Goal: Task Accomplishment & Management: Use online tool/utility

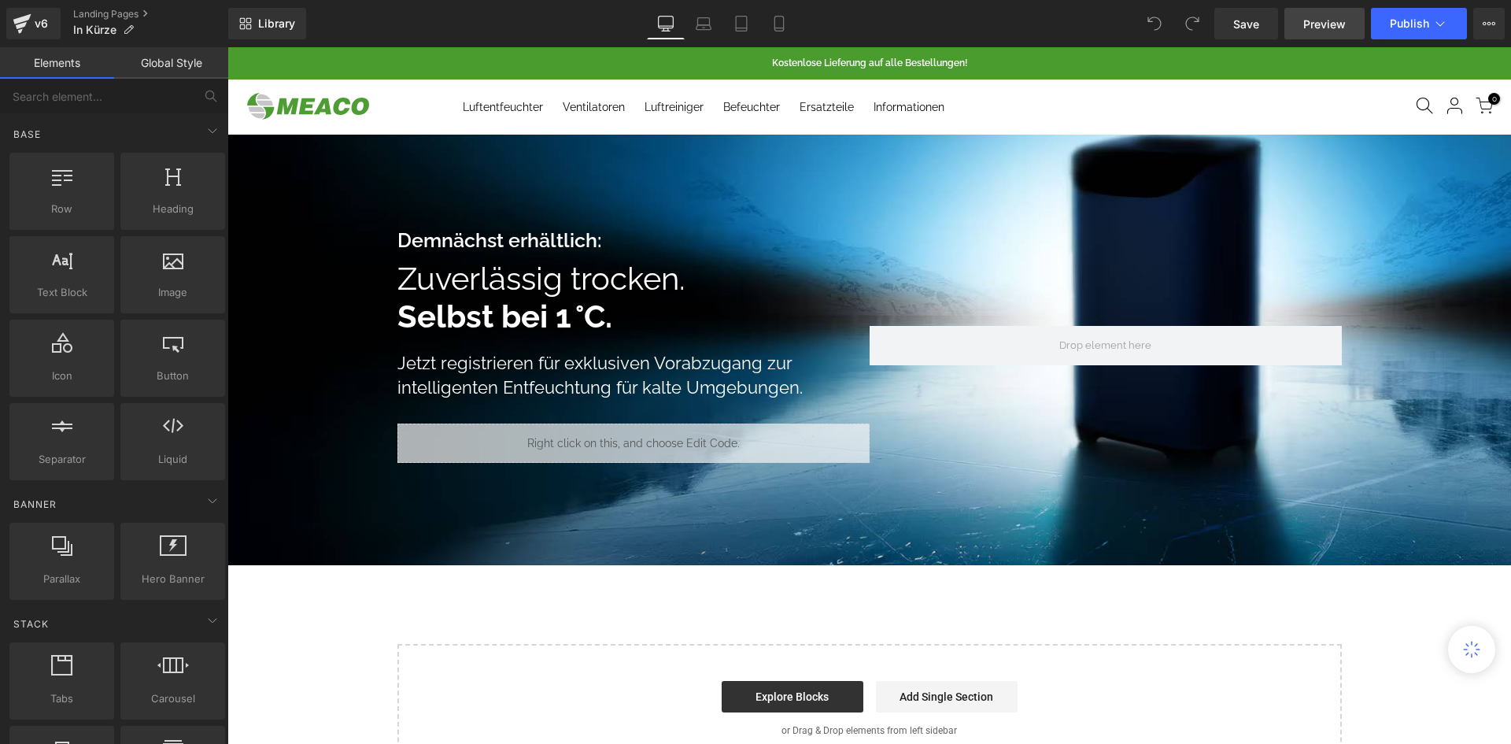
click at [1297, 34] on link "Preview" at bounding box center [1325, 23] width 80 height 31
click at [773, 251] on div "Demnächst erhältlich: Text Block" at bounding box center [633, 240] width 472 height 24
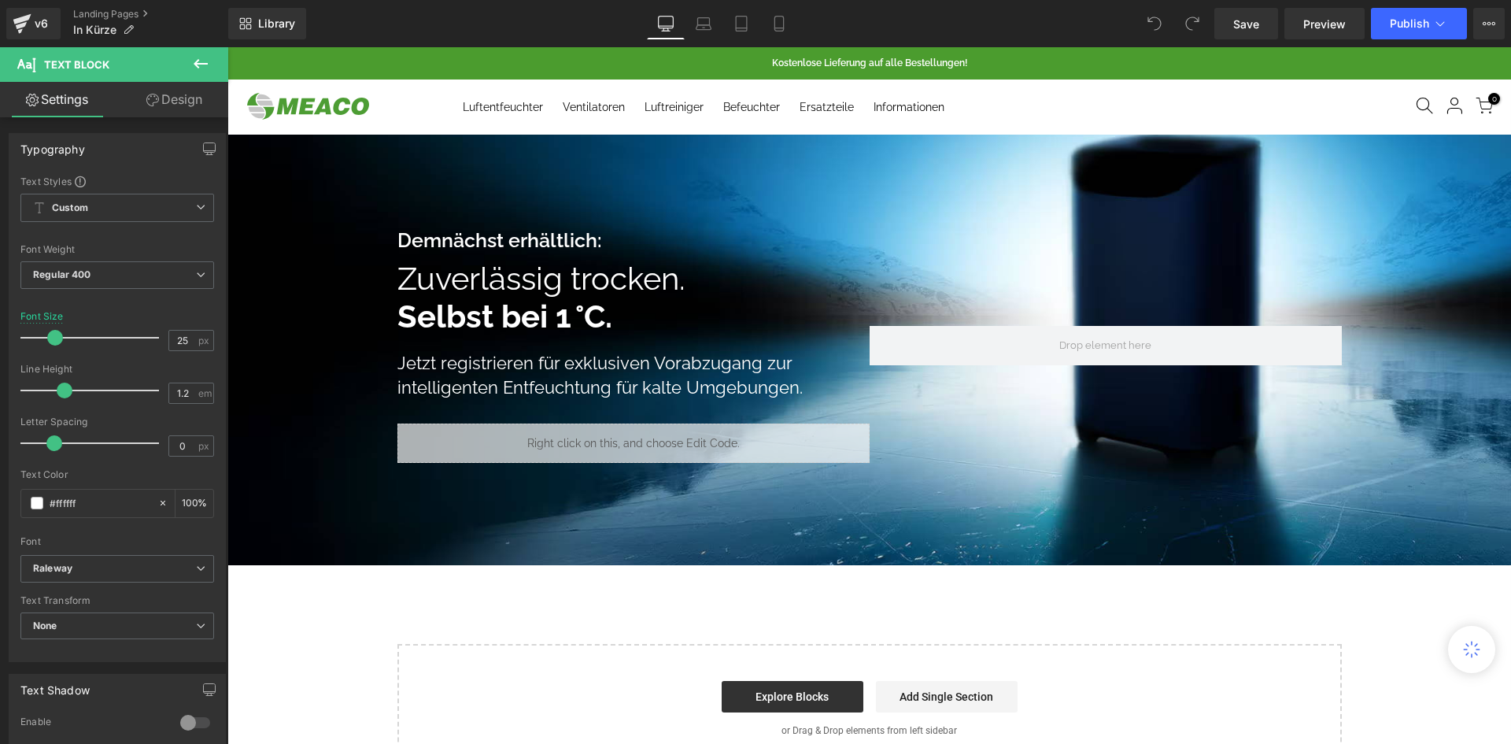
click at [178, 107] on link "Design" at bounding box center [174, 99] width 114 height 35
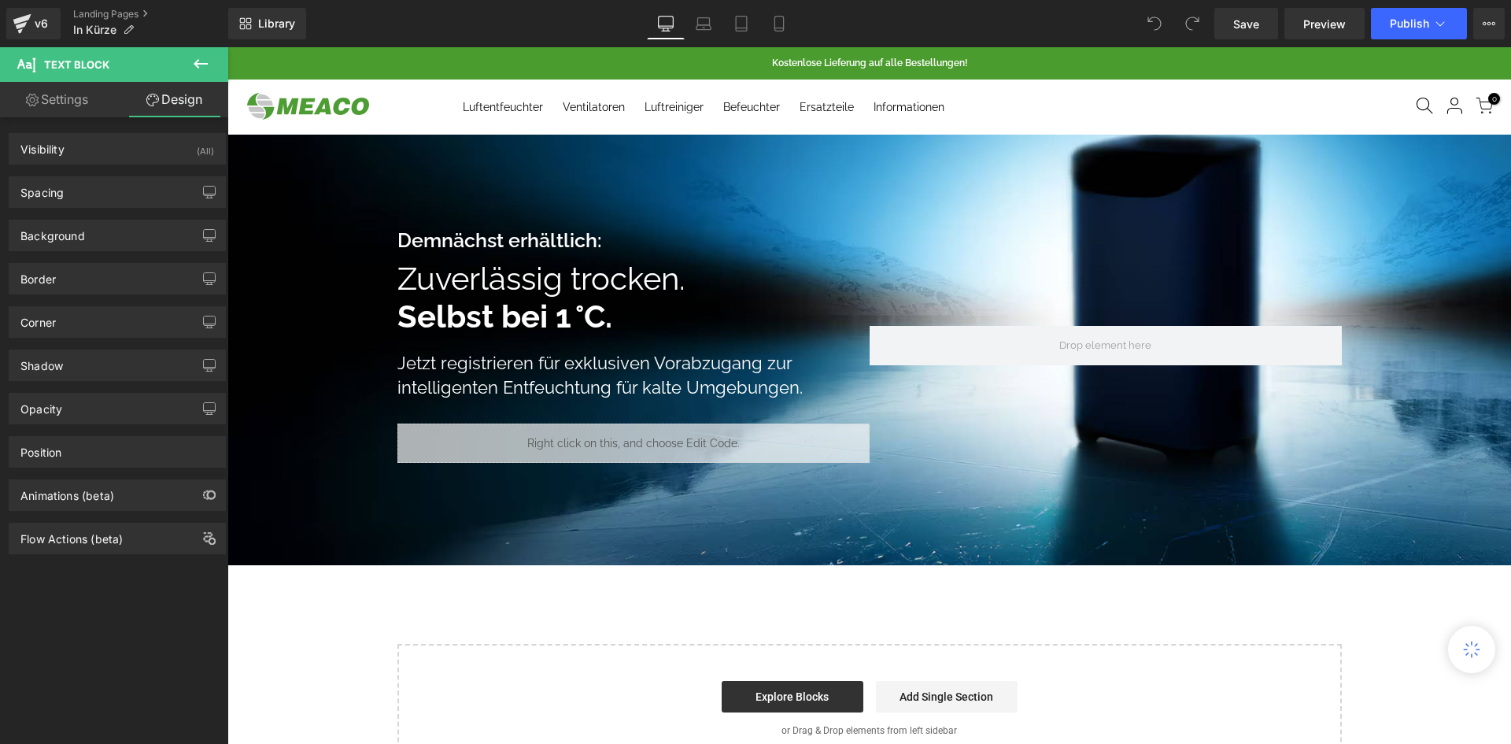
click at [113, 170] on div "Spacing Margin 0px 0 0px 0 10px 10 0px 0 Padding 0px 0 0px 0 0px 0 0px 0" at bounding box center [117, 186] width 235 height 43
click at [113, 154] on div "Visibility (All)" at bounding box center [117, 149] width 216 height 30
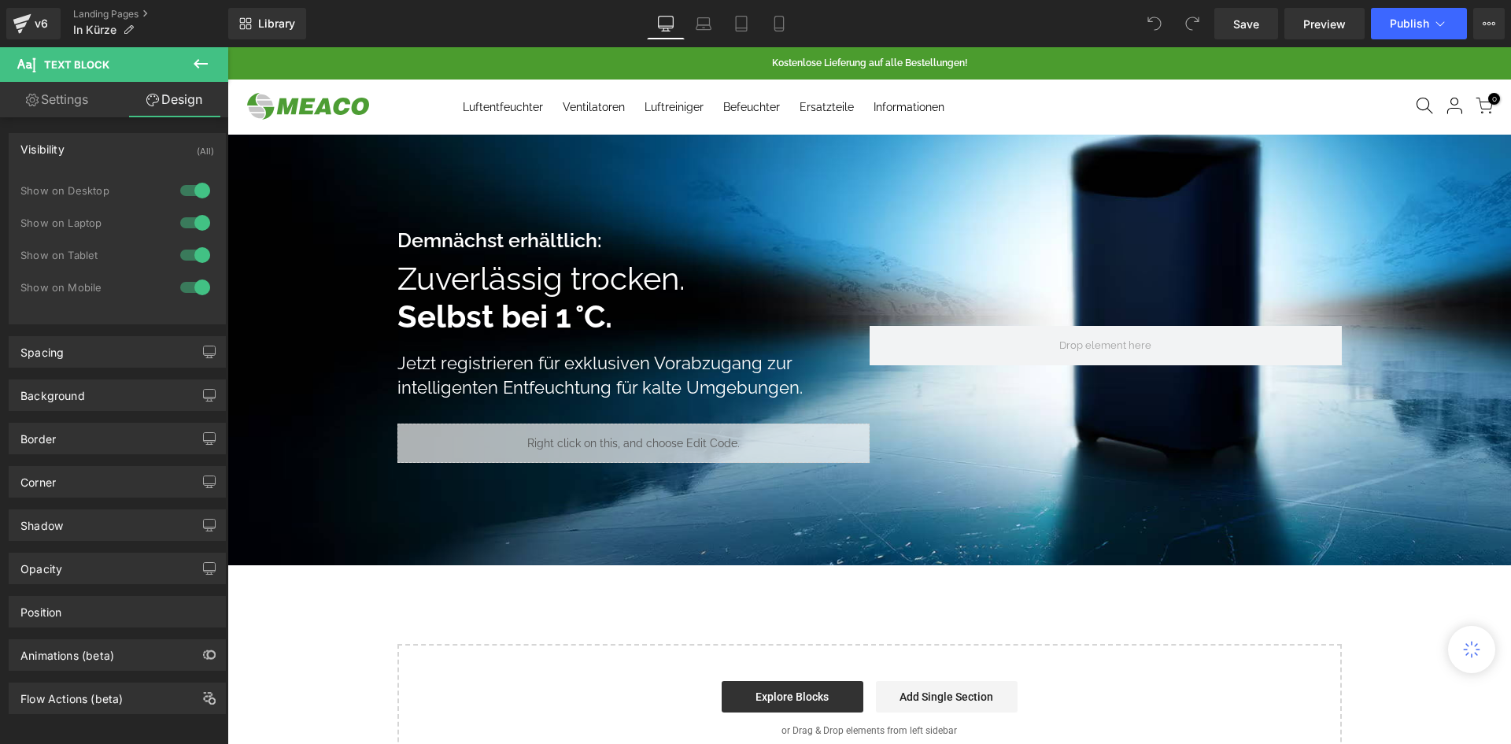
click at [407, 103] on div at bounding box center [334, 107] width 190 height 36
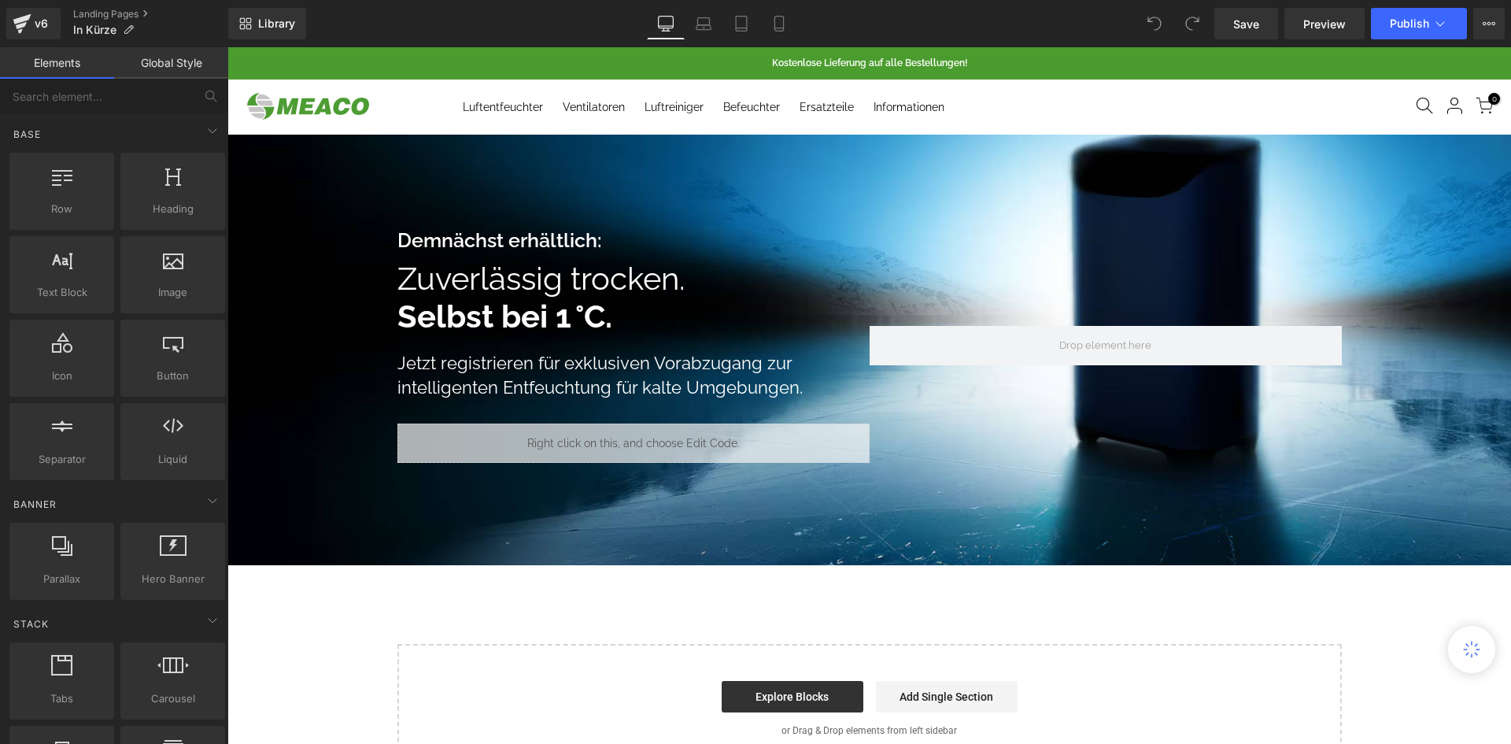
click at [389, 119] on div at bounding box center [334, 107] width 190 height 36
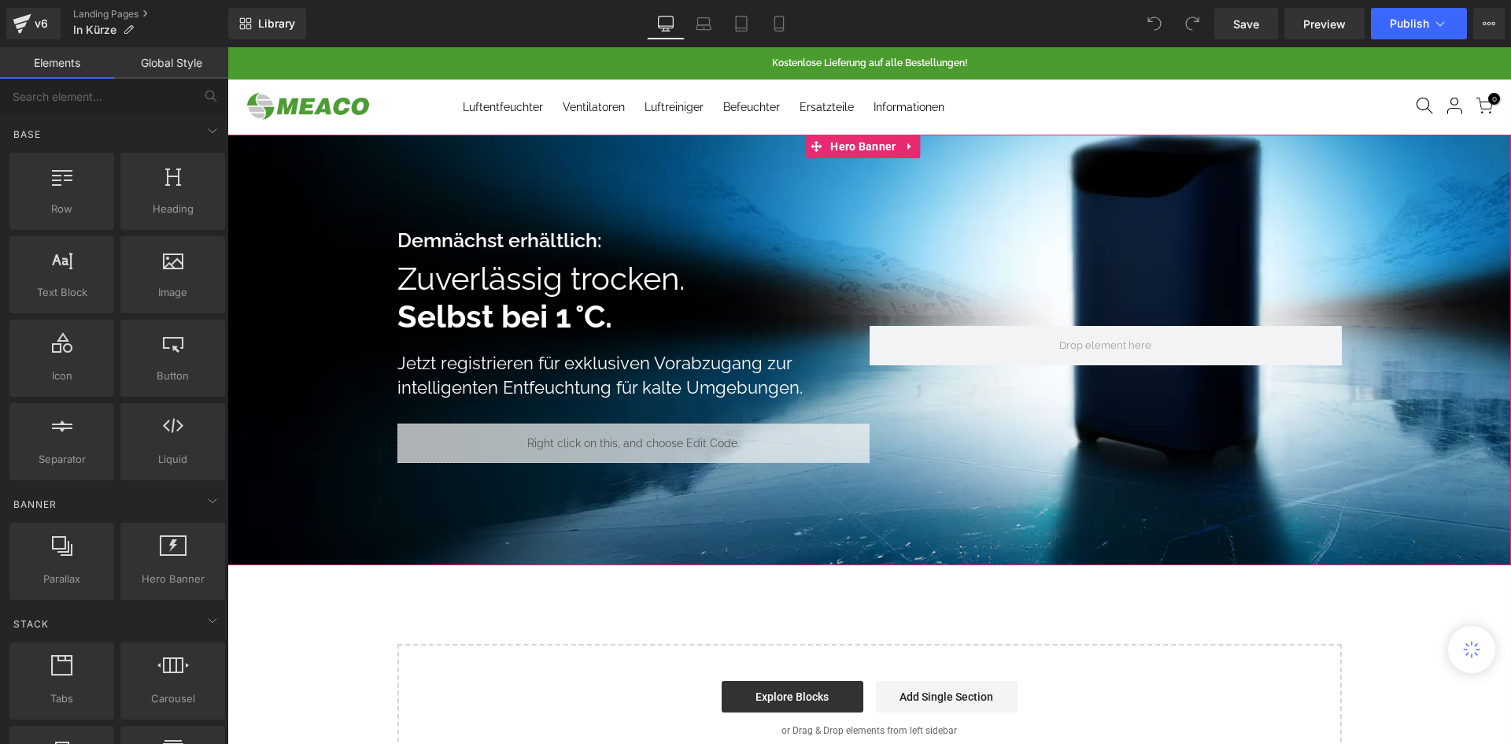
click at [410, 203] on div at bounding box center [869, 350] width 1284 height 431
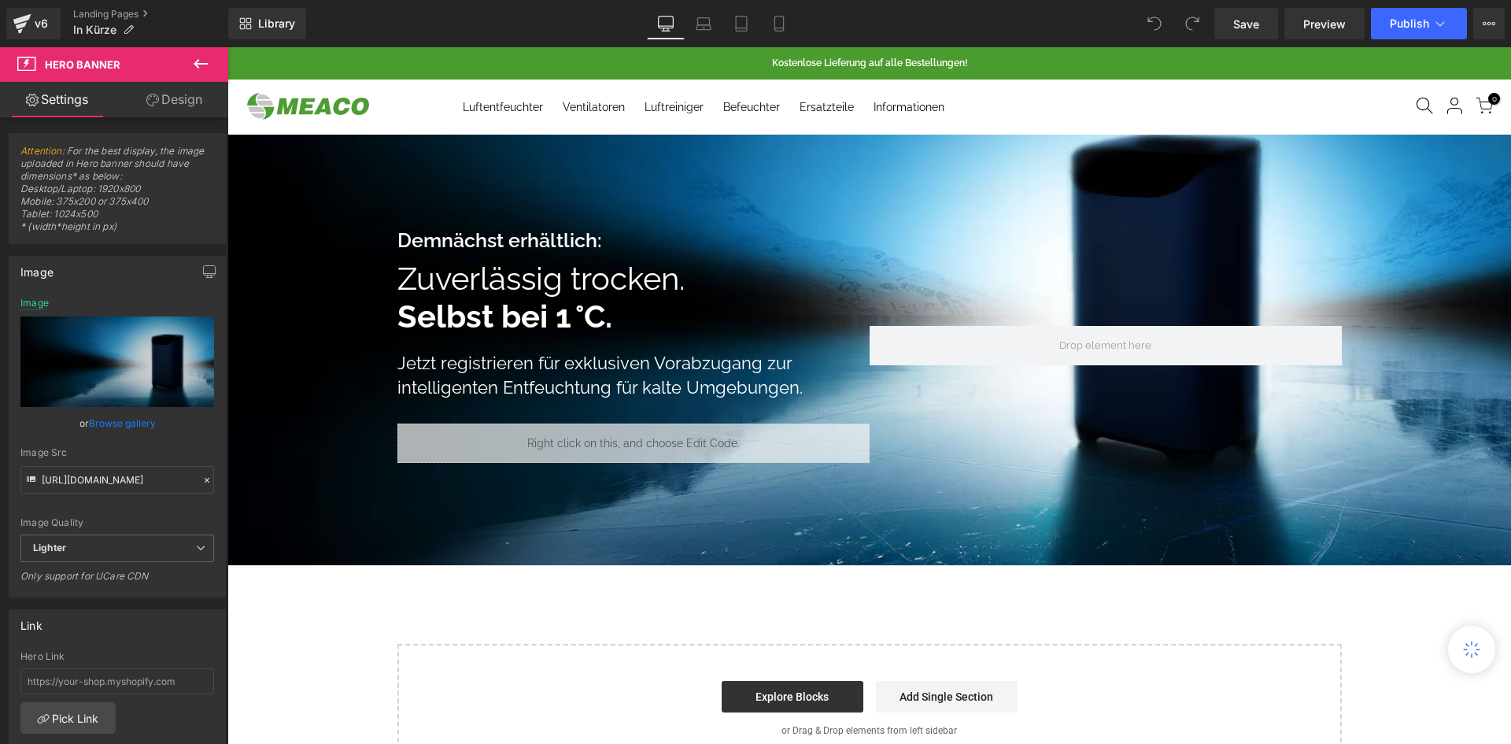
click at [330, 628] on div "Demnächst erhältlich: Text Block Zuverlässig trocken. Exceptional Living. Headi…" at bounding box center [869, 454] width 1284 height 638
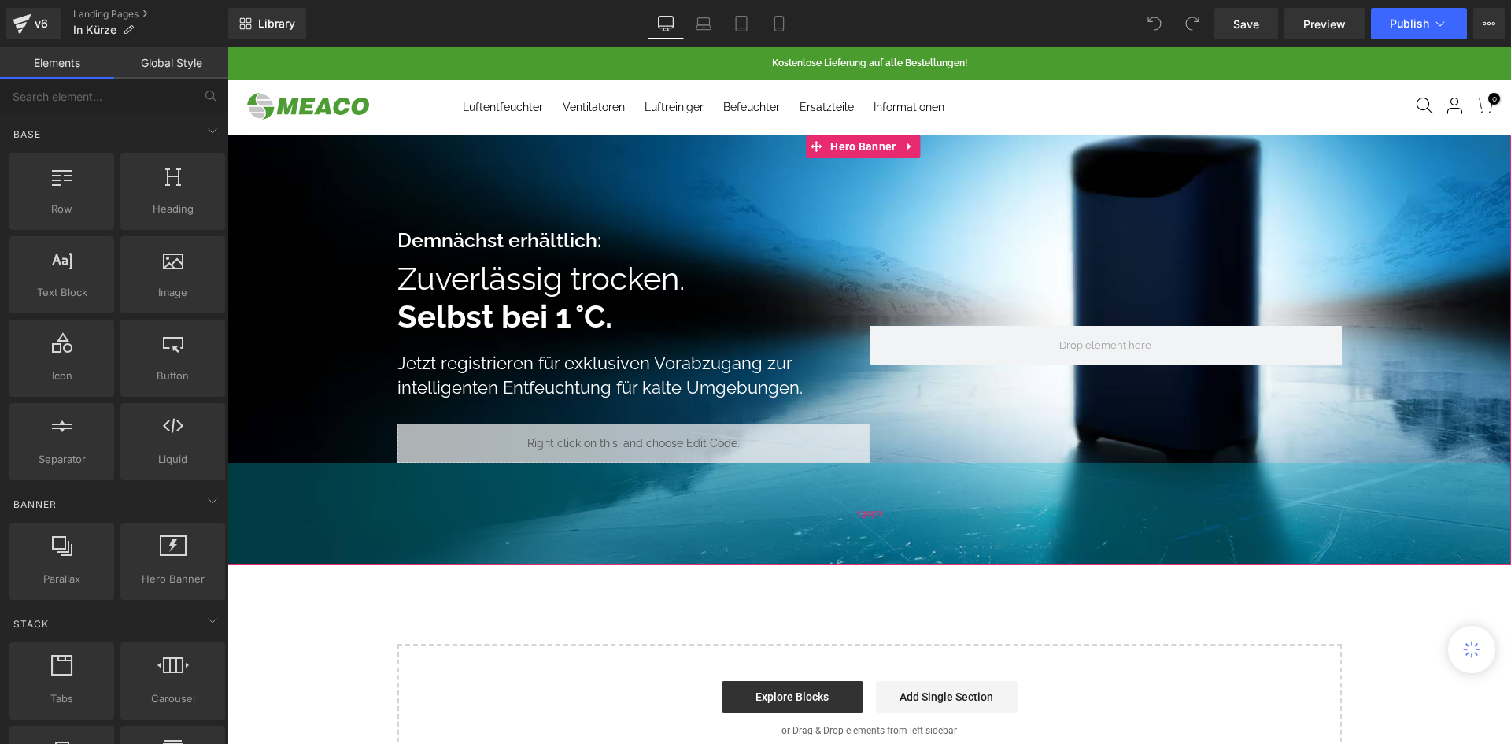
click at [625, 471] on div "130px" at bounding box center [869, 514] width 1284 height 102
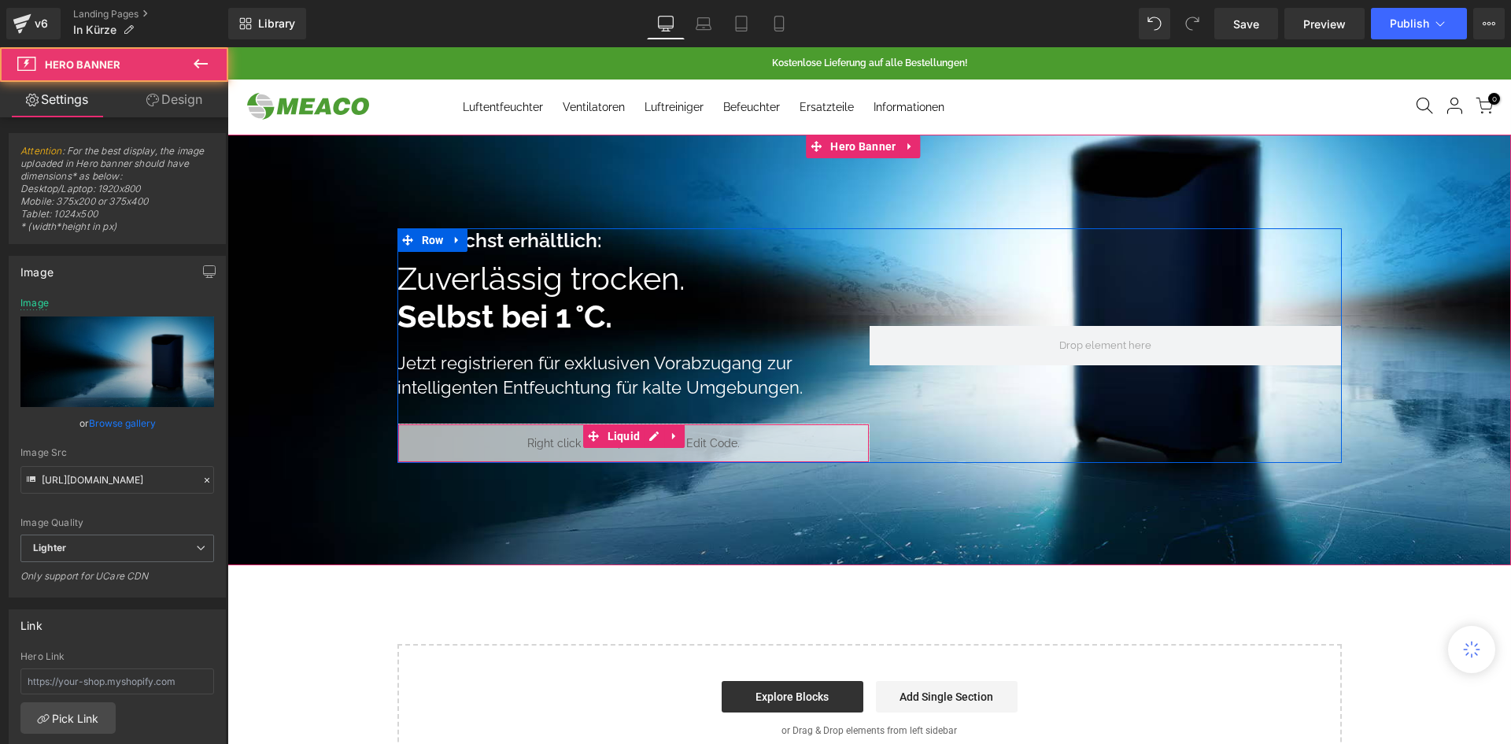
click at [676, 436] on link at bounding box center [674, 436] width 20 height 24
click at [590, 440] on link "Liquid" at bounding box center [613, 436] width 61 height 24
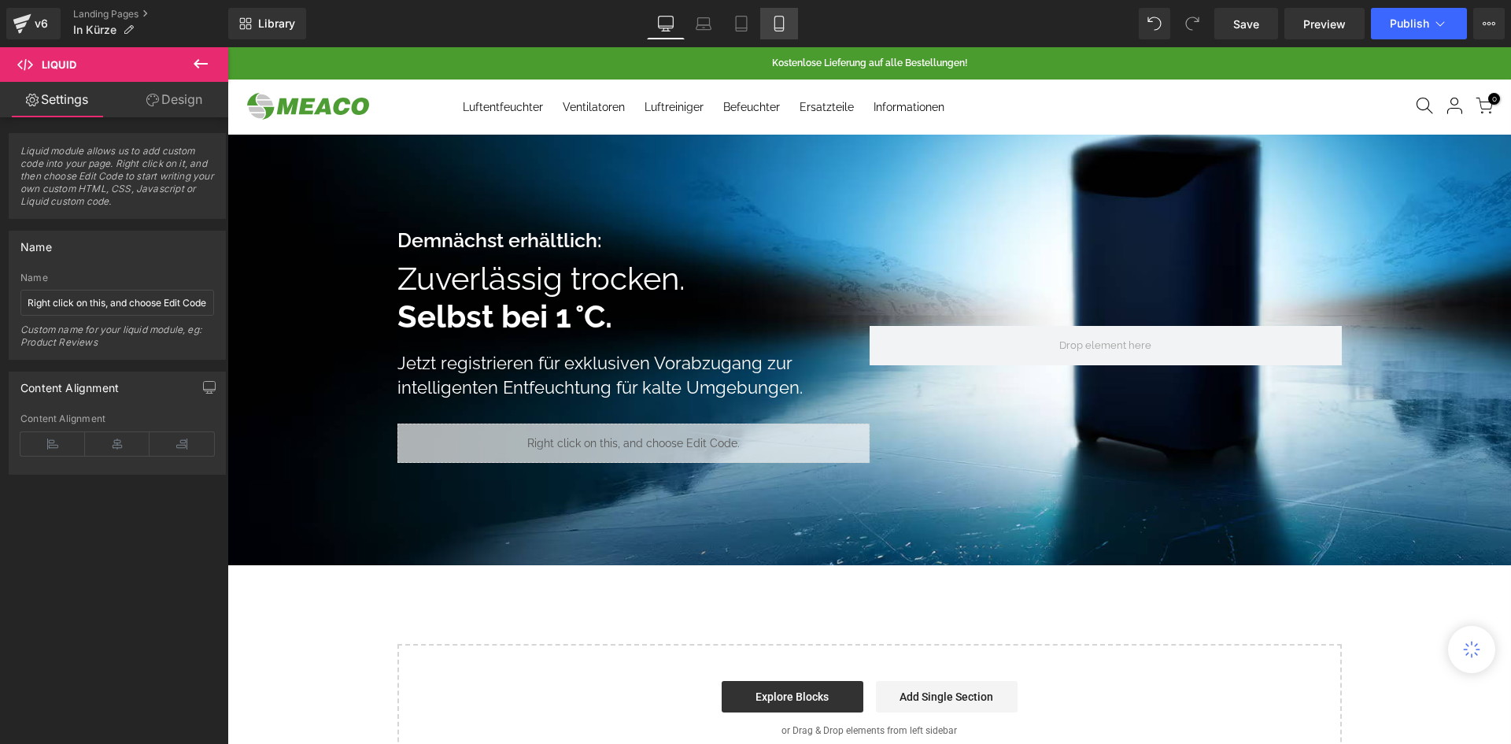
click at [786, 28] on link "Mobile" at bounding box center [779, 23] width 38 height 31
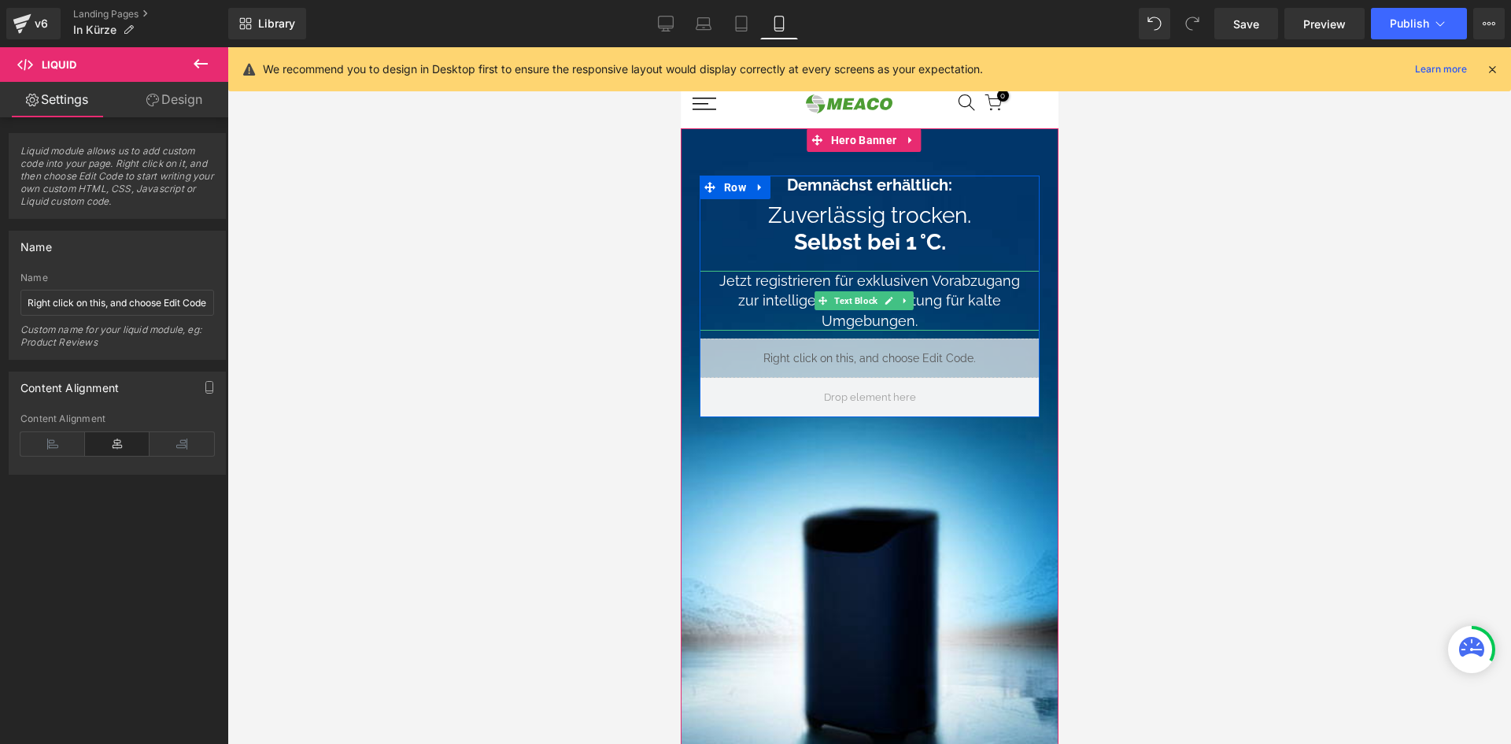
click at [775, 305] on div "Jetzt registrieren für exklusiven Vorabzugang zur intelligenten Entfeuchtung fü…" at bounding box center [869, 301] width 340 height 60
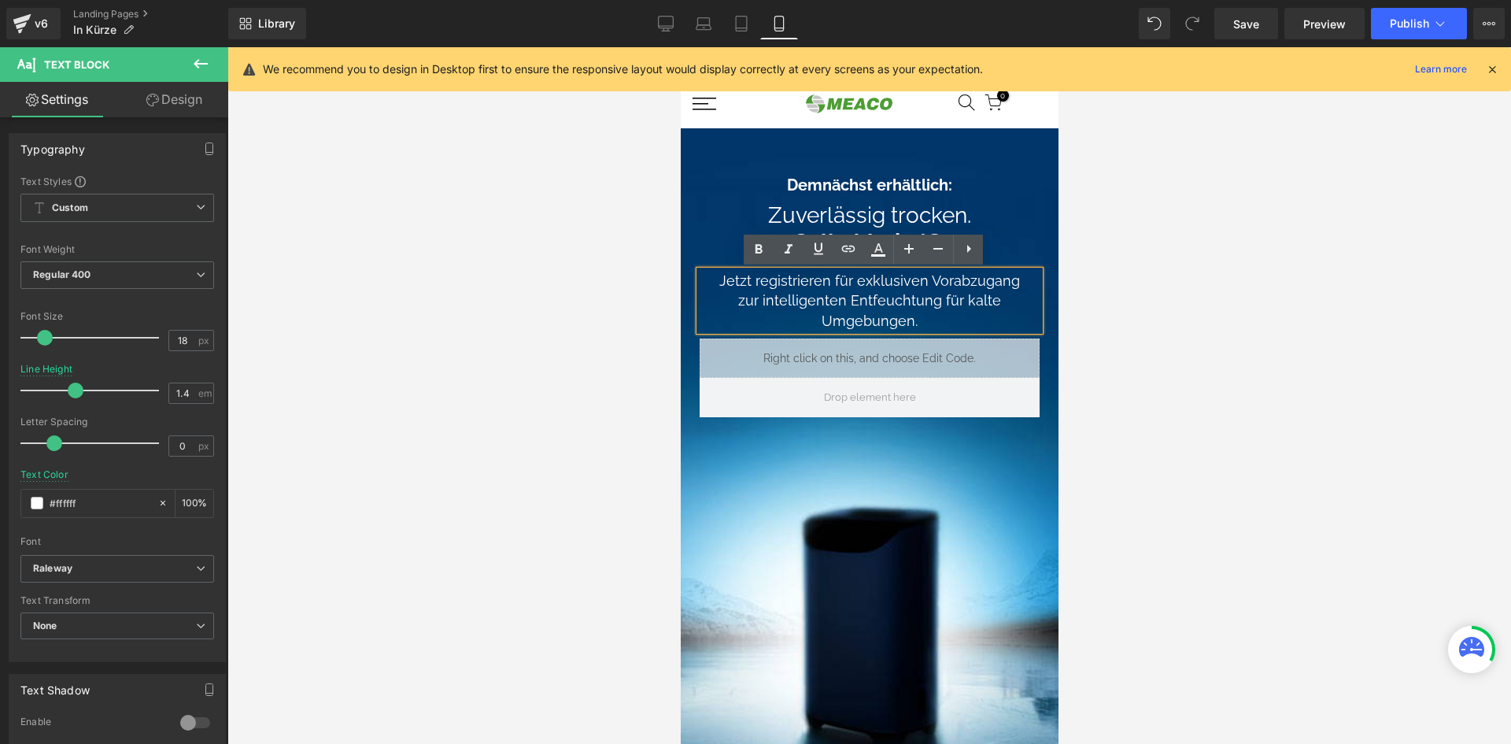
click at [1255, 312] on div at bounding box center [869, 395] width 1284 height 697
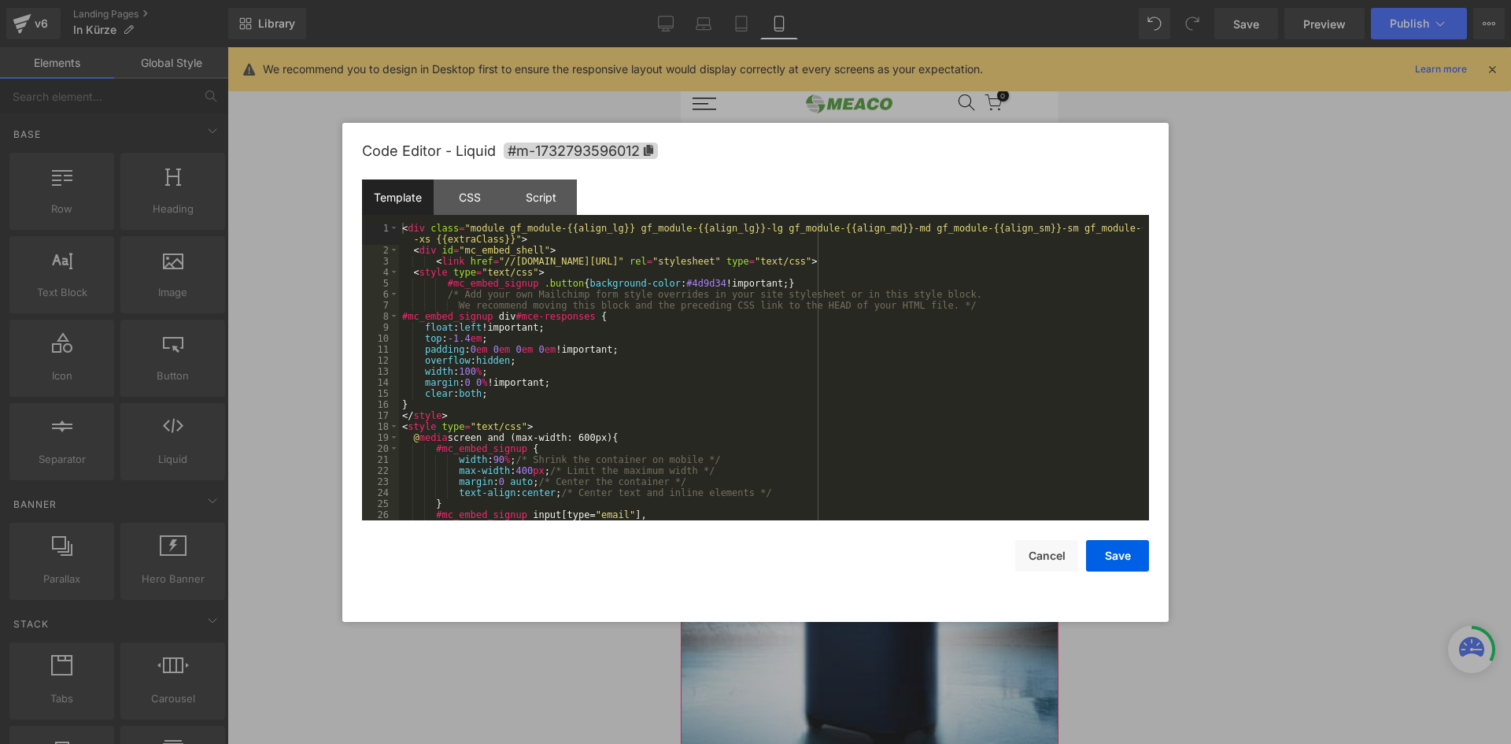
click at [879, 351] on icon at bounding box center [884, 351] width 11 height 12
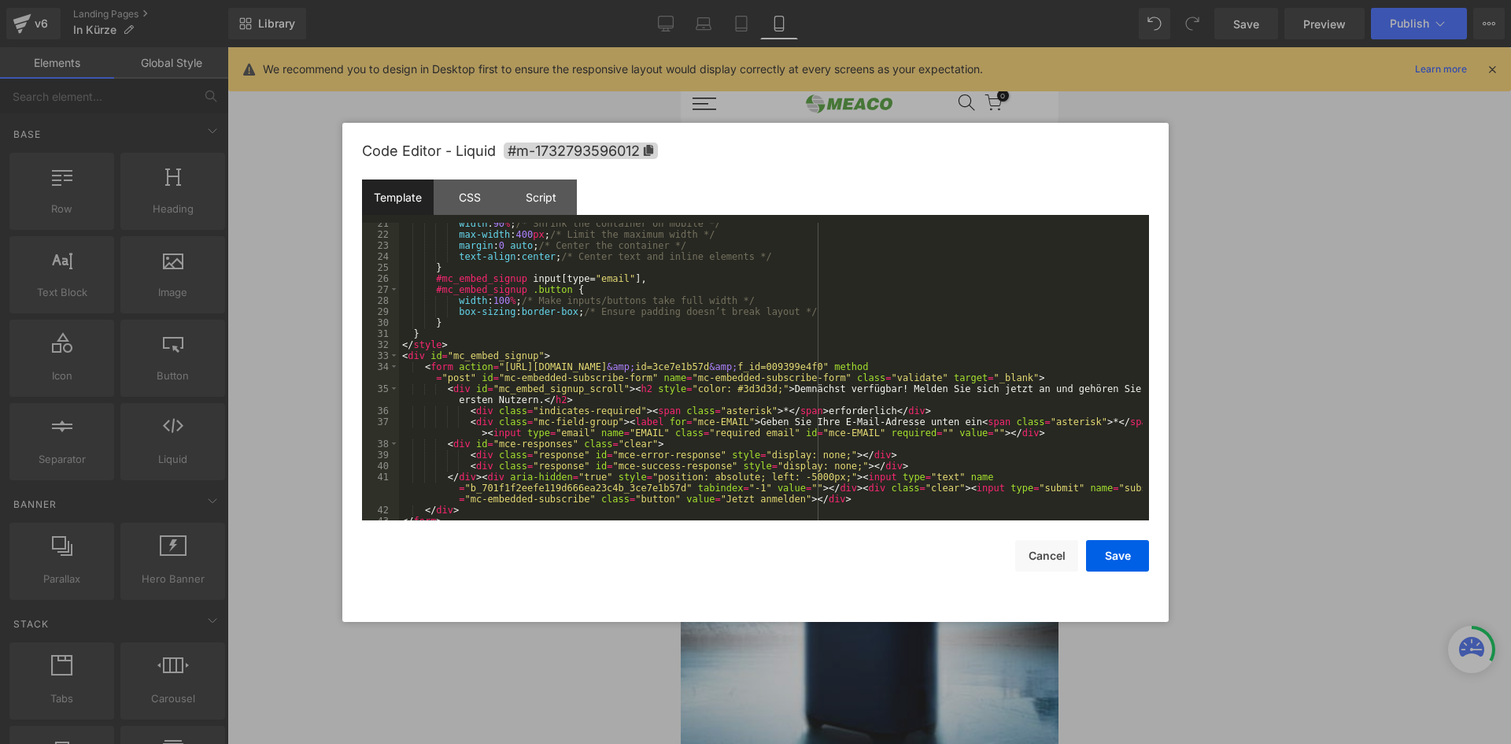
click at [1451, 349] on div at bounding box center [755, 372] width 1511 height 744
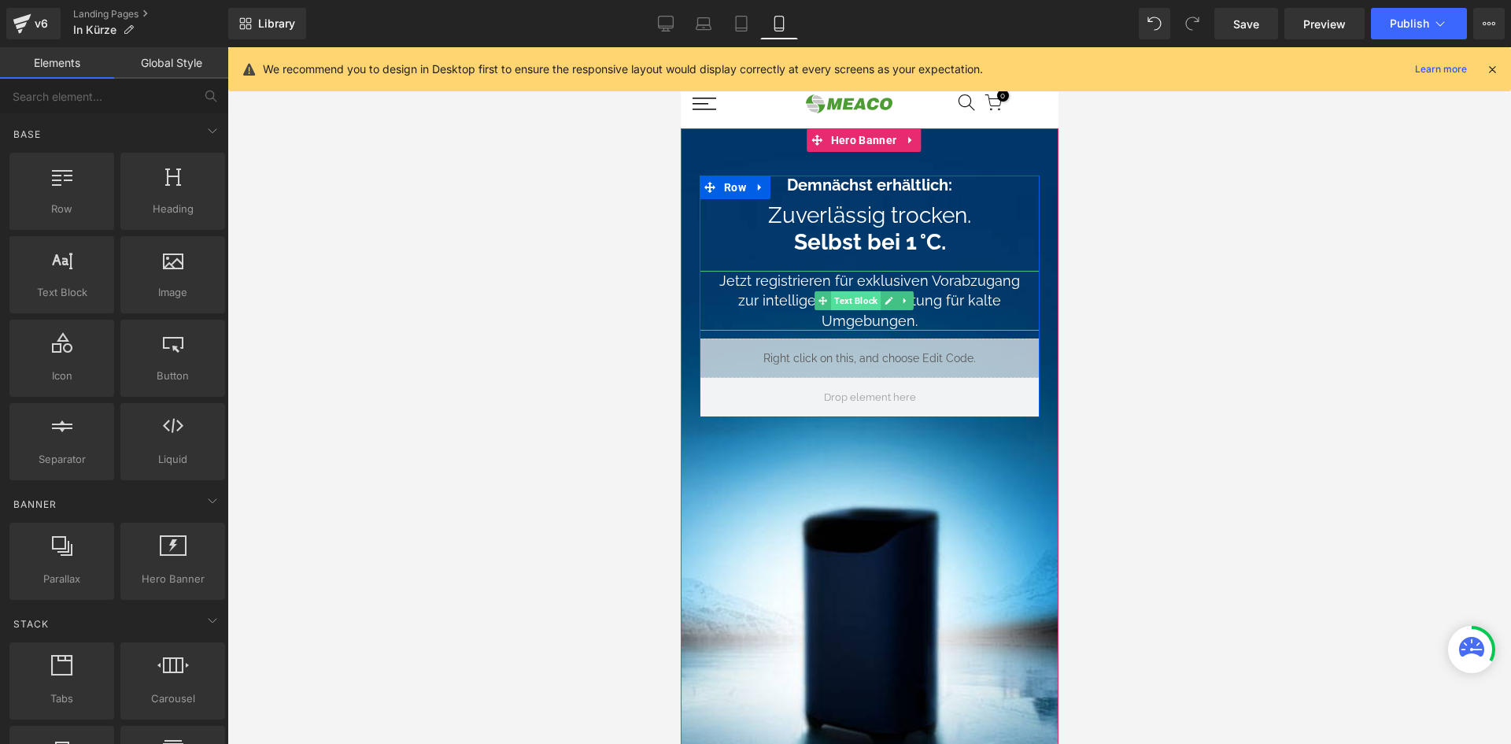
click at [853, 305] on span "Text Block" at bounding box center [855, 300] width 50 height 19
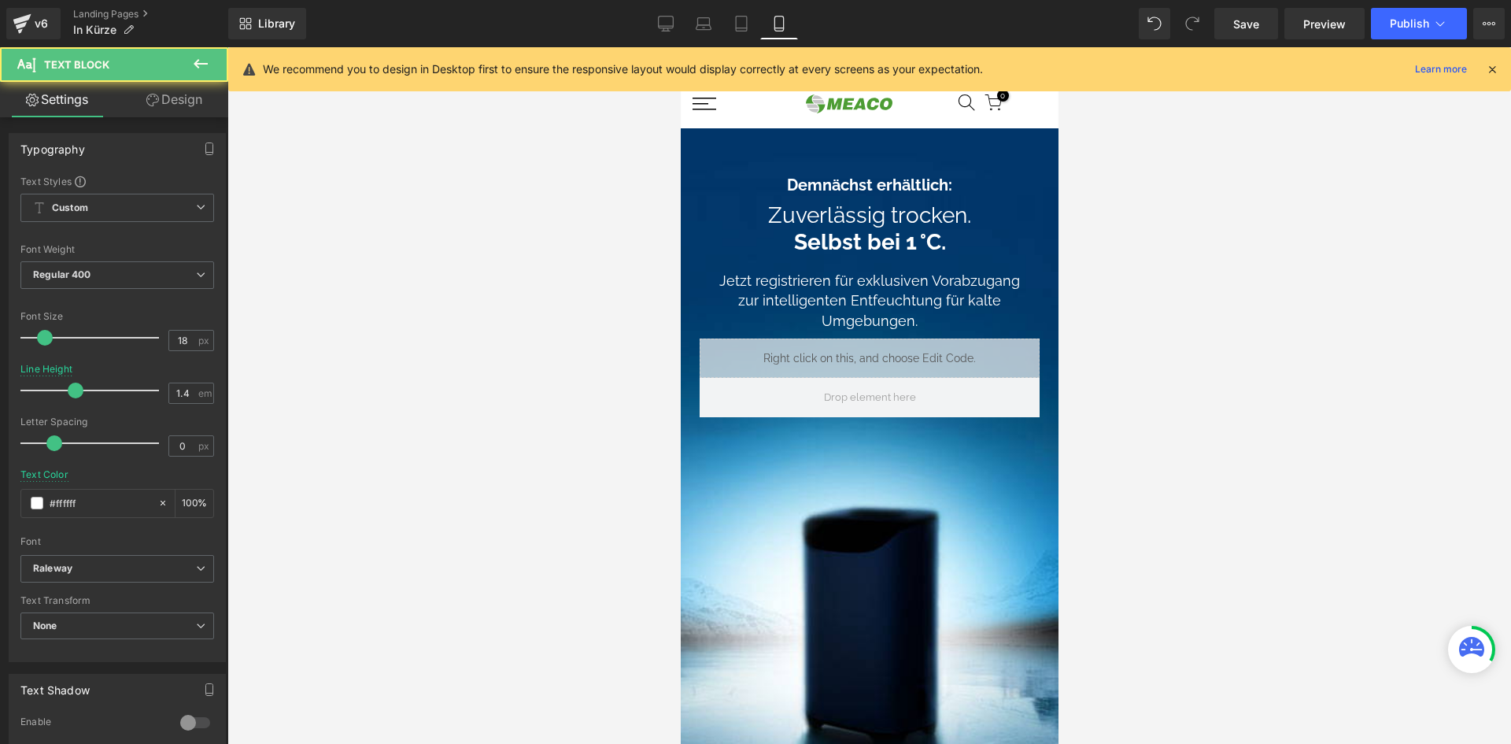
click at [591, 397] on div at bounding box center [869, 395] width 1284 height 697
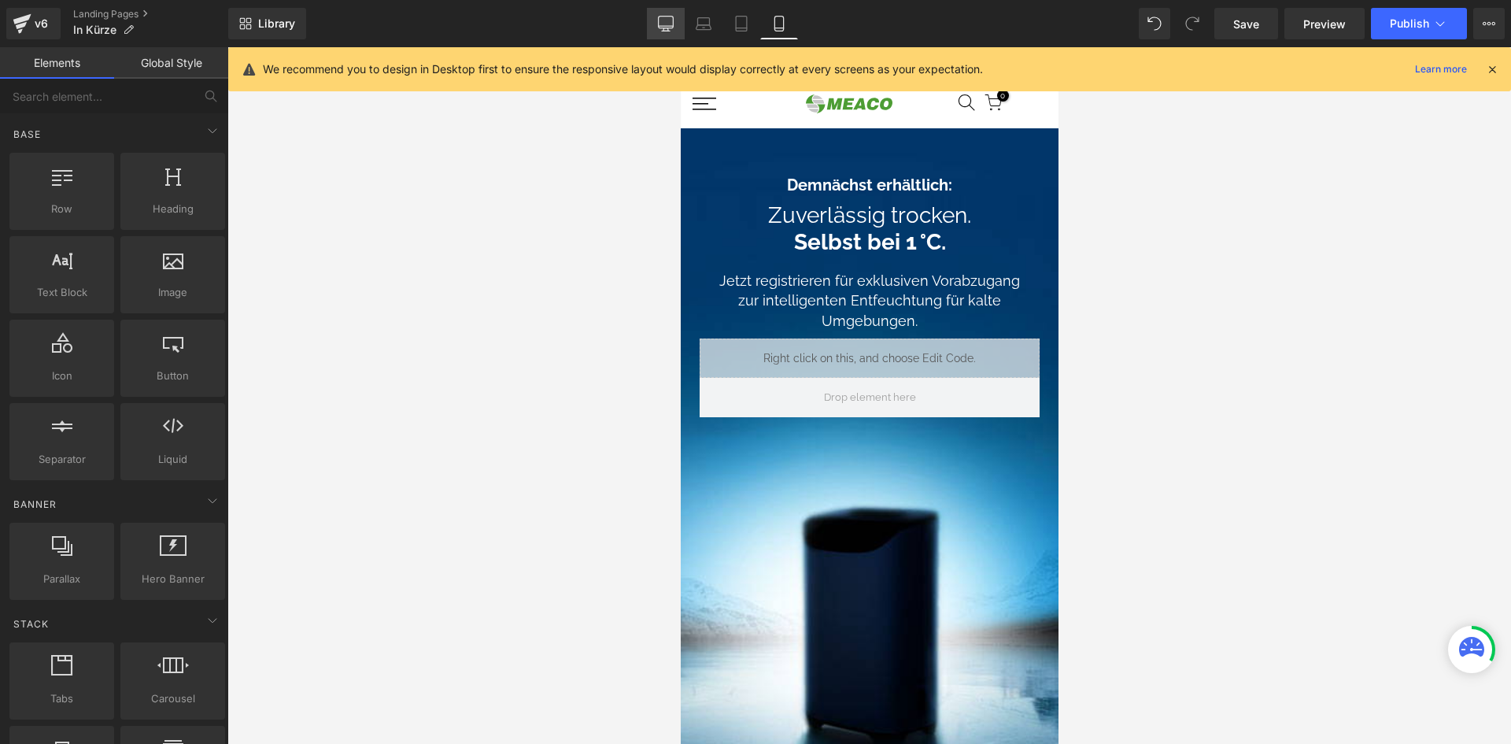
click at [665, 24] on icon at bounding box center [666, 24] width 16 height 16
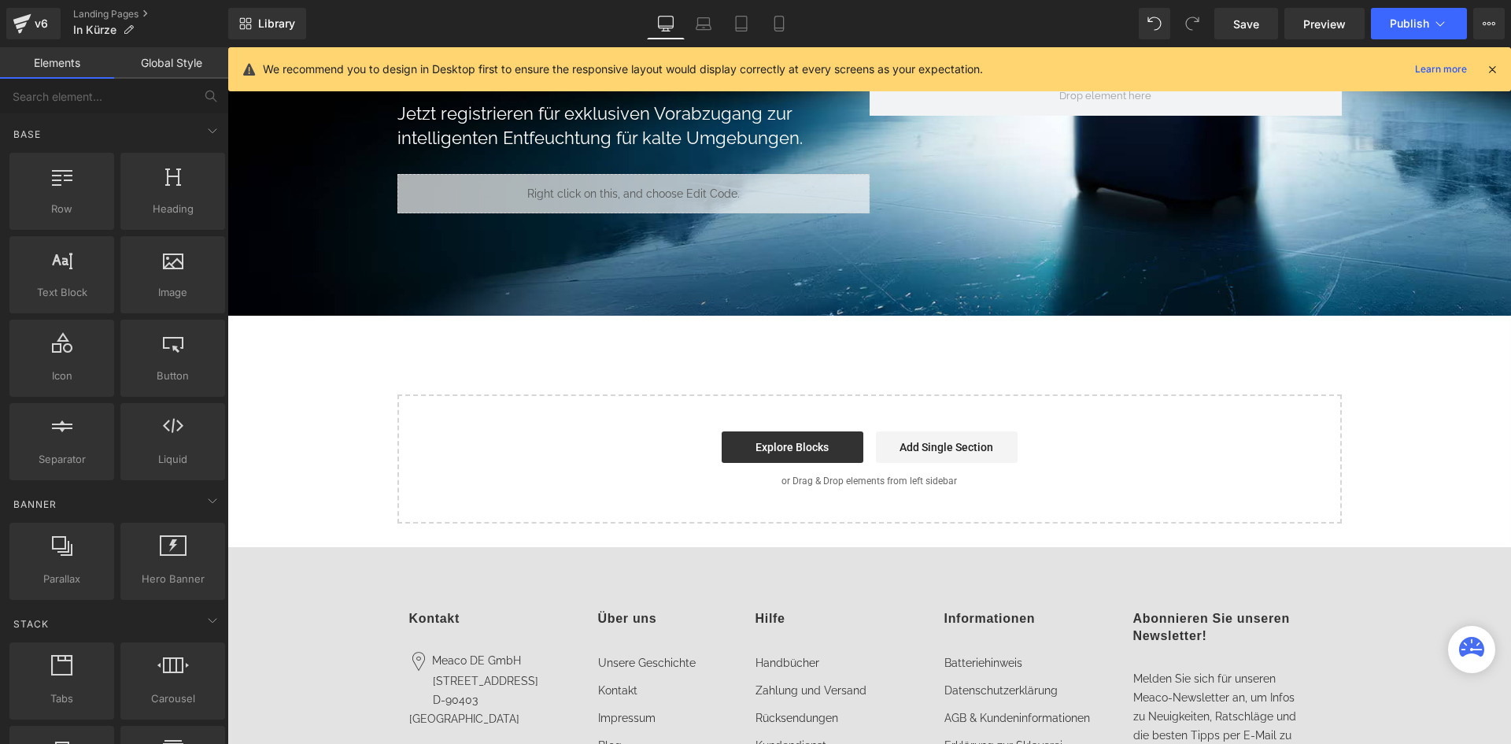
scroll to position [0, 0]
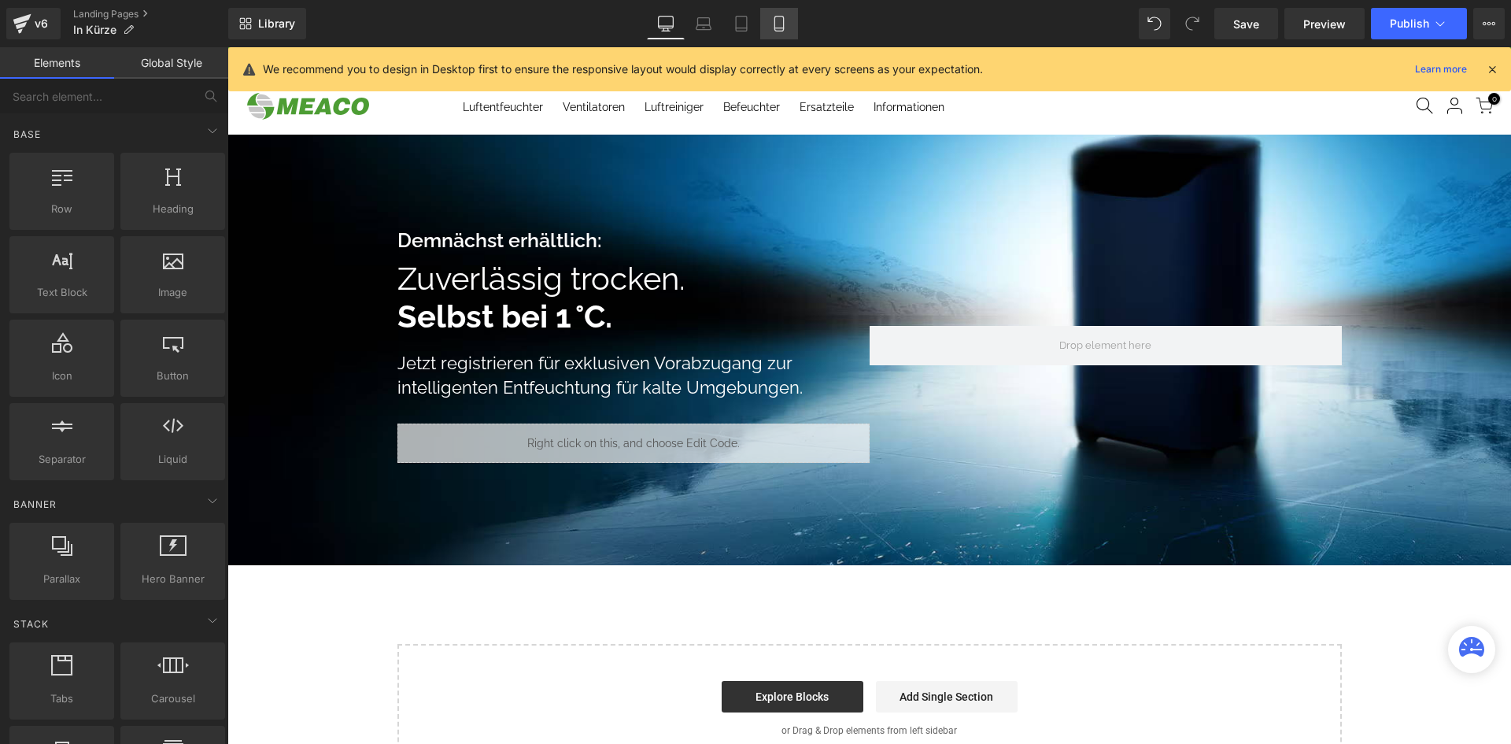
click at [782, 27] on icon at bounding box center [779, 24] width 16 height 16
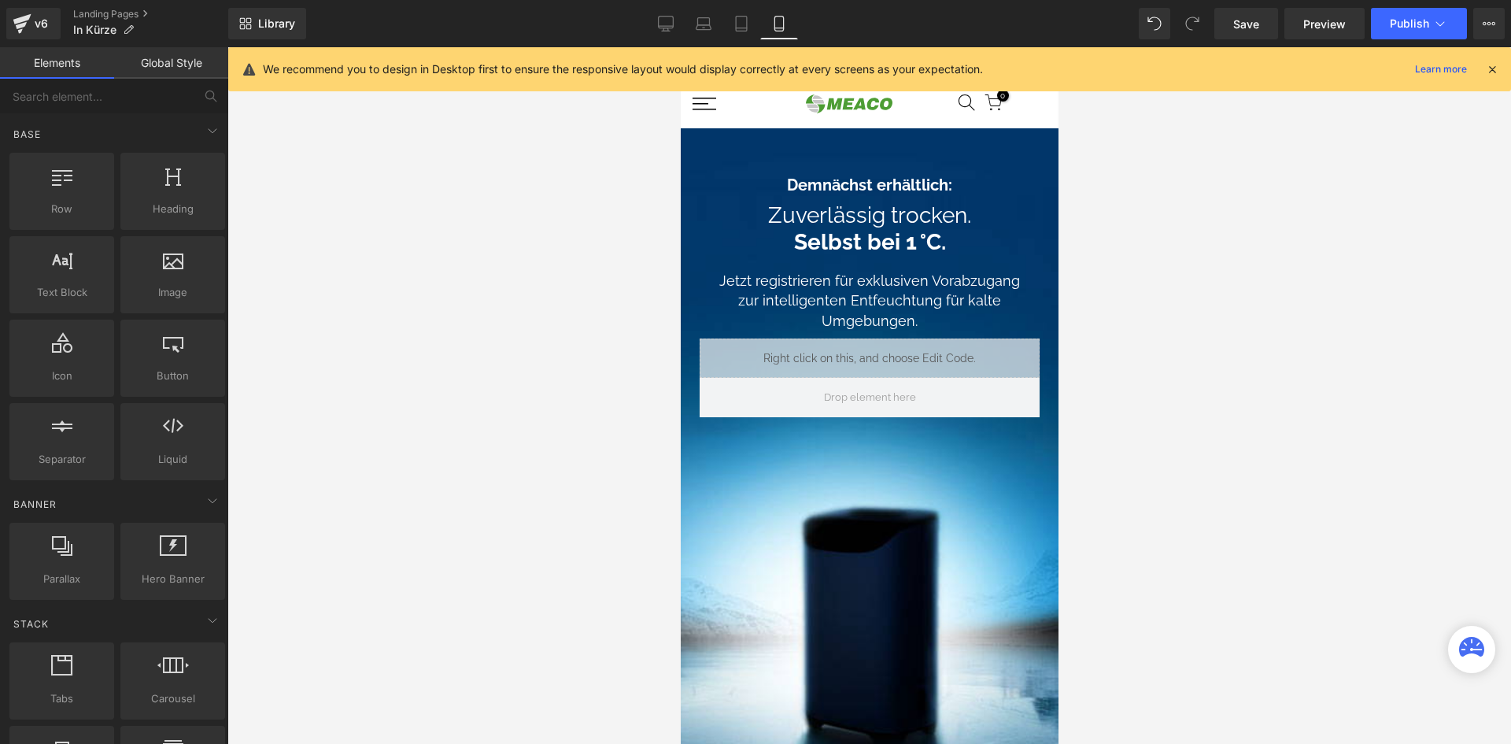
scroll to position [81, 0]
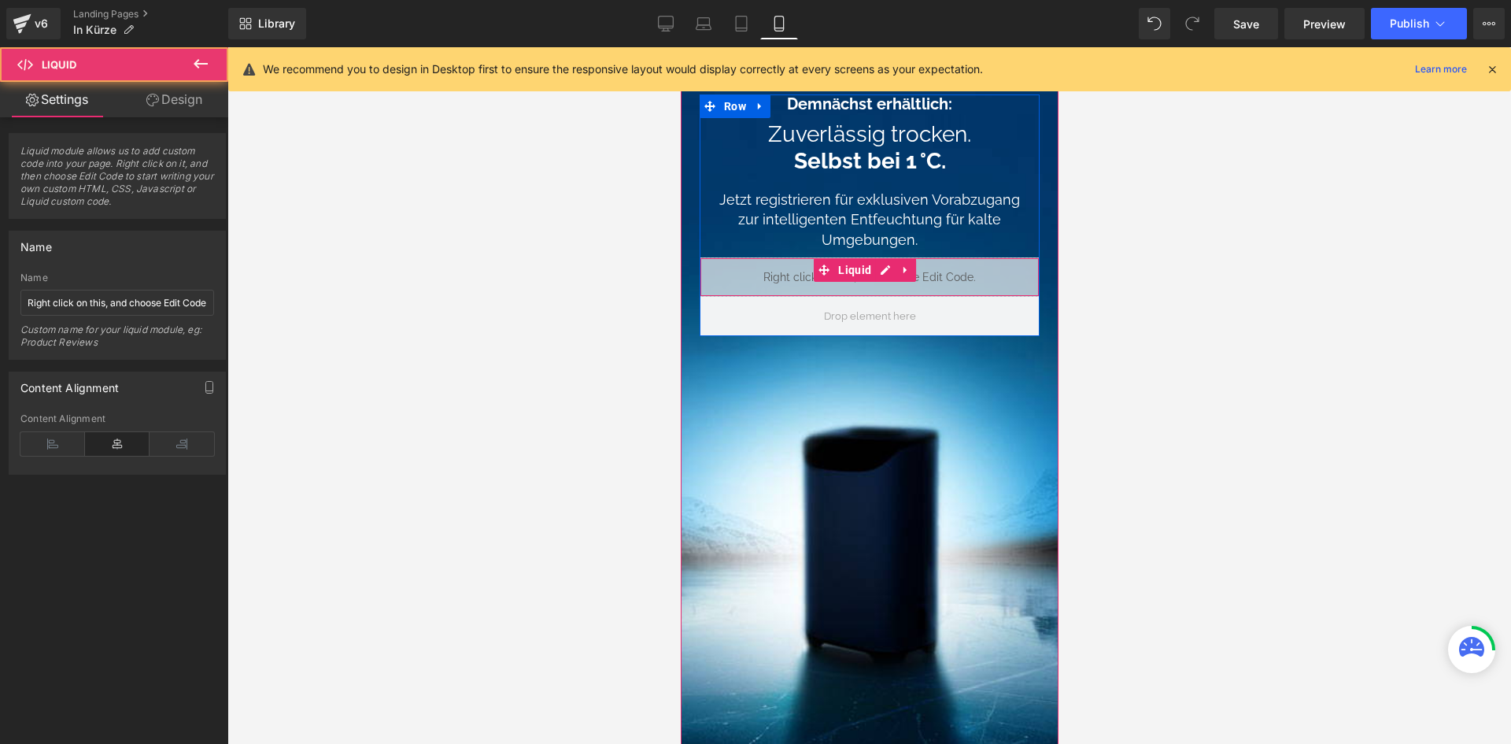
click at [798, 276] on div "Liquid" at bounding box center [869, 276] width 340 height 39
click at [885, 272] on icon at bounding box center [884, 270] width 11 height 12
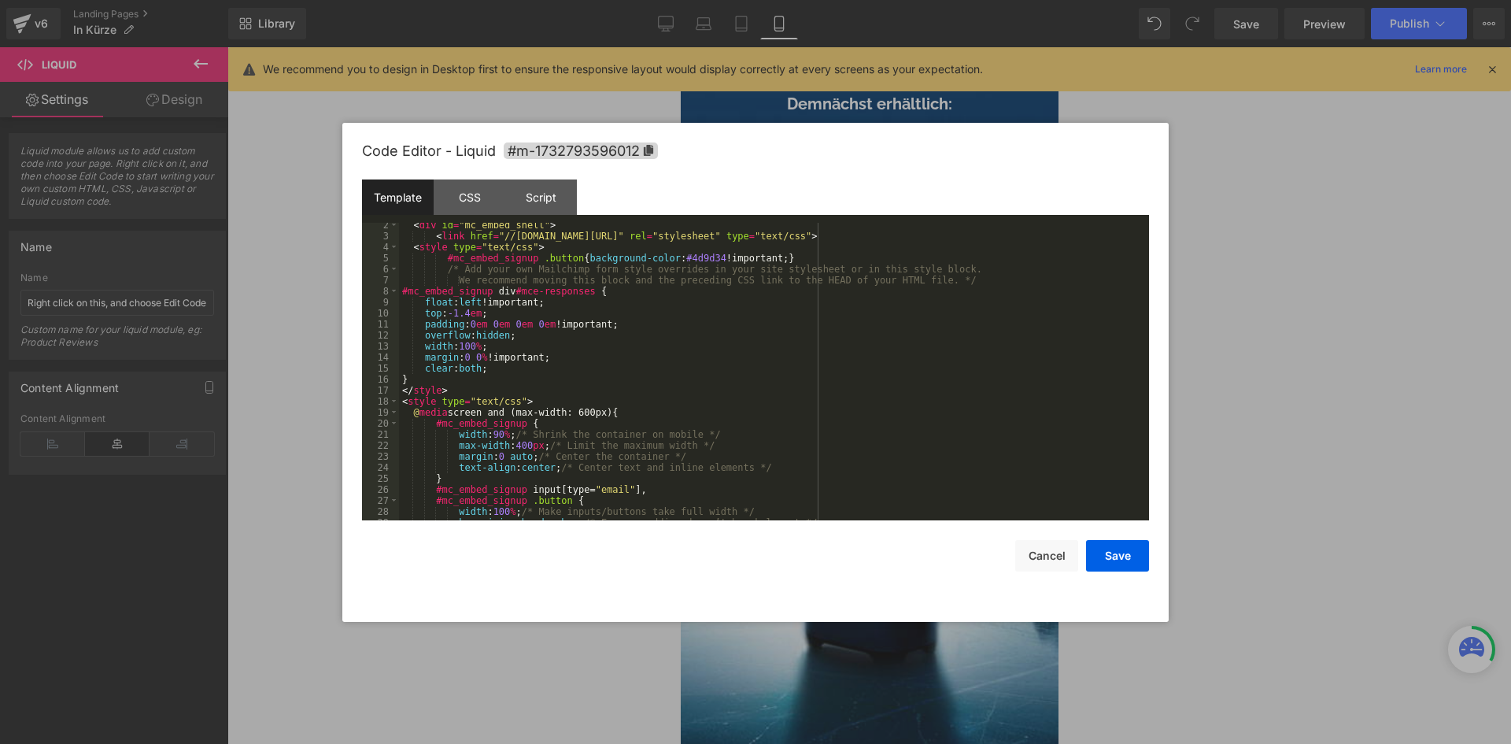
scroll to position [0, 0]
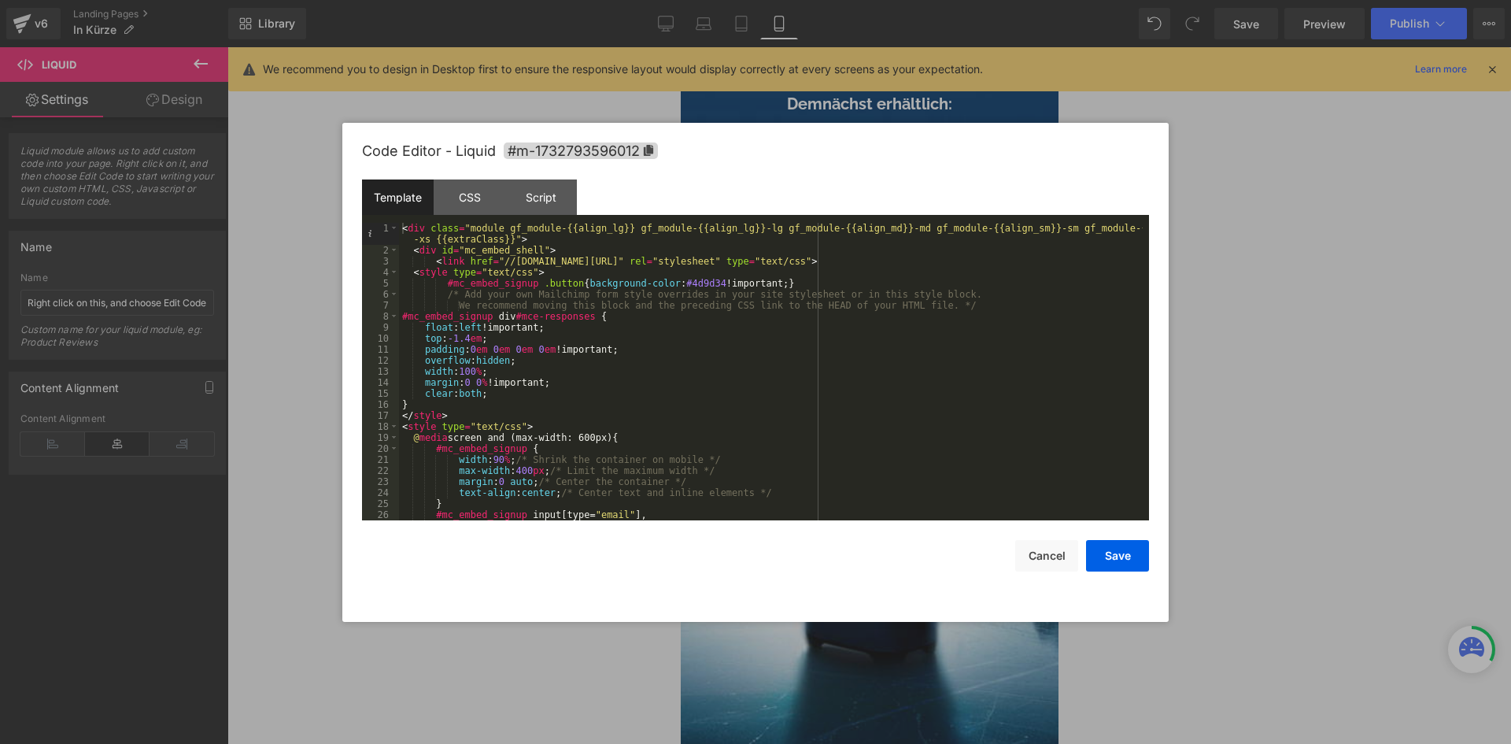
click at [1229, 332] on div at bounding box center [755, 372] width 1511 height 744
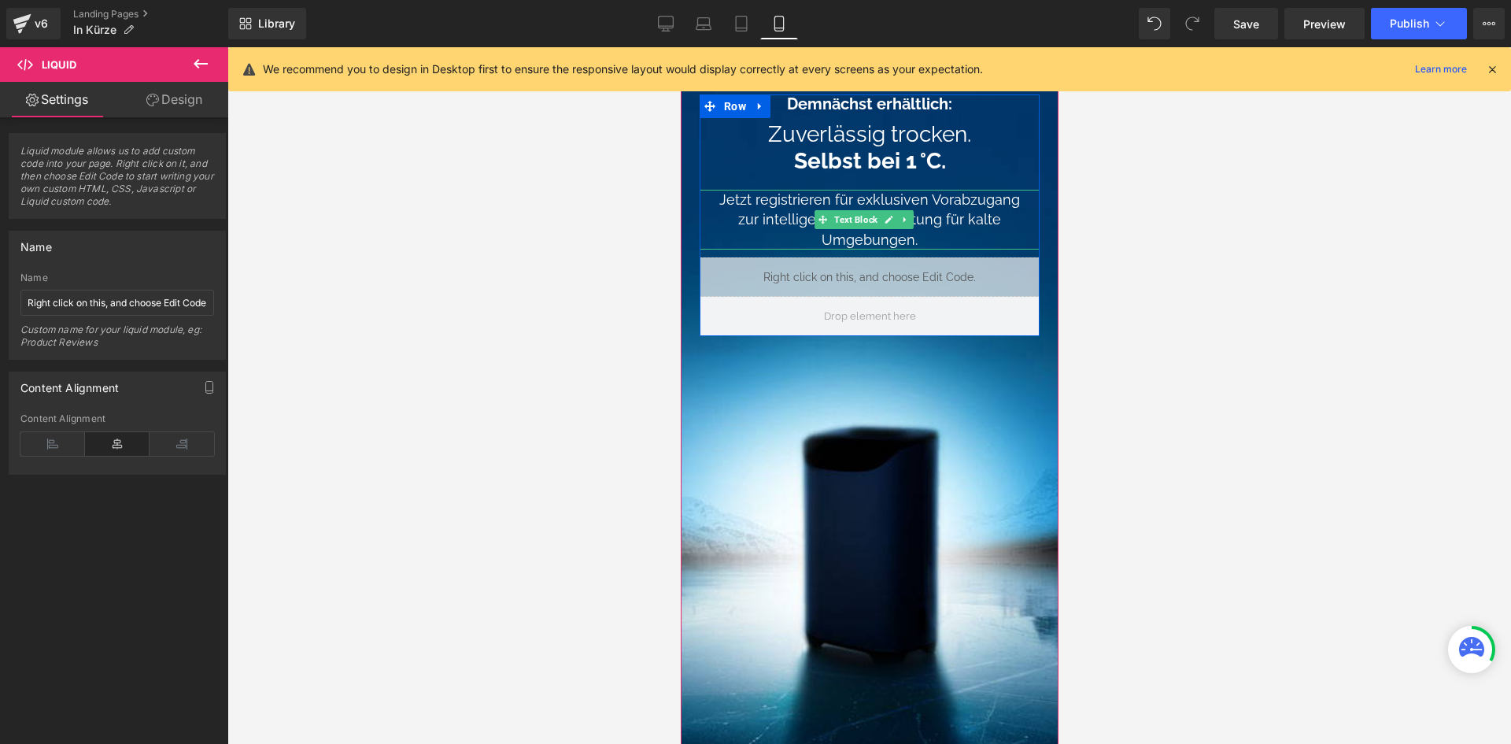
click at [849, 230] on div "Jetzt registrieren für exklusiven Vorabzugang zur intelligenten Entfeuchtung fü…" at bounding box center [869, 220] width 340 height 60
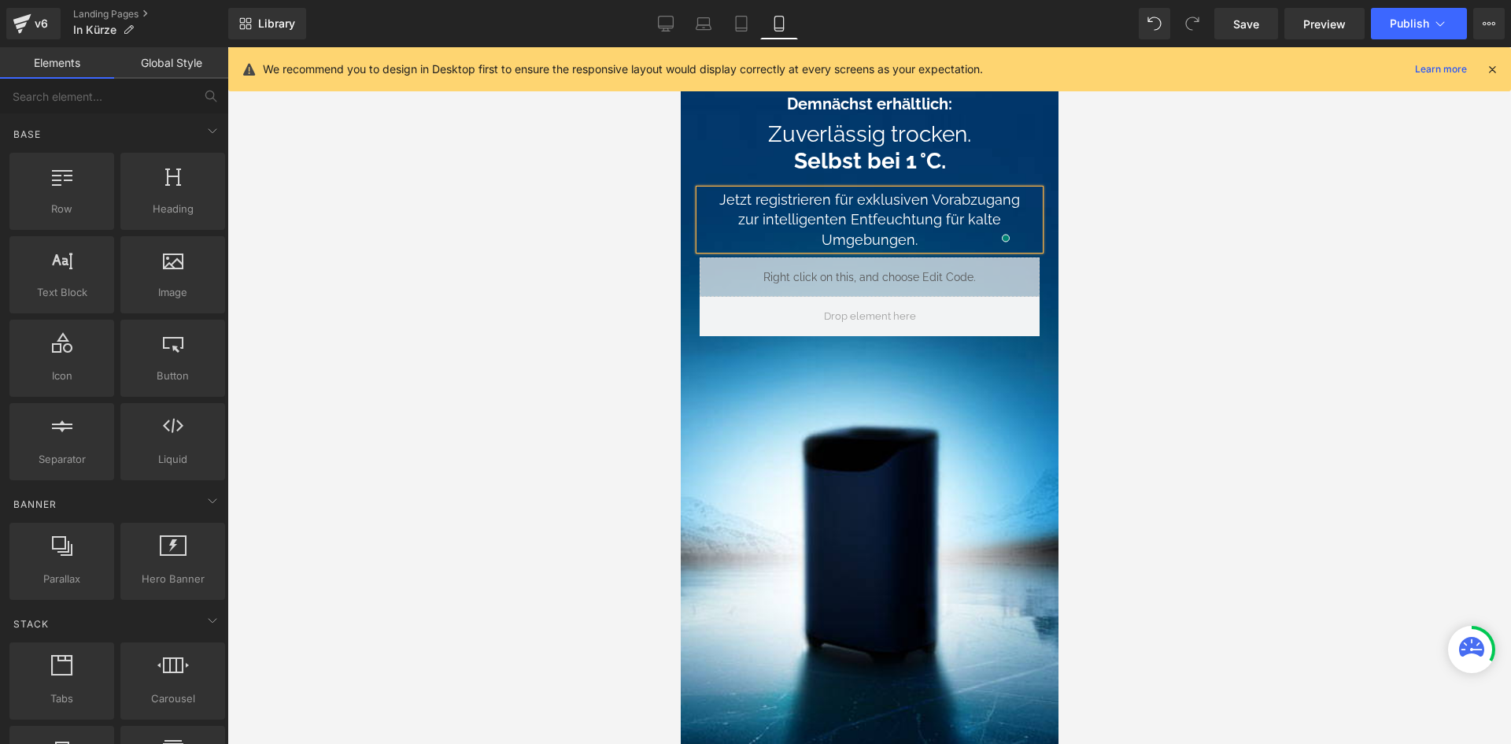
click at [601, 218] on div at bounding box center [869, 395] width 1284 height 697
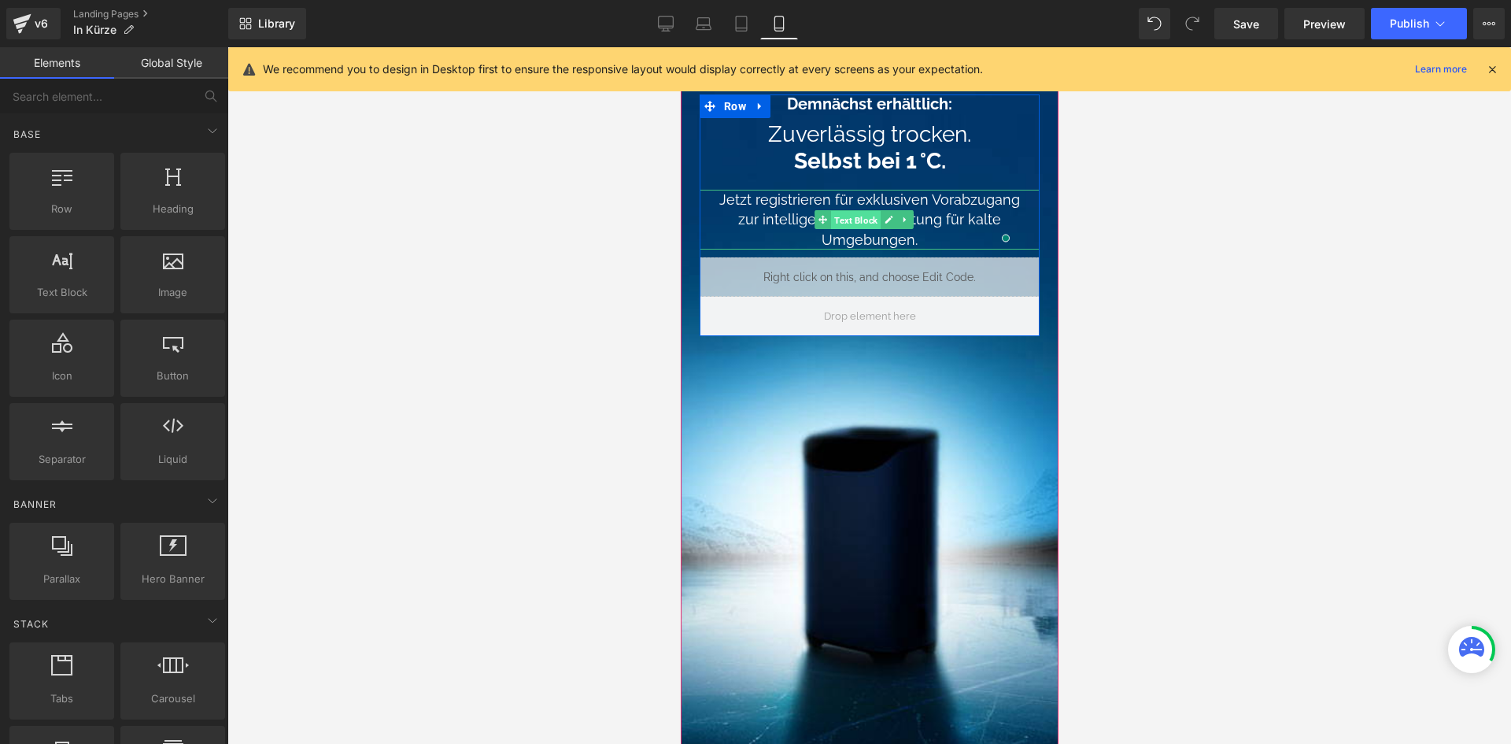
click at [849, 223] on span "Text Block" at bounding box center [855, 220] width 50 height 19
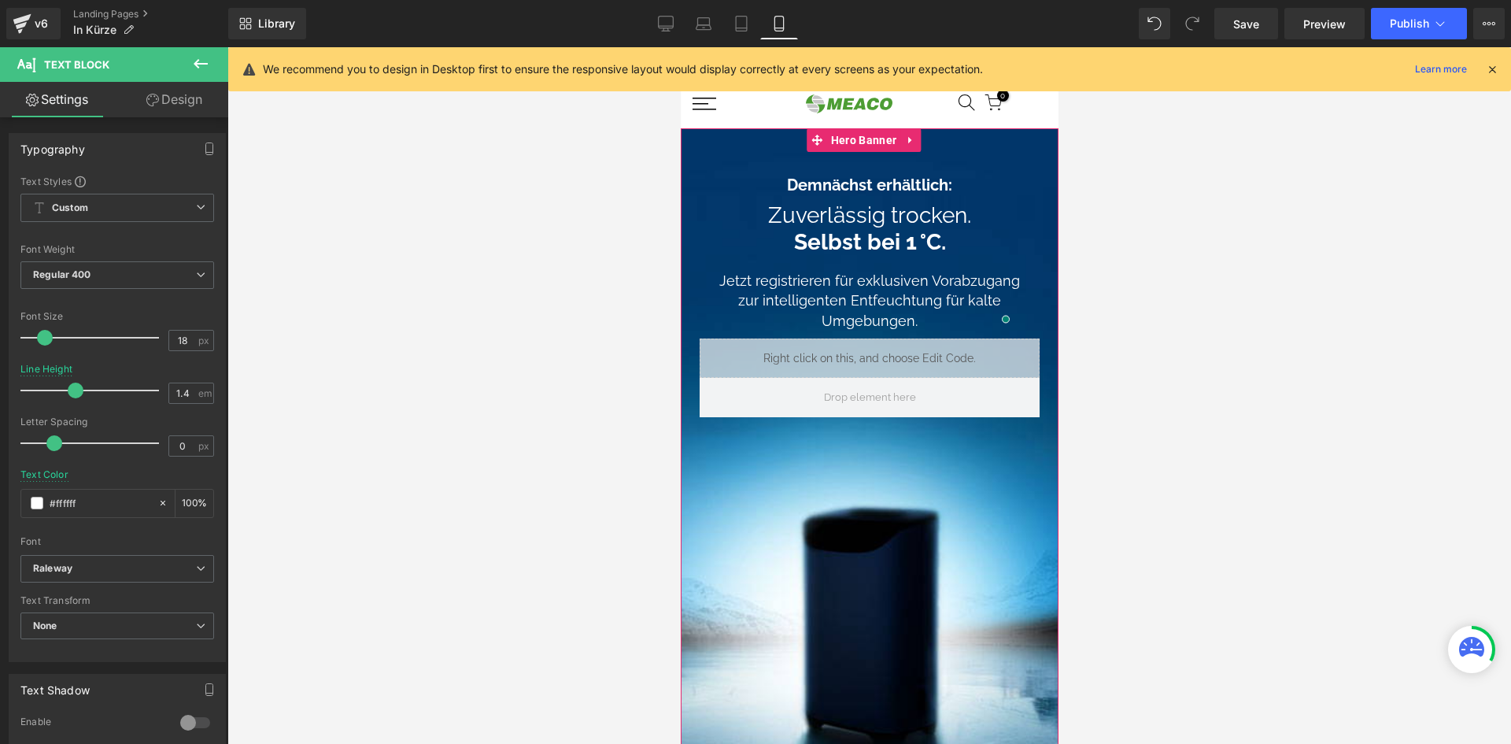
click at [860, 485] on div at bounding box center [869, 489] width 378 height 722
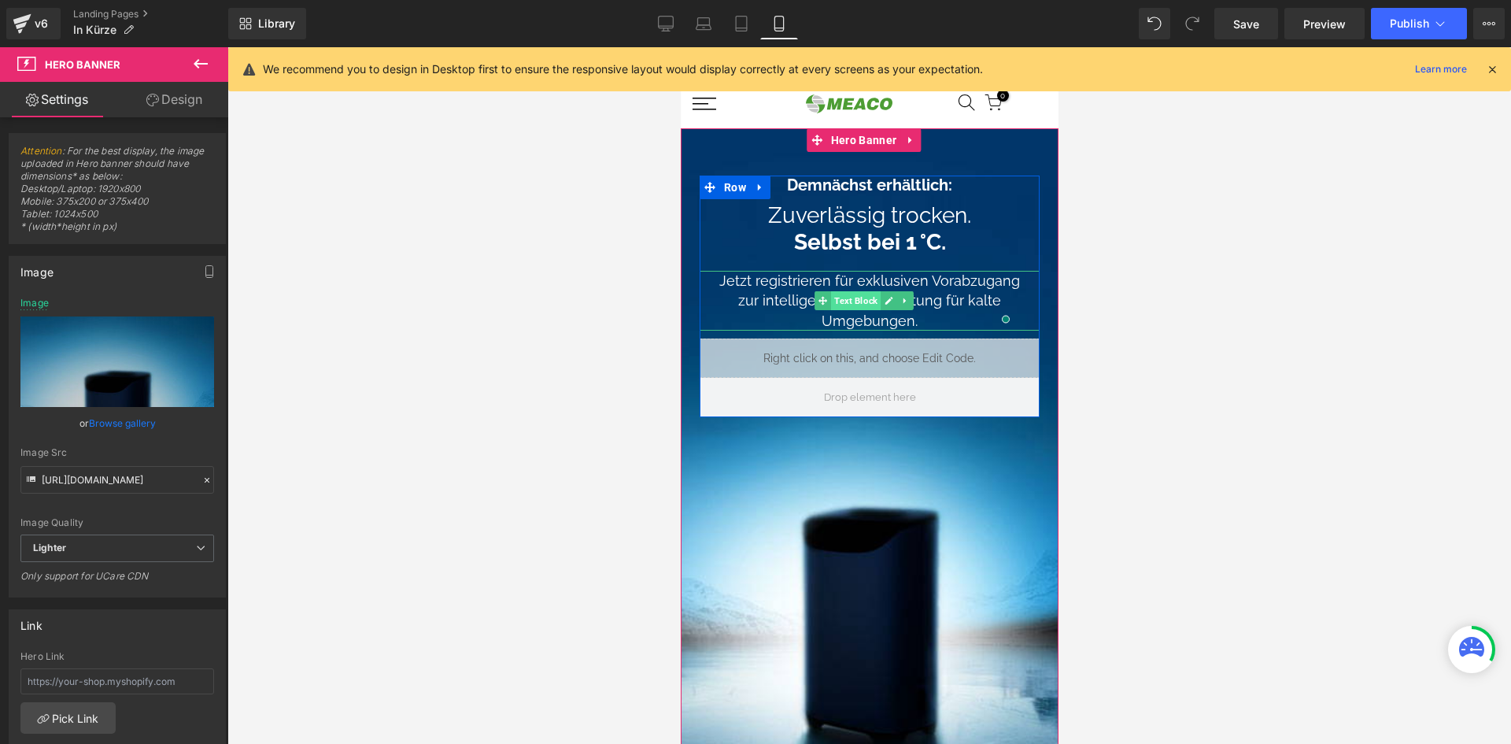
click at [870, 299] on span "Text Block" at bounding box center [855, 300] width 50 height 19
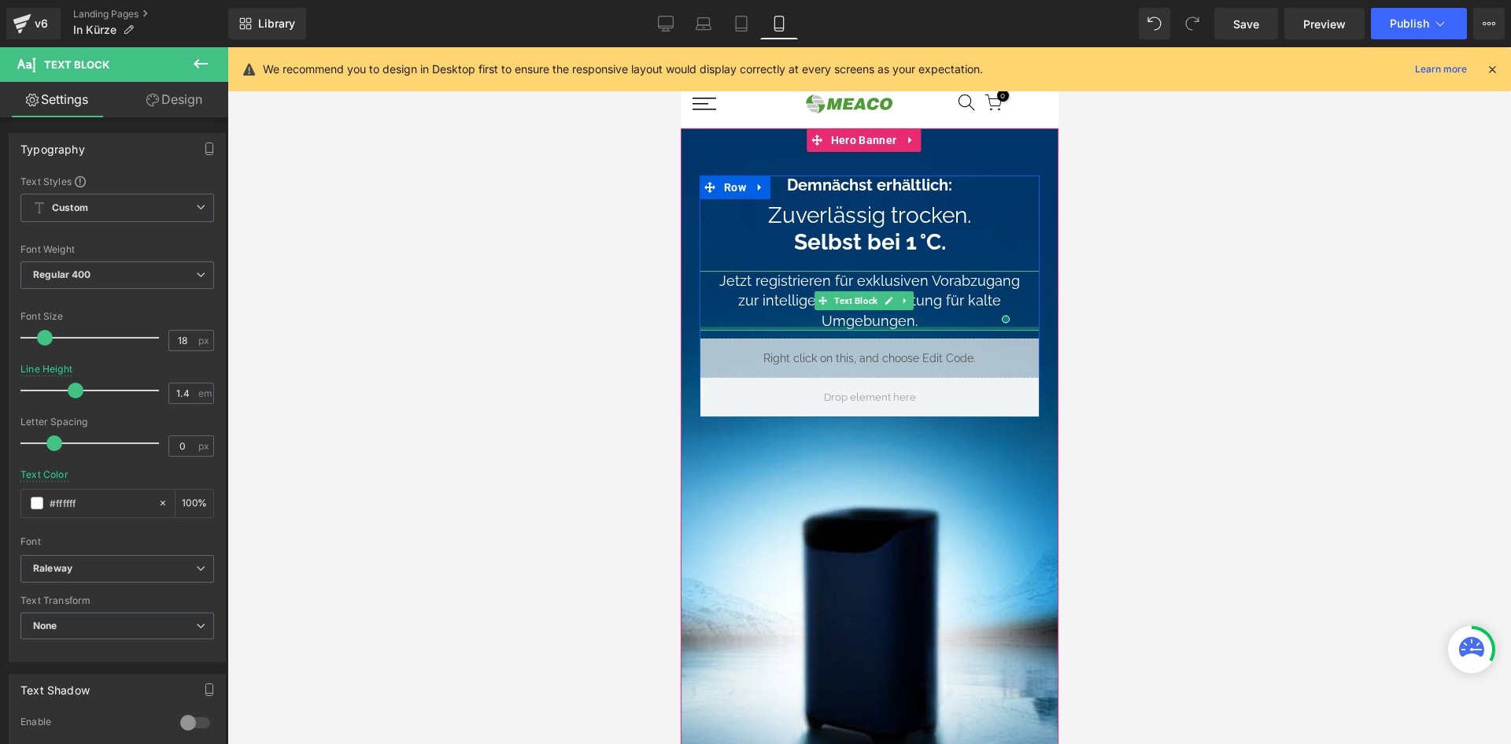
click at [980, 327] on div at bounding box center [869, 329] width 340 height 4
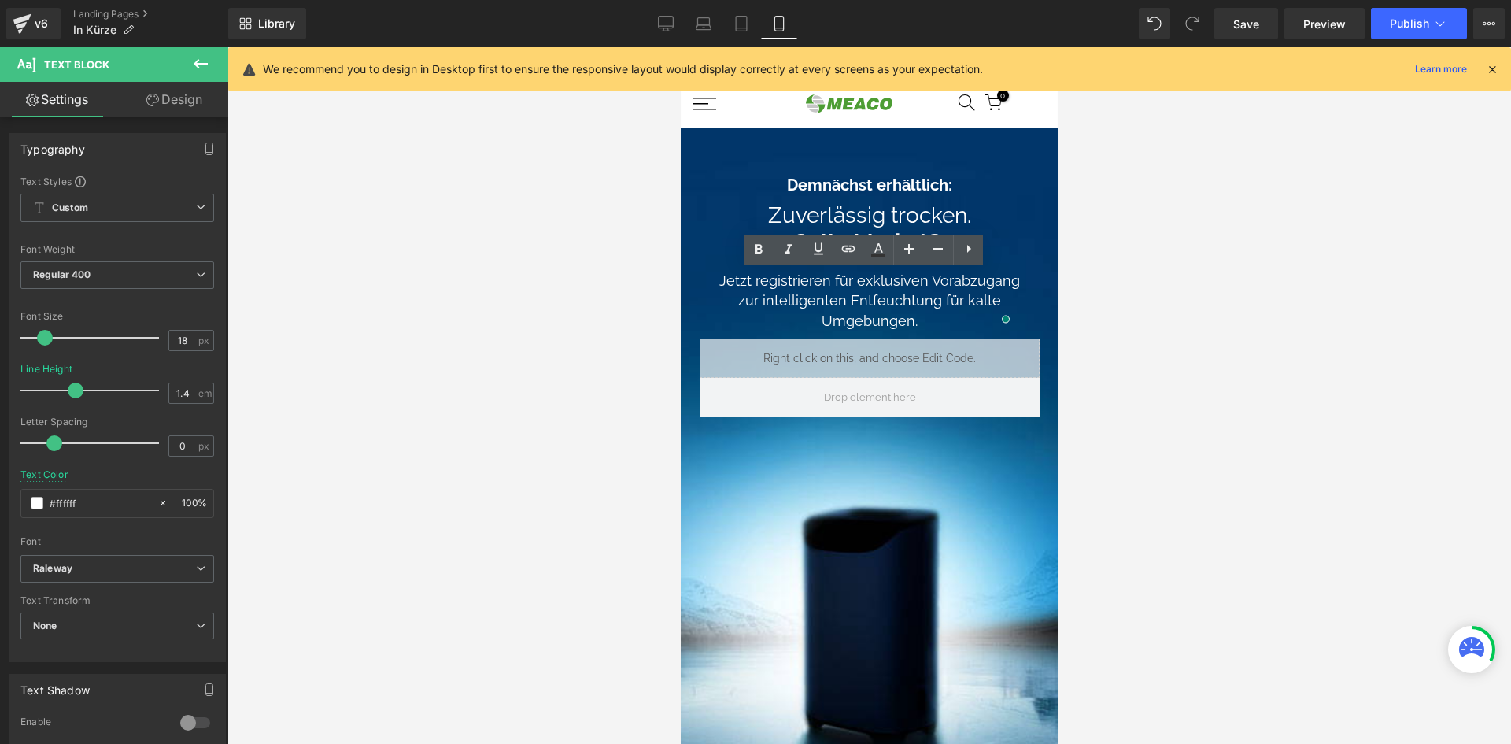
click at [1185, 251] on div at bounding box center [869, 395] width 1284 height 697
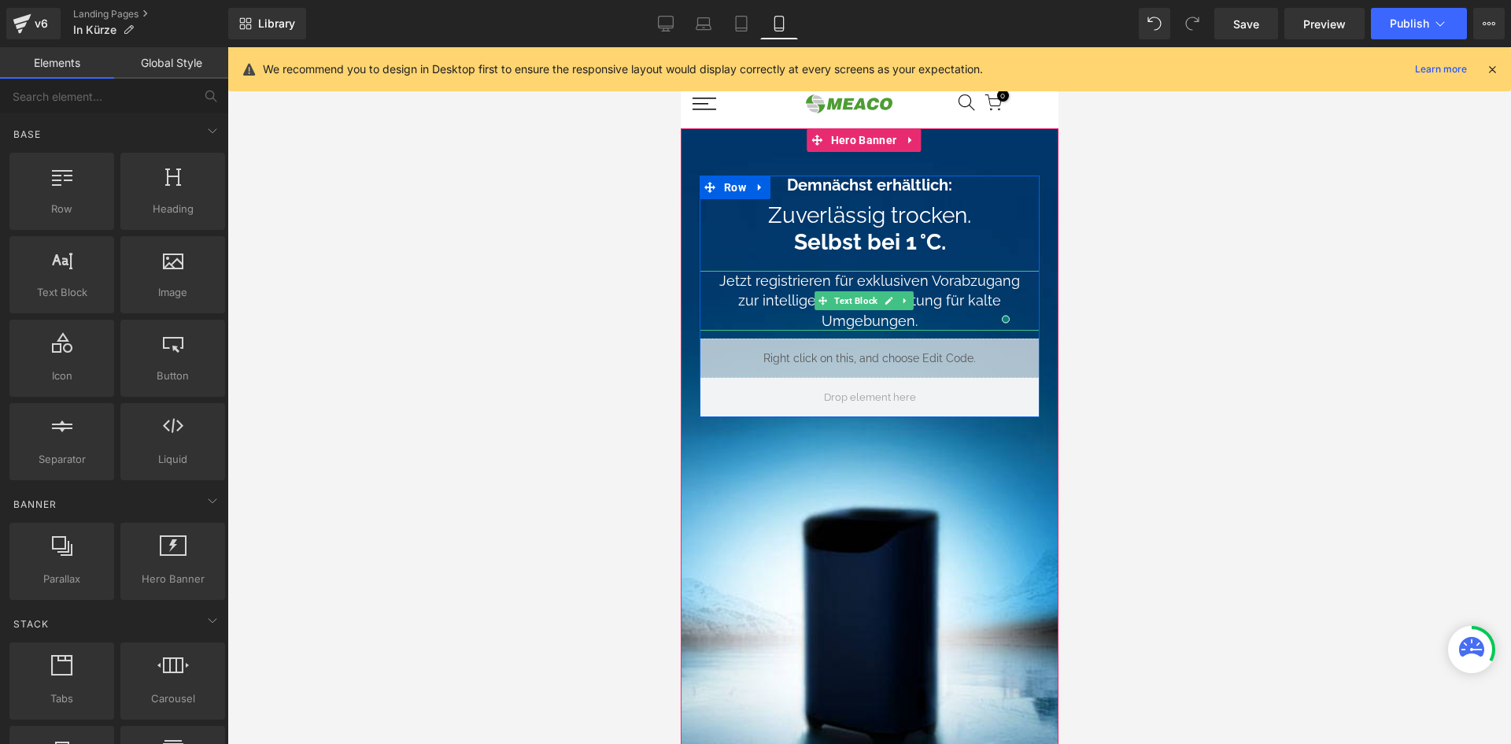
click at [770, 294] on div "Jetzt registrieren für exklusiven Vorabzugang zur intelligenten Entfeuchtung fü…" at bounding box center [869, 301] width 340 height 60
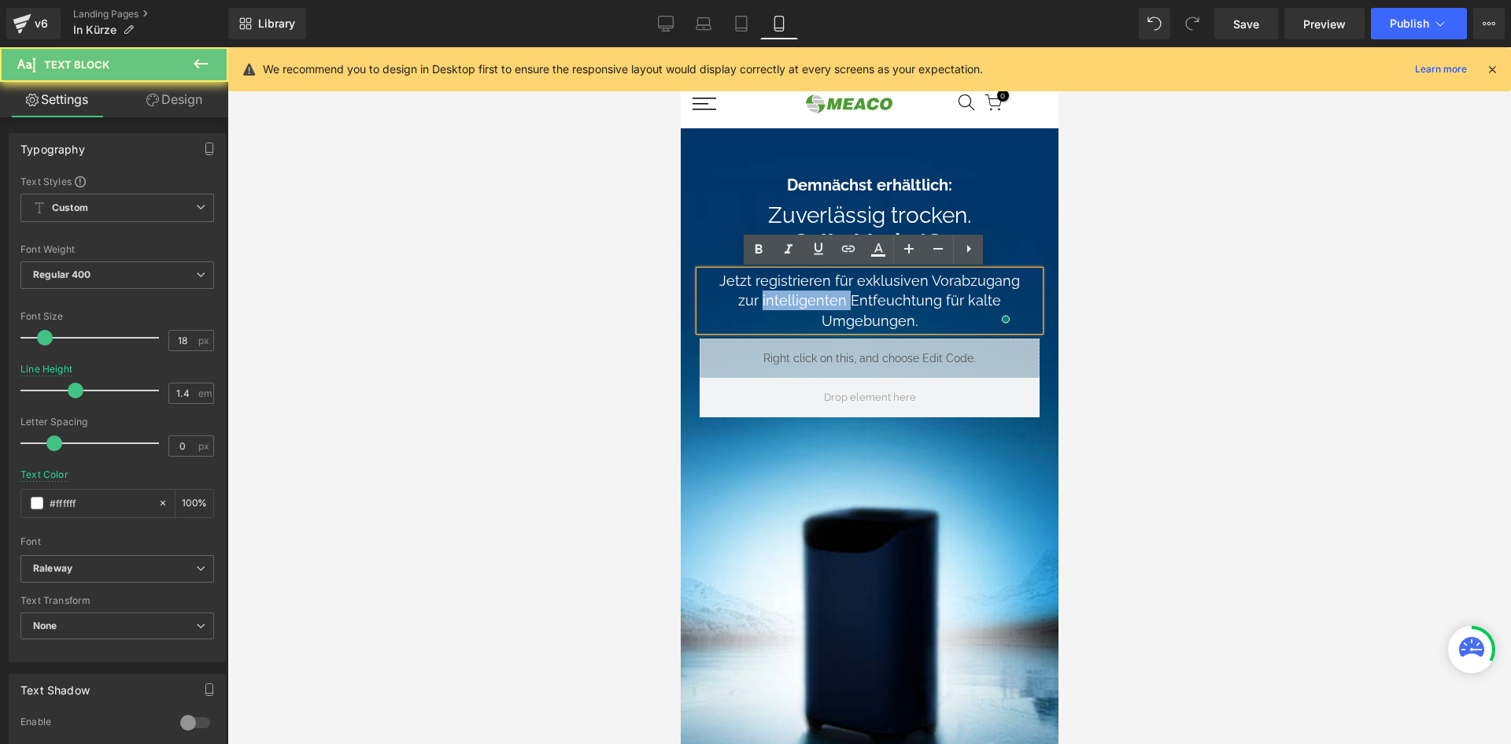
click at [770, 294] on div "Jetzt registrieren für exklusiven Vorabzugang zur intelligenten Entfeuchtung fü…" at bounding box center [869, 301] width 340 height 60
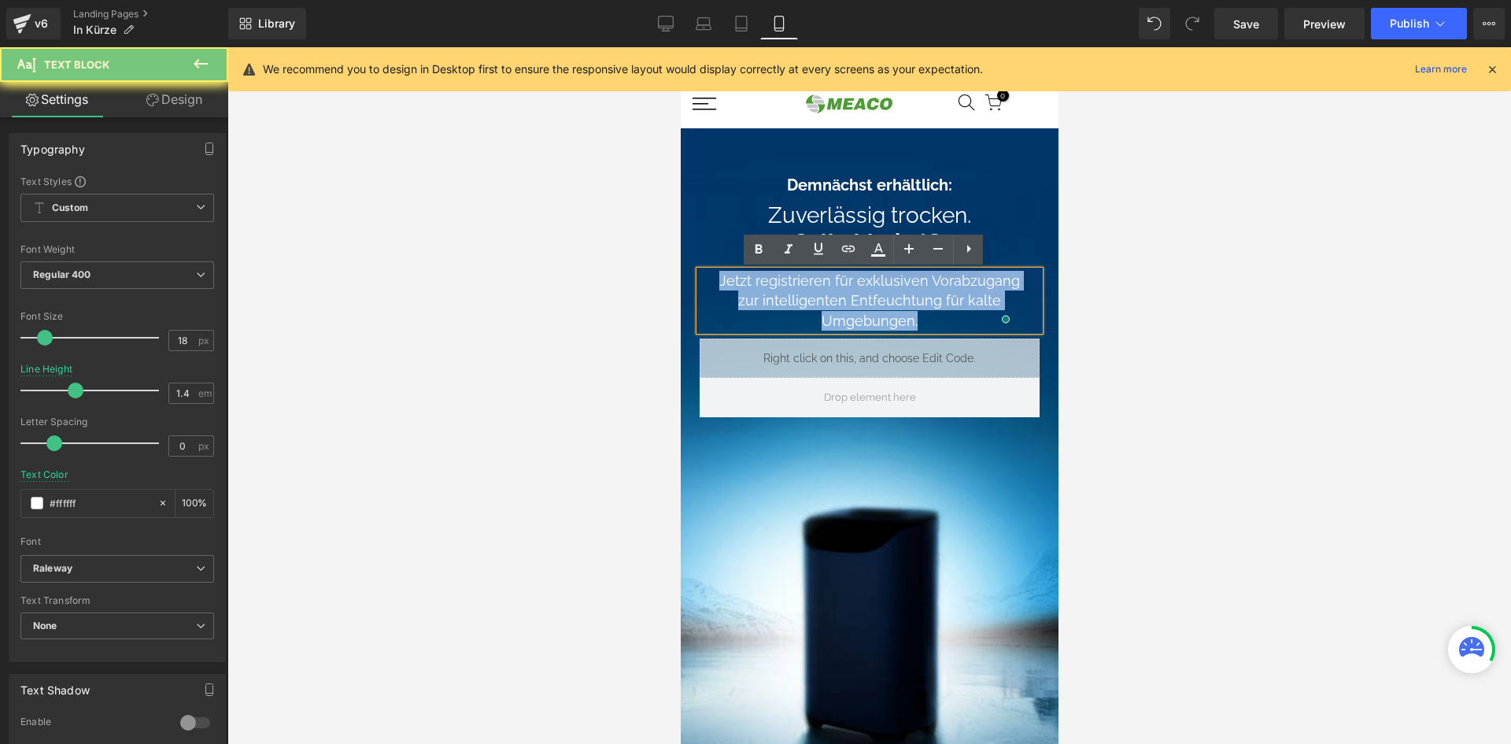
click at [770, 294] on div "Jetzt registrieren für exklusiven Vorabzugang zur intelligenten Entfeuchtung fü…" at bounding box center [869, 301] width 340 height 60
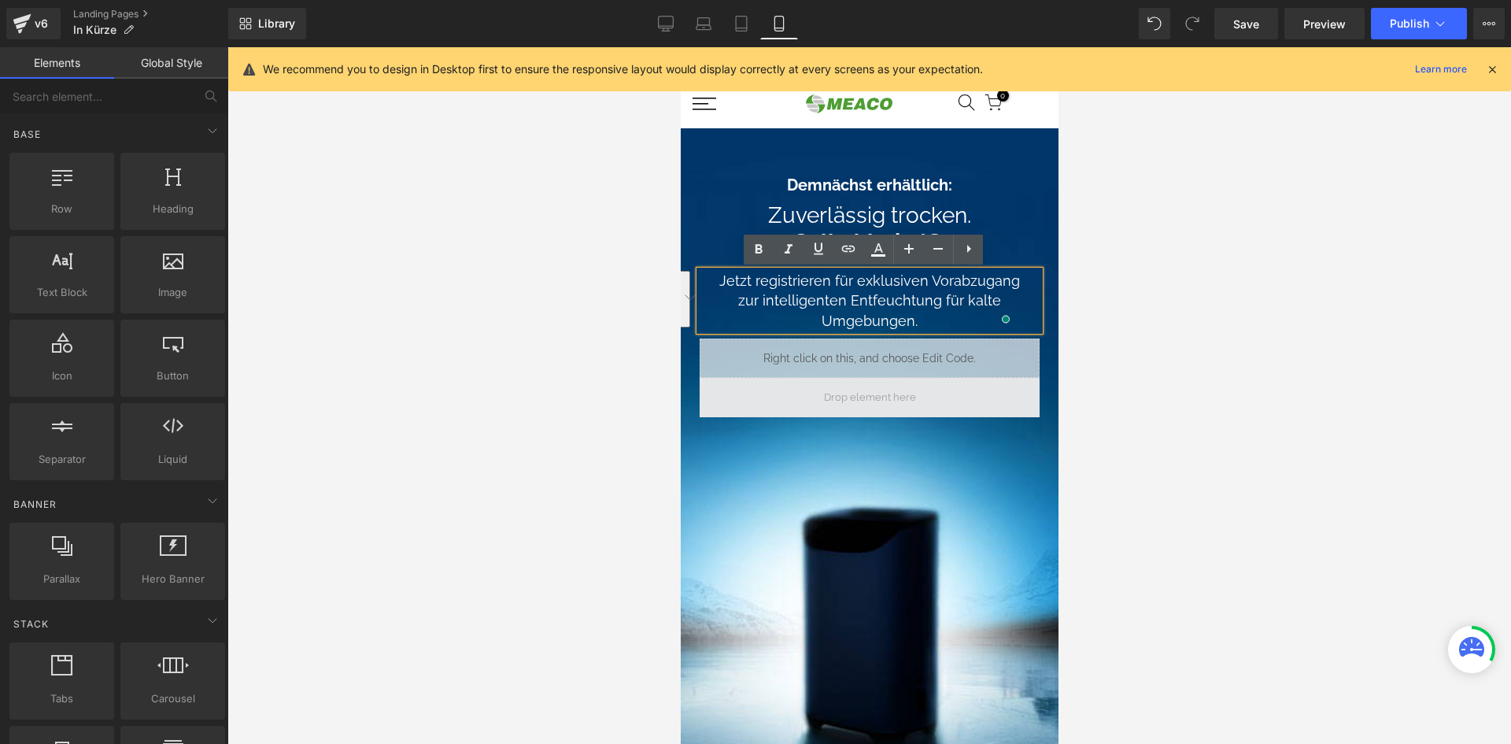
click at [852, 410] on span at bounding box center [869, 397] width 103 height 26
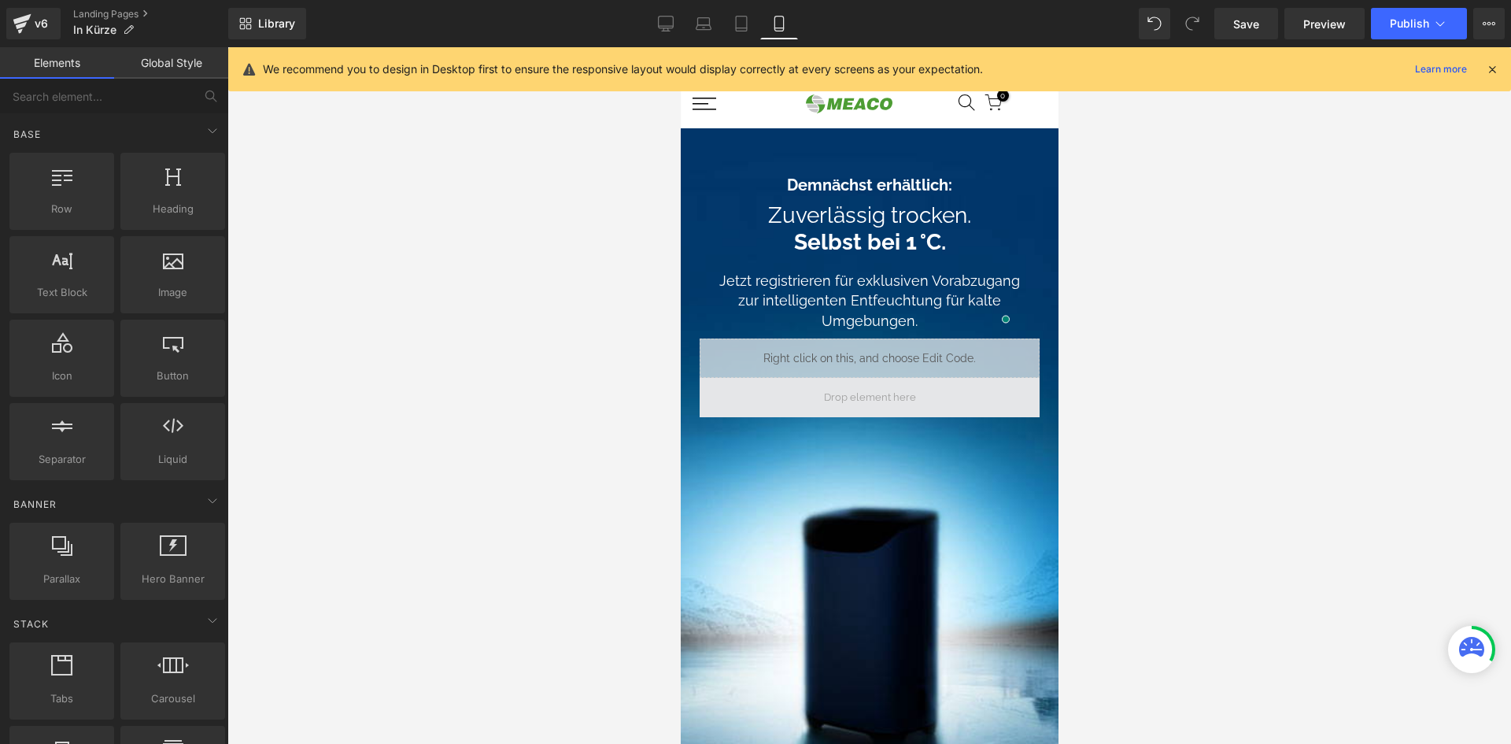
click at [786, 402] on span at bounding box center [869, 397] width 340 height 39
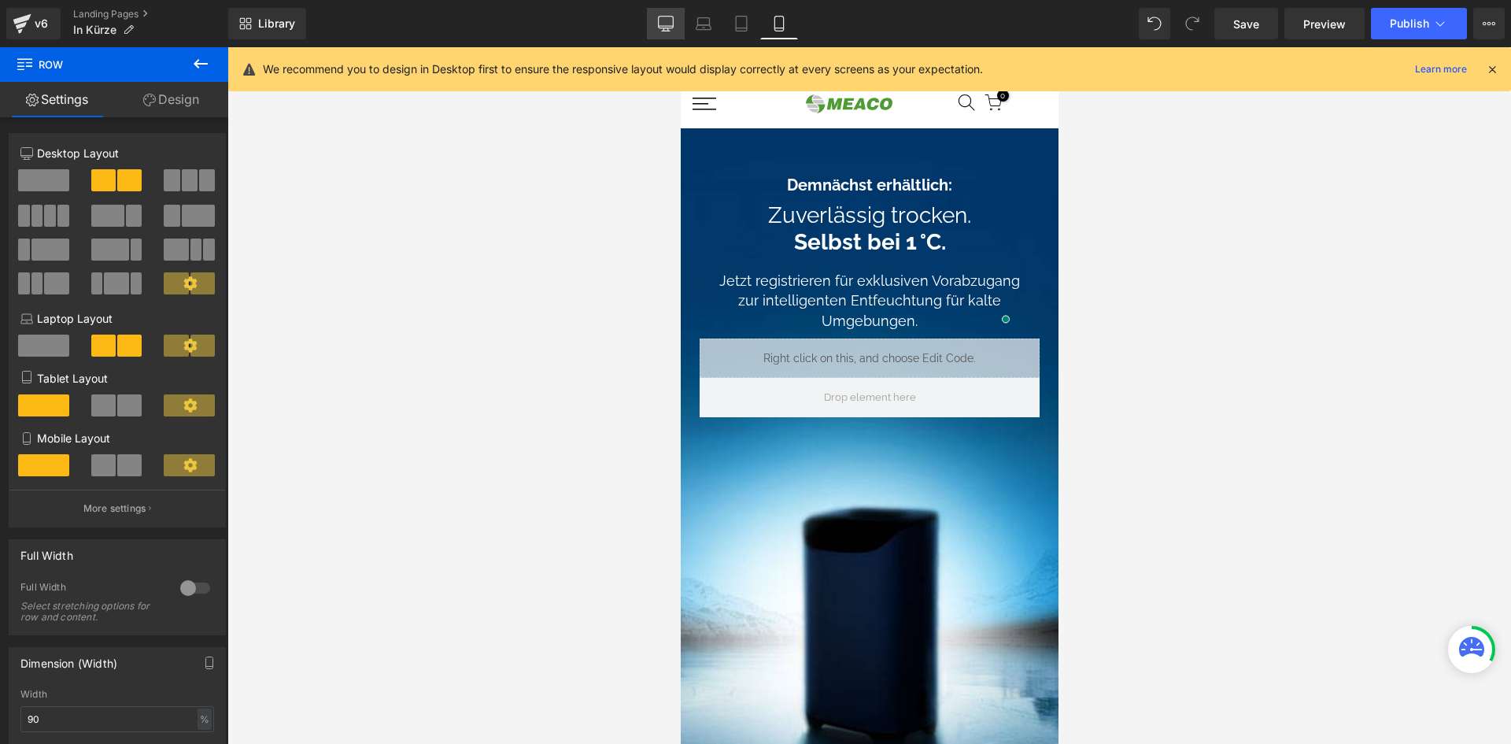
click at [669, 28] on icon at bounding box center [666, 23] width 15 height 12
type input "1200"
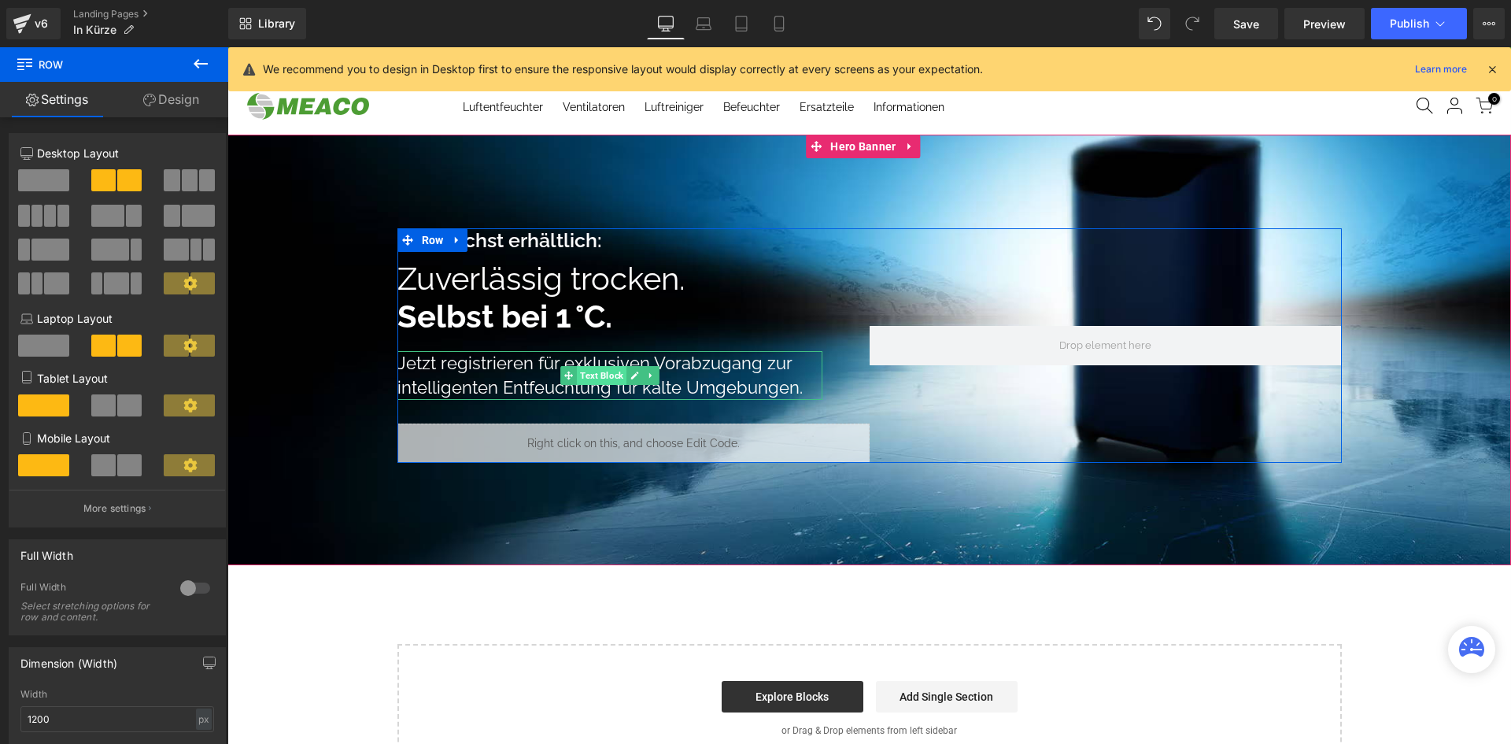
click at [588, 379] on span "Text Block" at bounding box center [602, 375] width 50 height 19
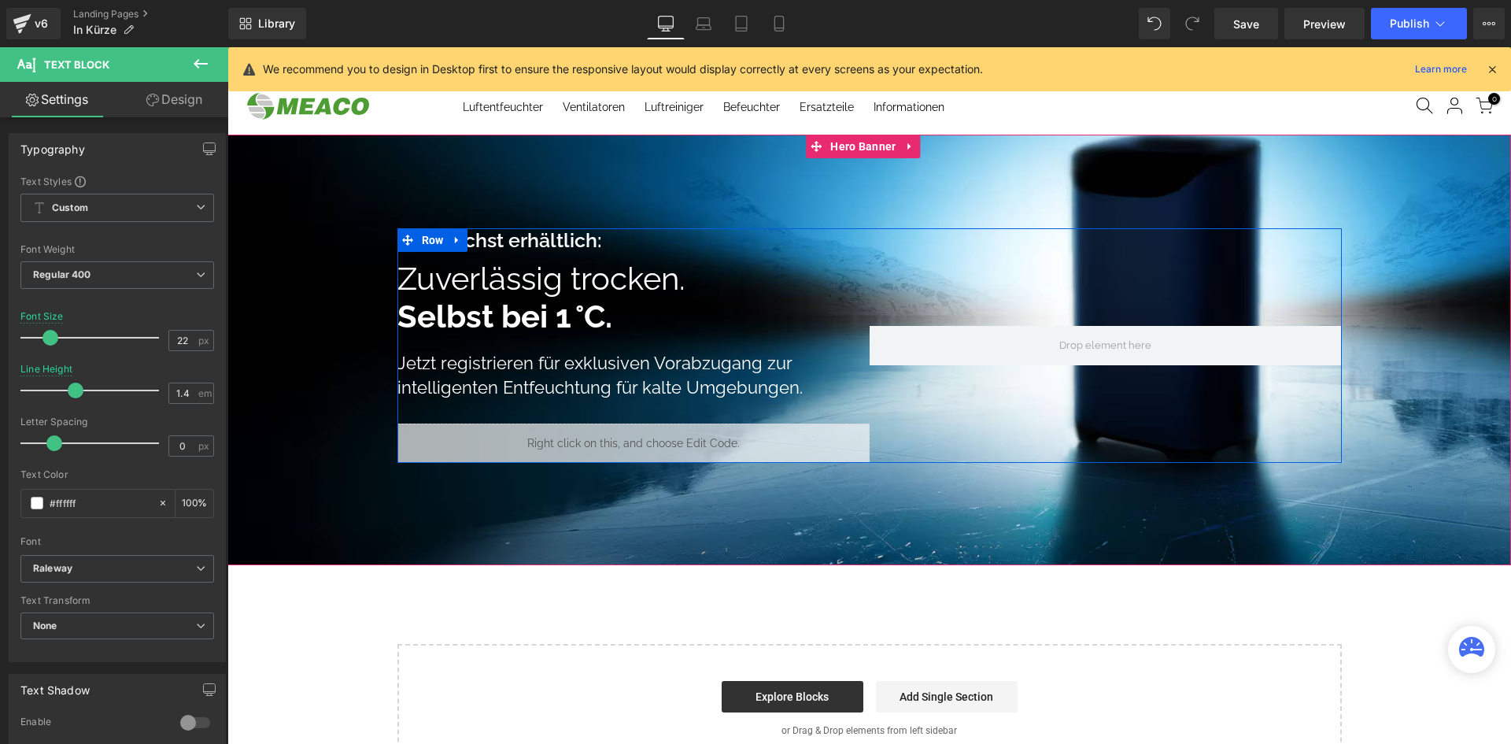
click at [227, 47] on div at bounding box center [227, 47] width 0 height 0
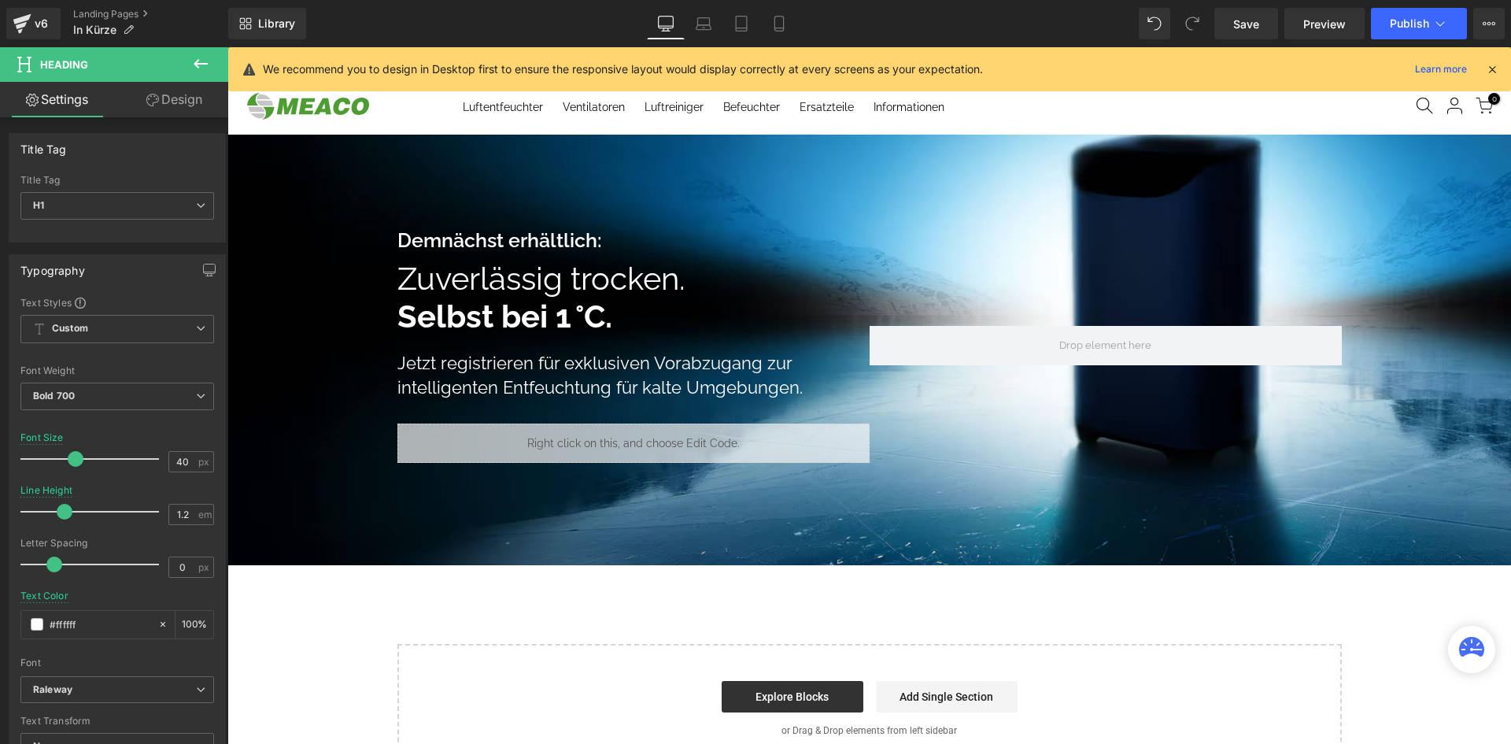
drag, startPoint x: 136, startPoint y: 103, endPoint x: 71, endPoint y: 250, distance: 160.3
click at [136, 103] on link "Design" at bounding box center [174, 99] width 114 height 35
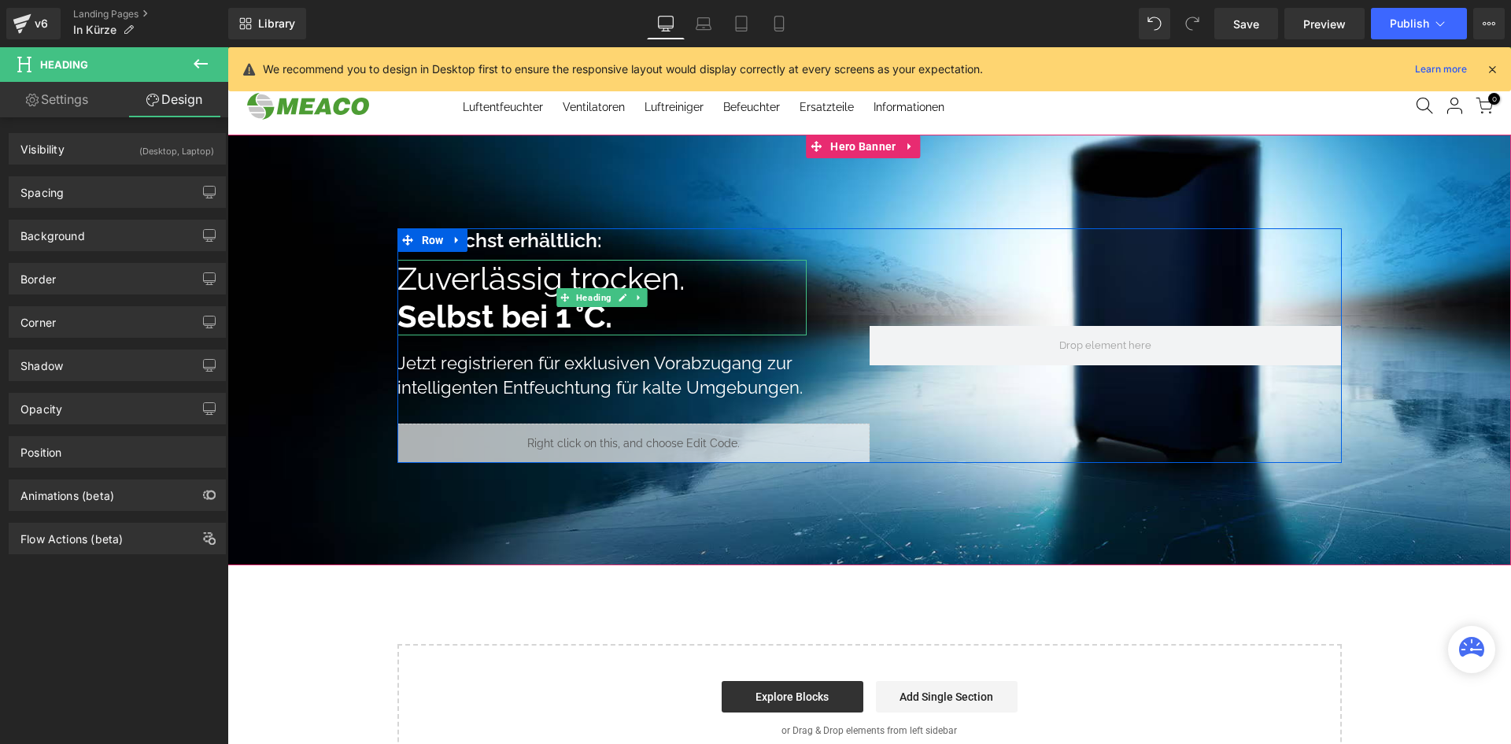
click at [458, 316] on h1 "Selbst bei 1 °C." at bounding box center [601, 317] width 409 height 38
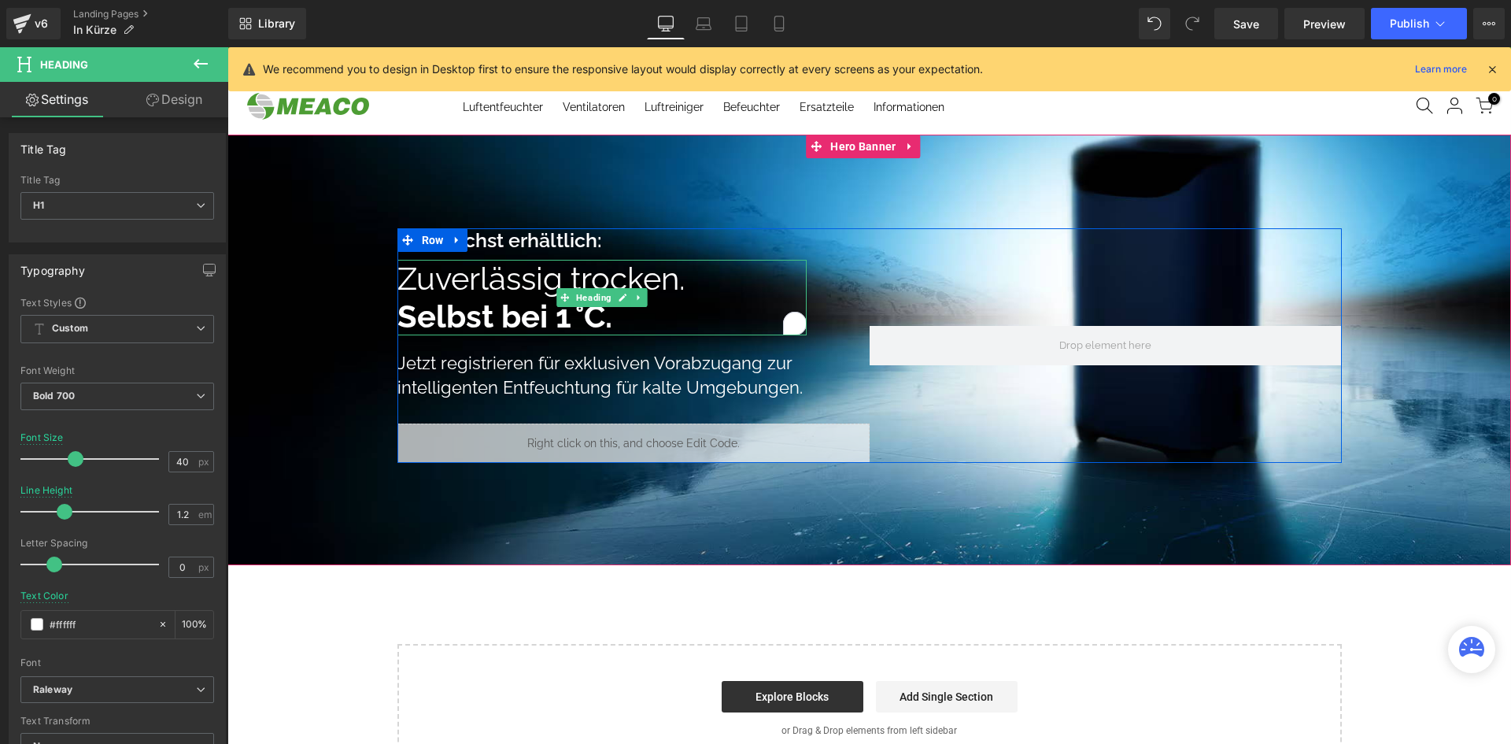
click at [325, 320] on span "Demnächst erhältlich: Text Block Zuverlässig trocken. Exceptional Living. Headi…" at bounding box center [869, 345] width 1284 height 235
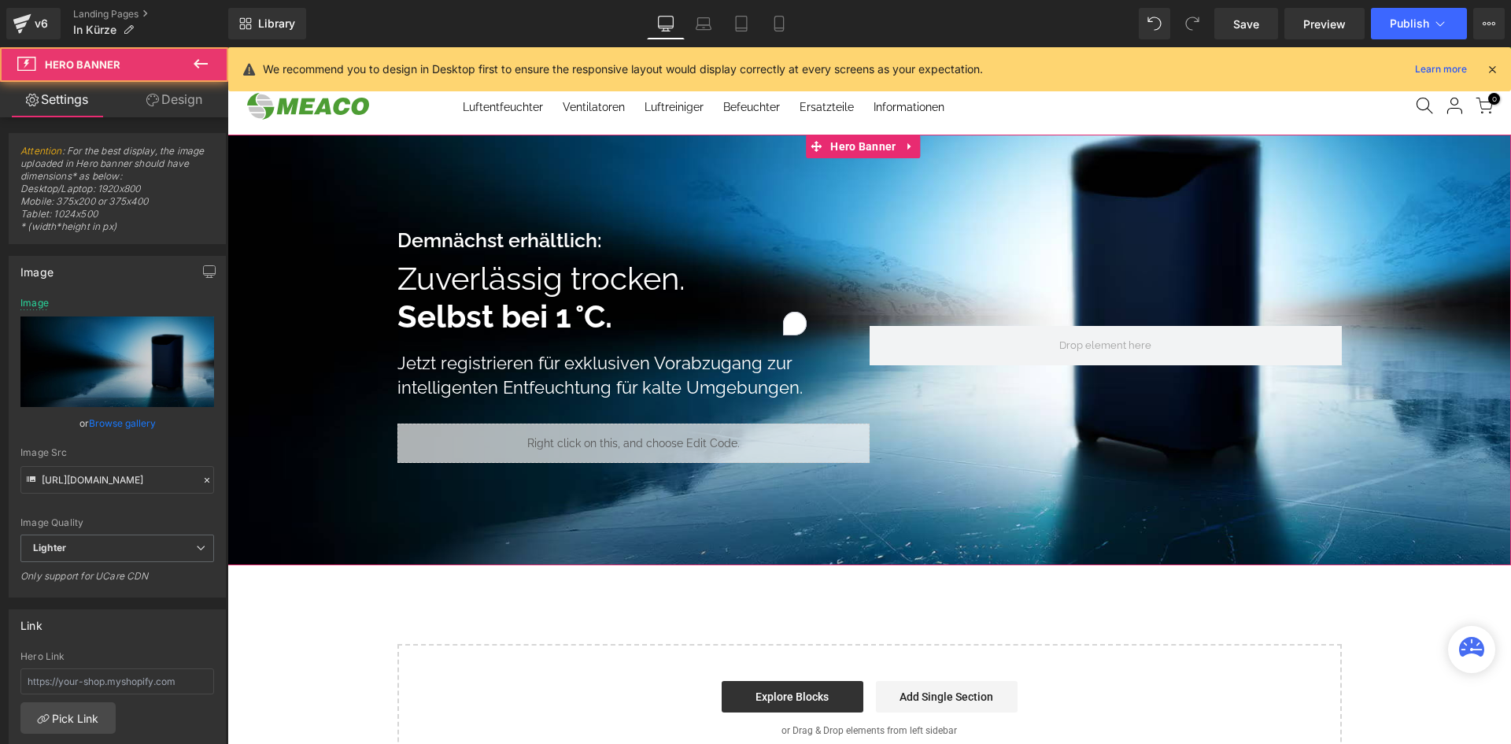
click at [479, 307] on h1 "Selbst bei 1 °C." at bounding box center [601, 317] width 409 height 38
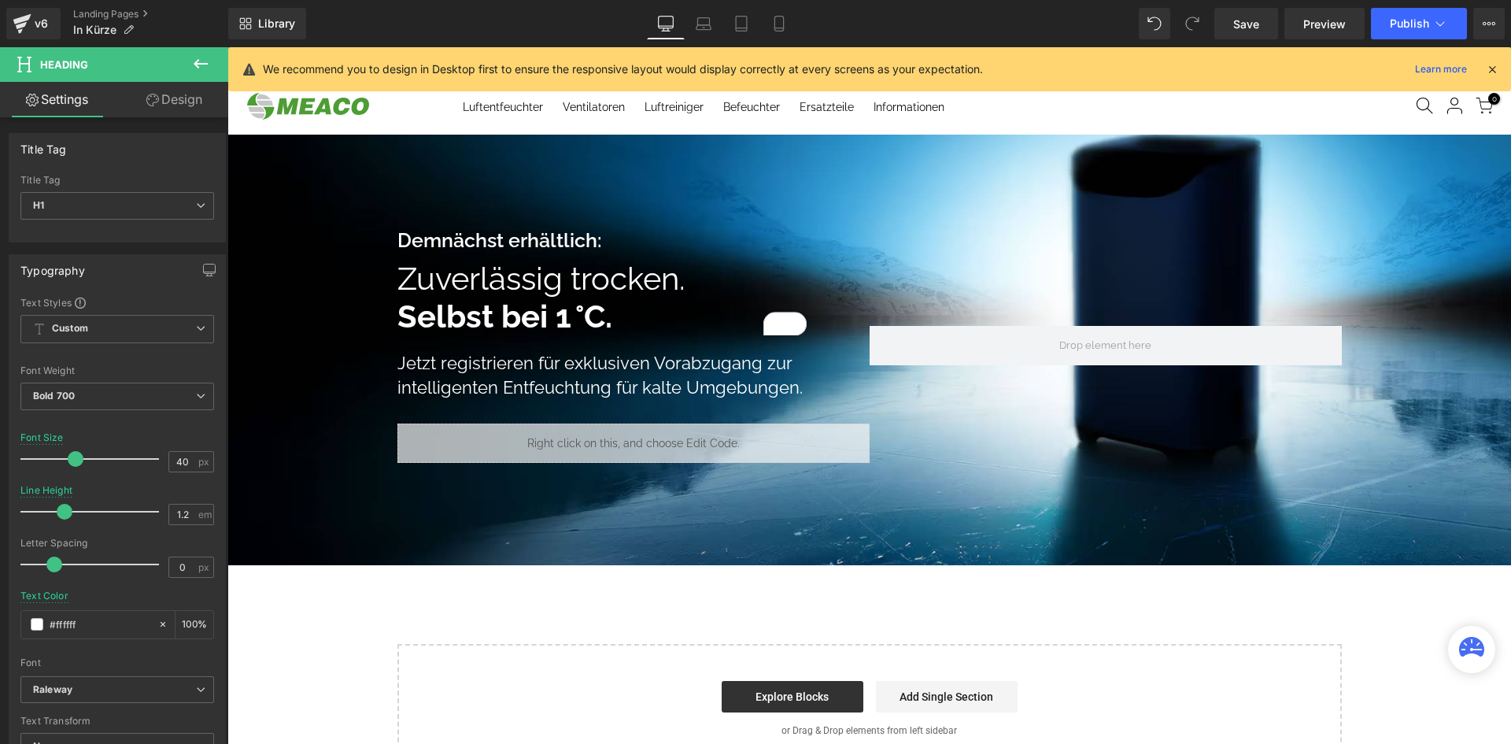
click at [162, 102] on link "Design" at bounding box center [174, 99] width 114 height 35
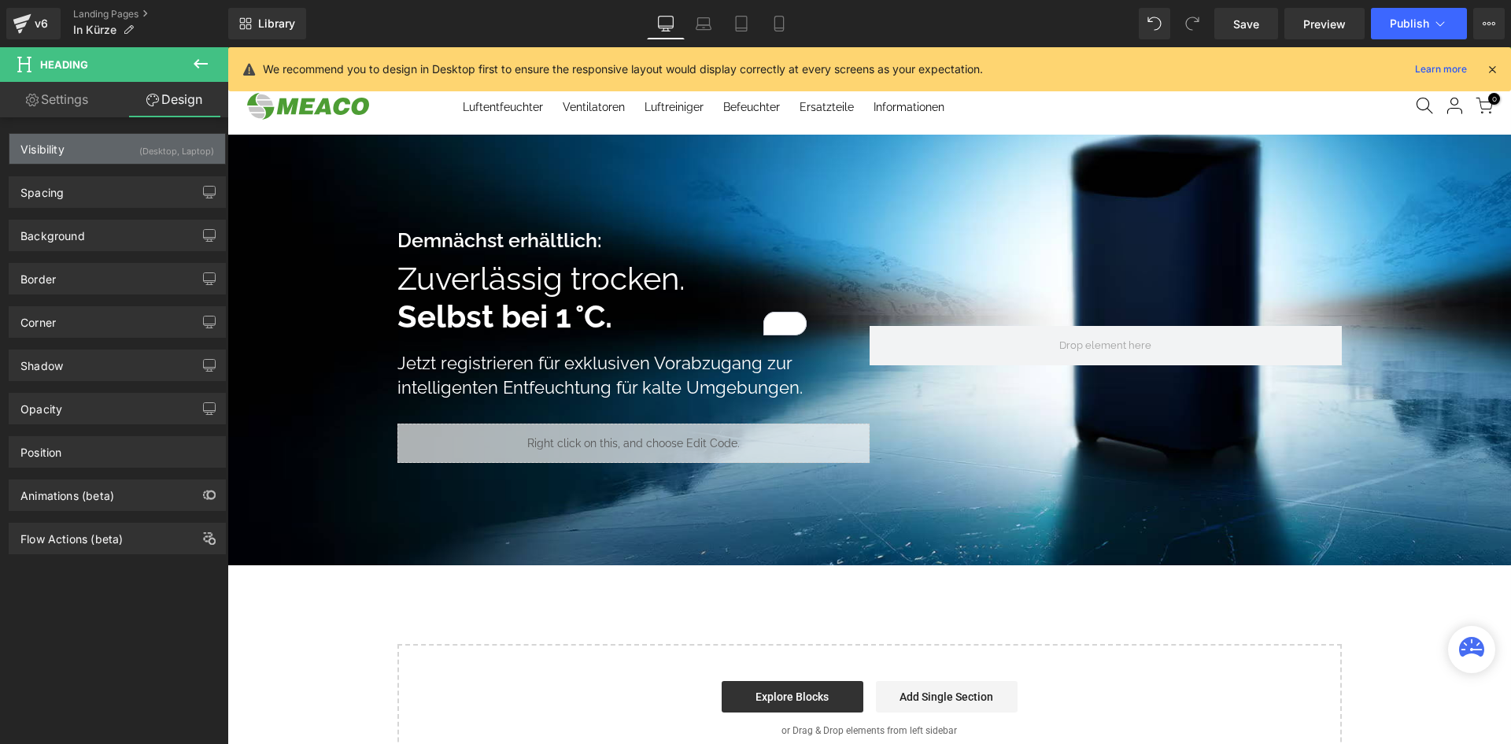
click at [142, 146] on div "(Desktop, Laptop)" at bounding box center [176, 147] width 75 height 26
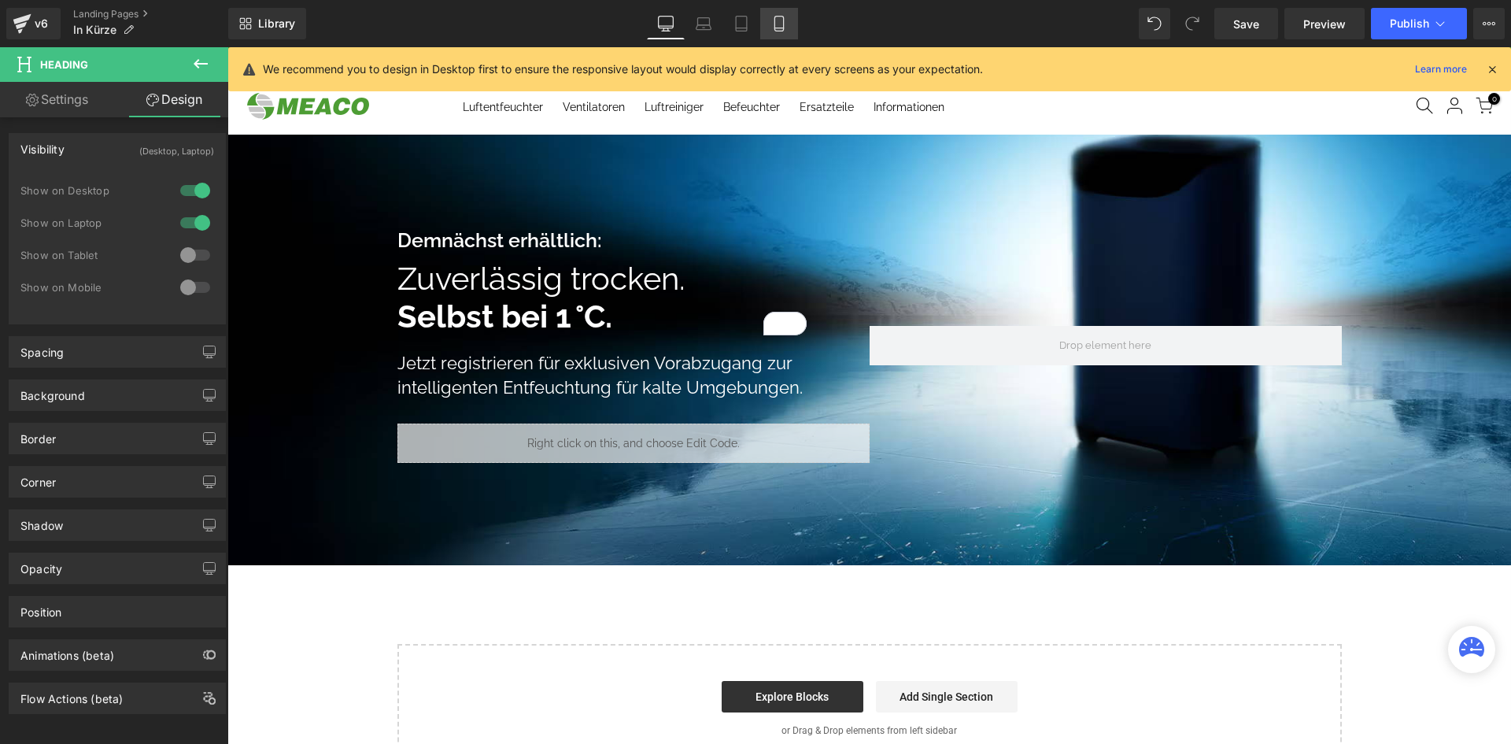
click at [796, 24] on link "Mobile" at bounding box center [779, 23] width 38 height 31
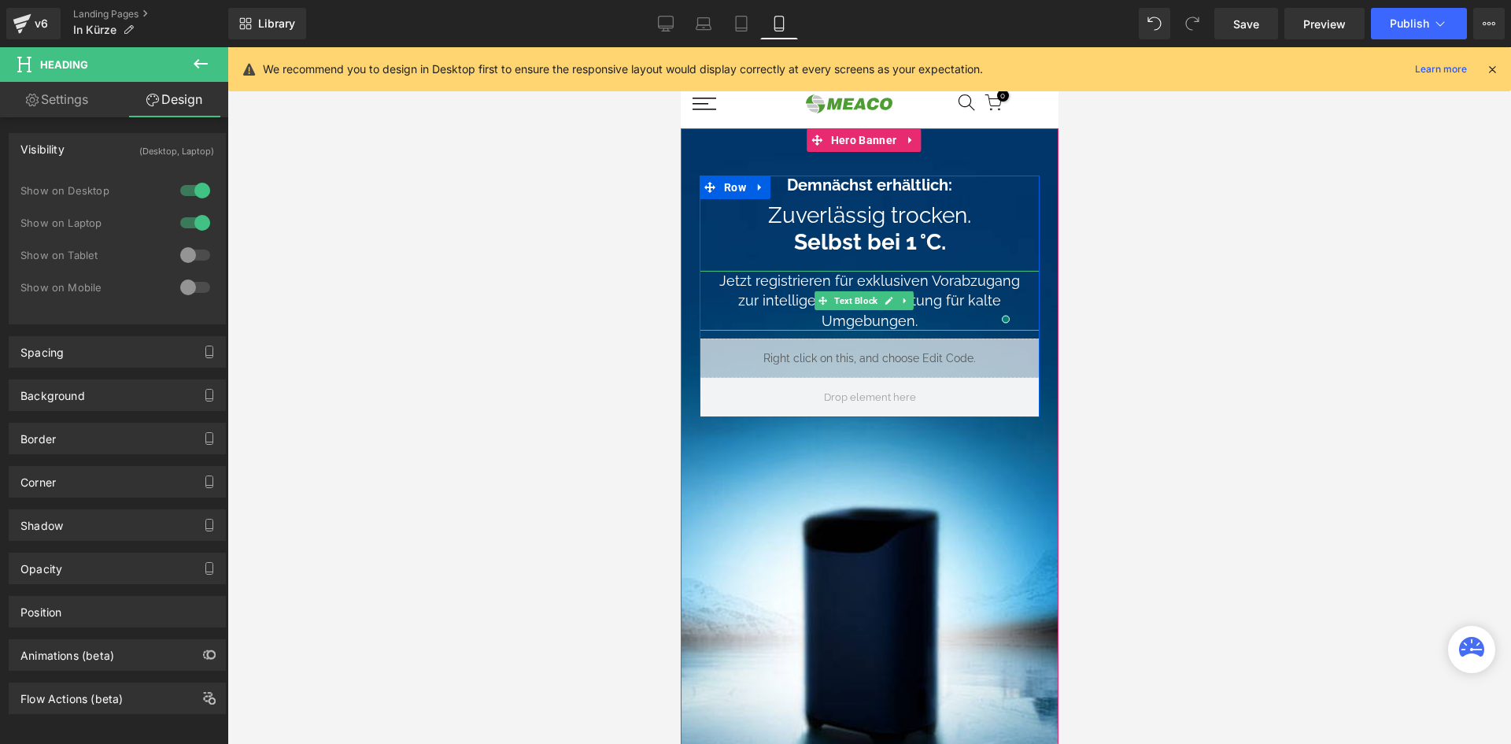
click at [760, 305] on div "Jetzt registrieren für exklusiven Vorabzugang zur intelligenten Entfeuchtung fü…" at bounding box center [869, 301] width 340 height 60
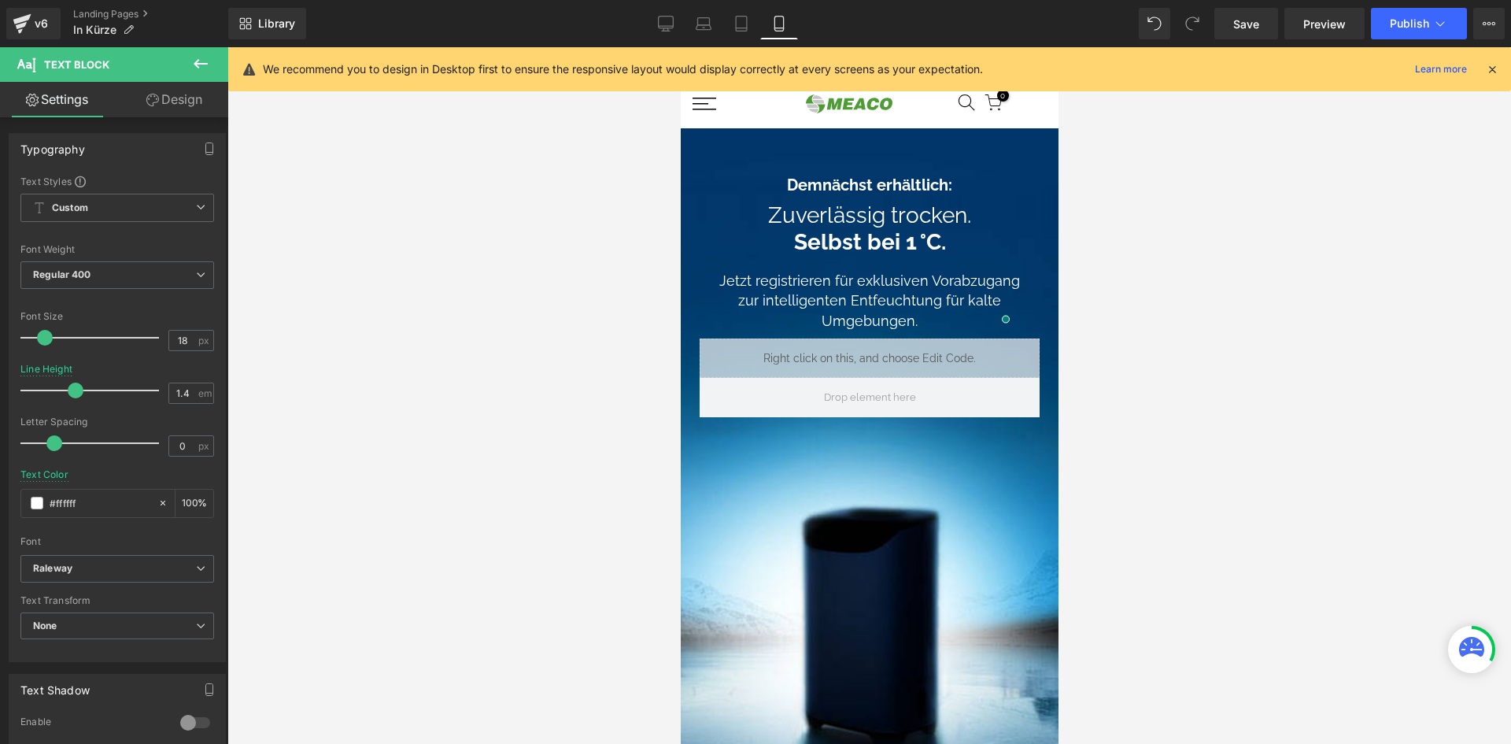
click at [139, 105] on link "Design" at bounding box center [174, 99] width 114 height 35
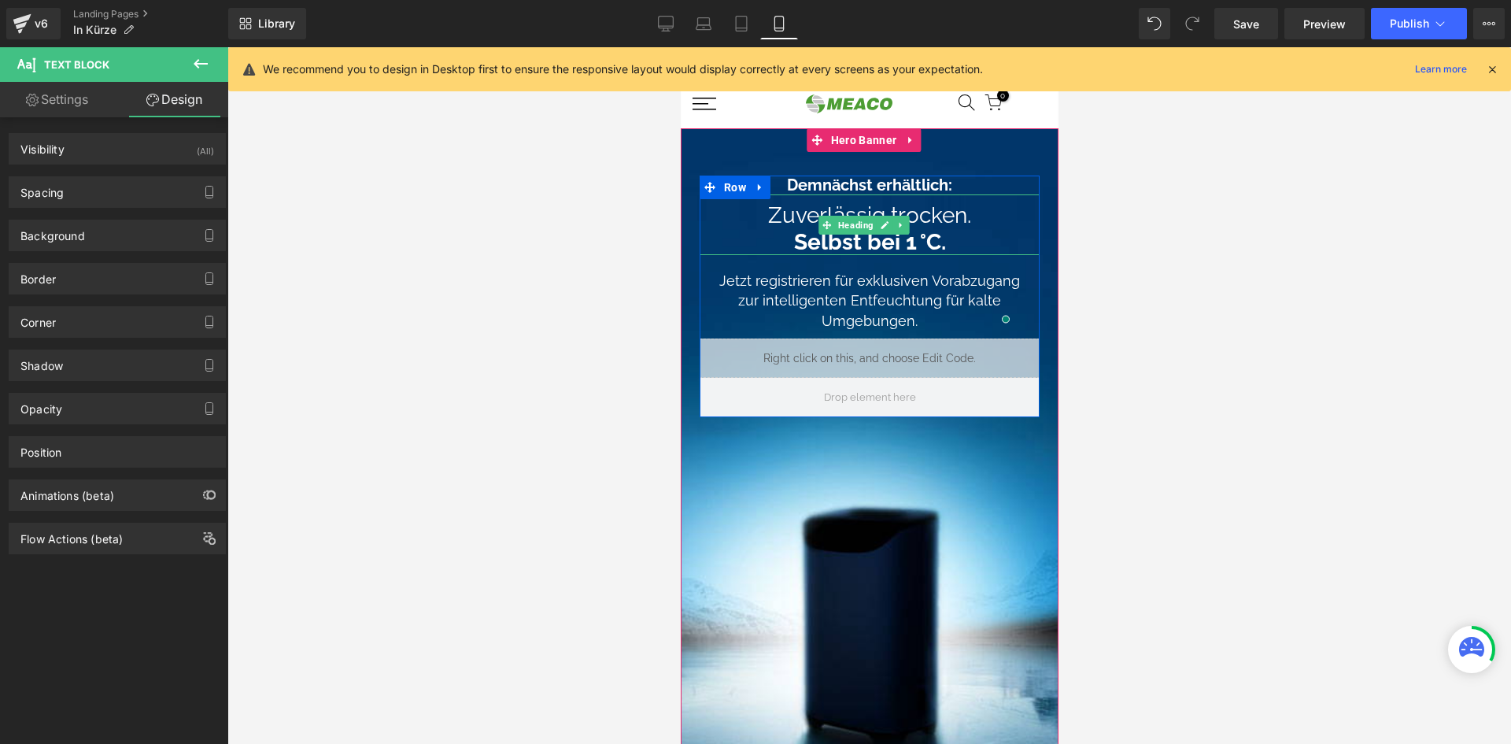
click at [758, 227] on h1 "Zuverlässig trocken. Selbst bei 1 °C." at bounding box center [869, 228] width 340 height 53
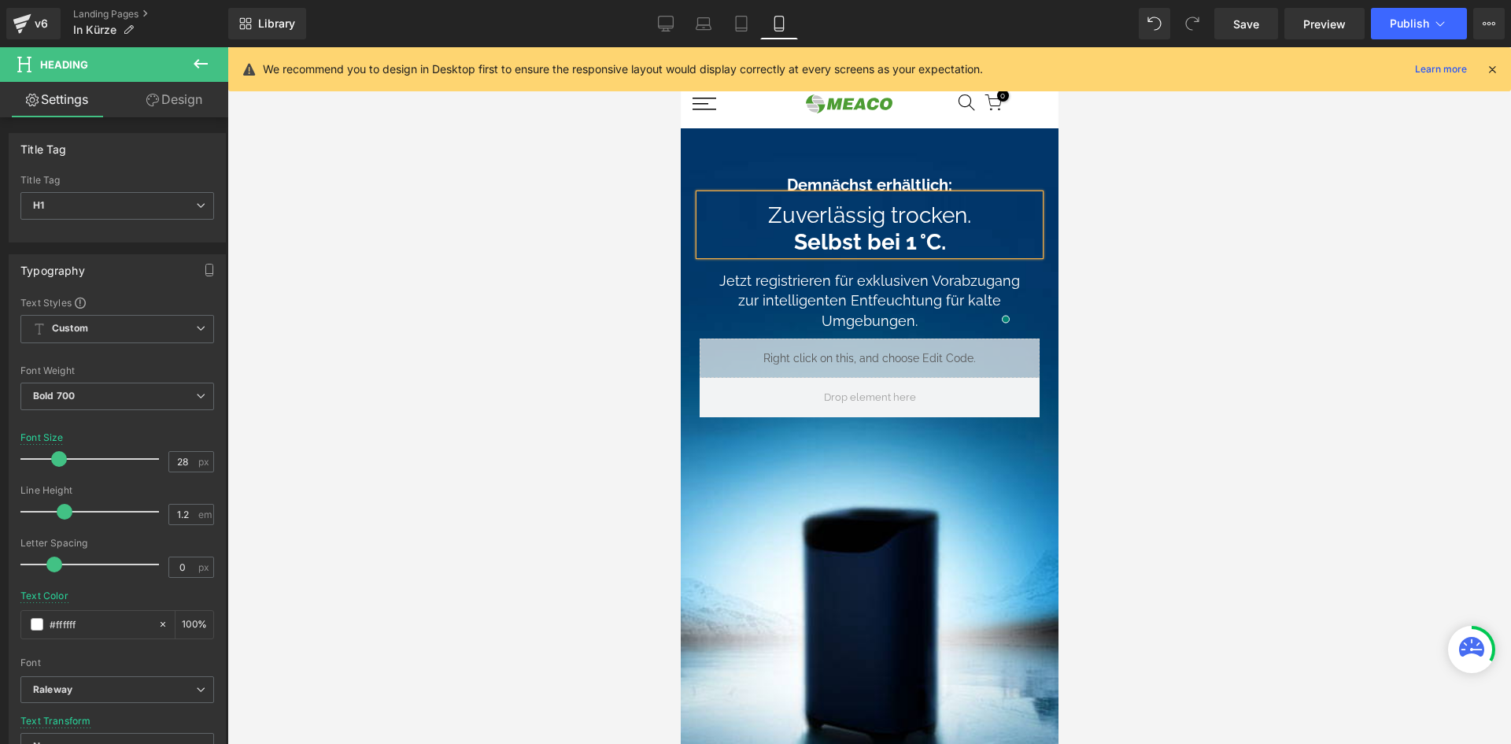
click at [198, 103] on link "Design" at bounding box center [174, 99] width 114 height 35
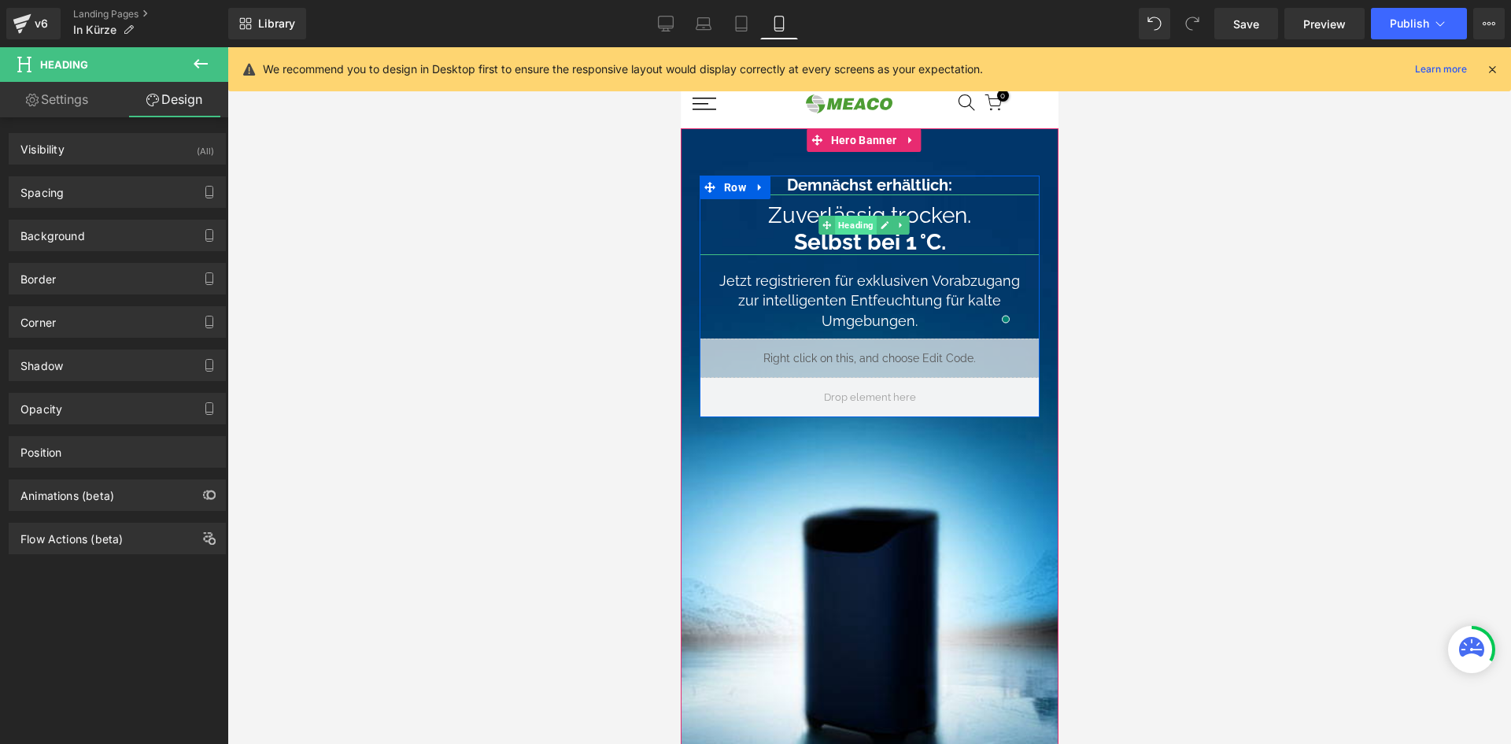
click at [866, 230] on span "Heading" at bounding box center [855, 225] width 42 height 19
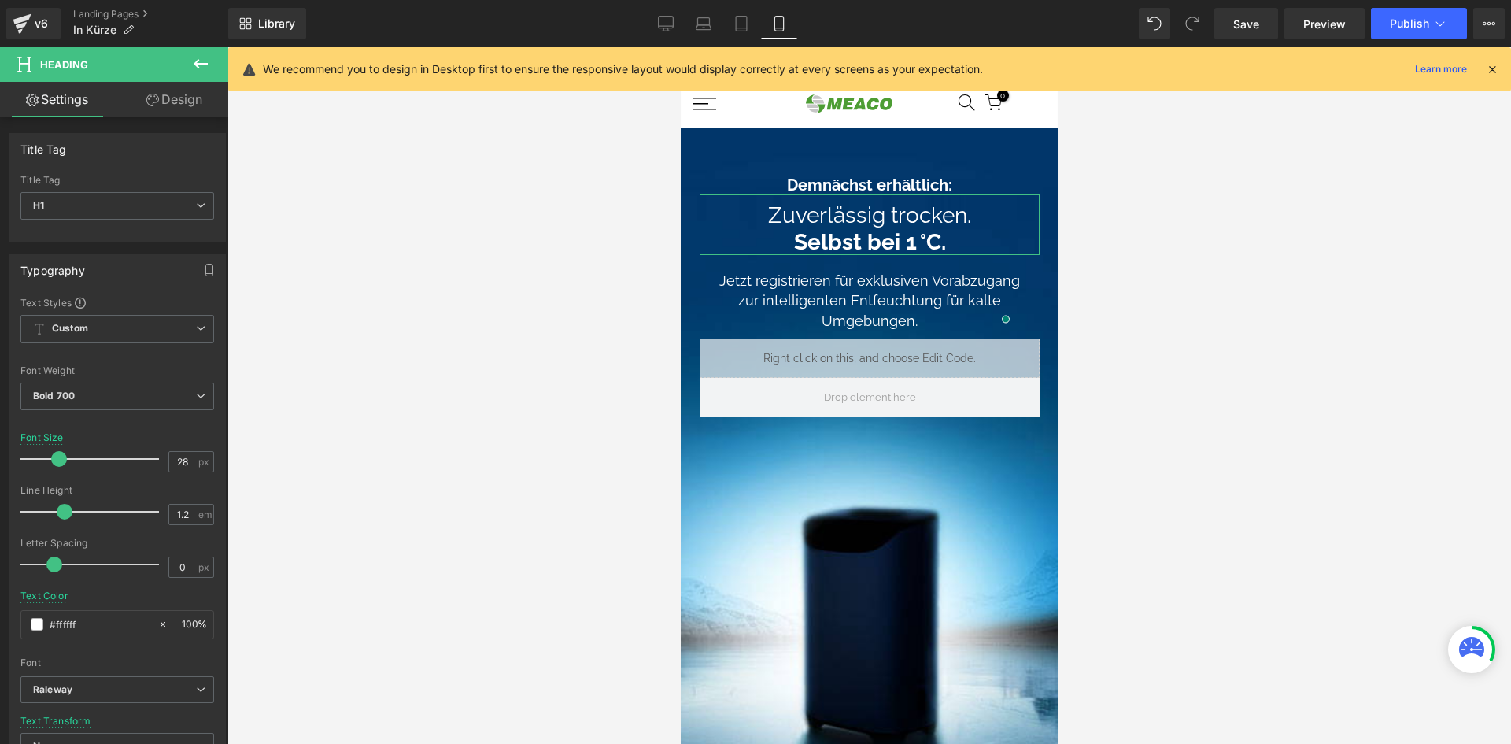
click at [161, 105] on link "Design" at bounding box center [174, 99] width 114 height 35
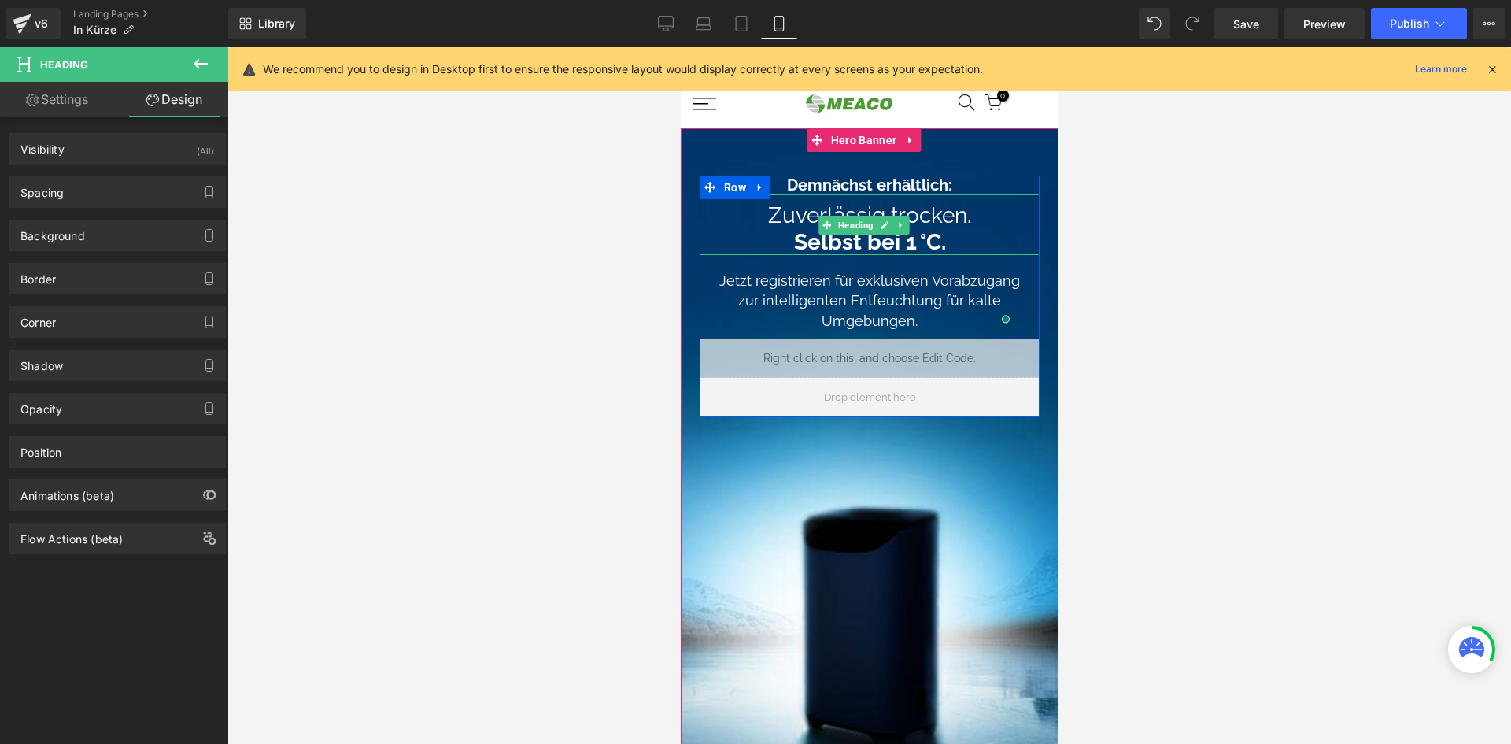
click at [741, 219] on h1 "Zuverlässig trocken. Selbst bei 1 °C." at bounding box center [869, 228] width 340 height 53
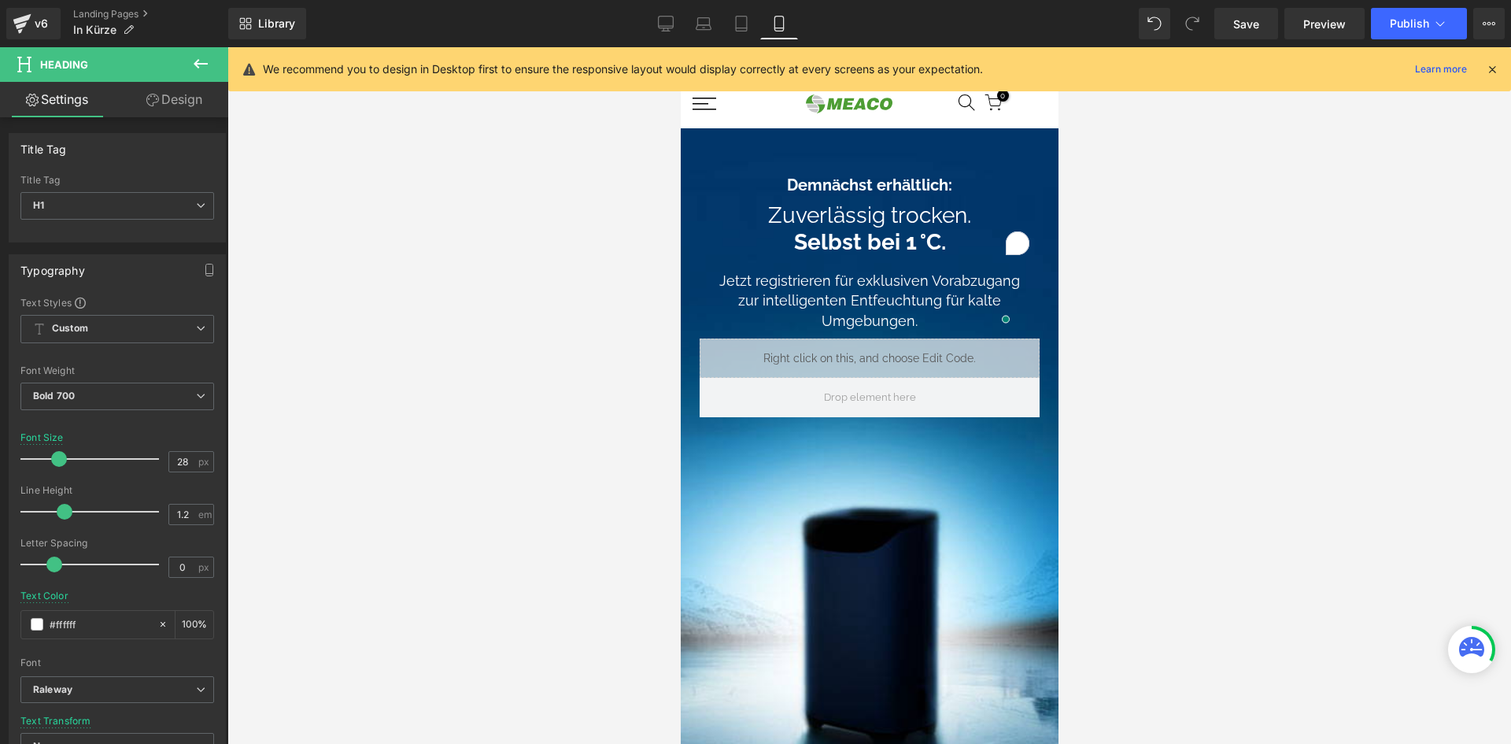
click at [164, 106] on link "Design" at bounding box center [174, 99] width 114 height 35
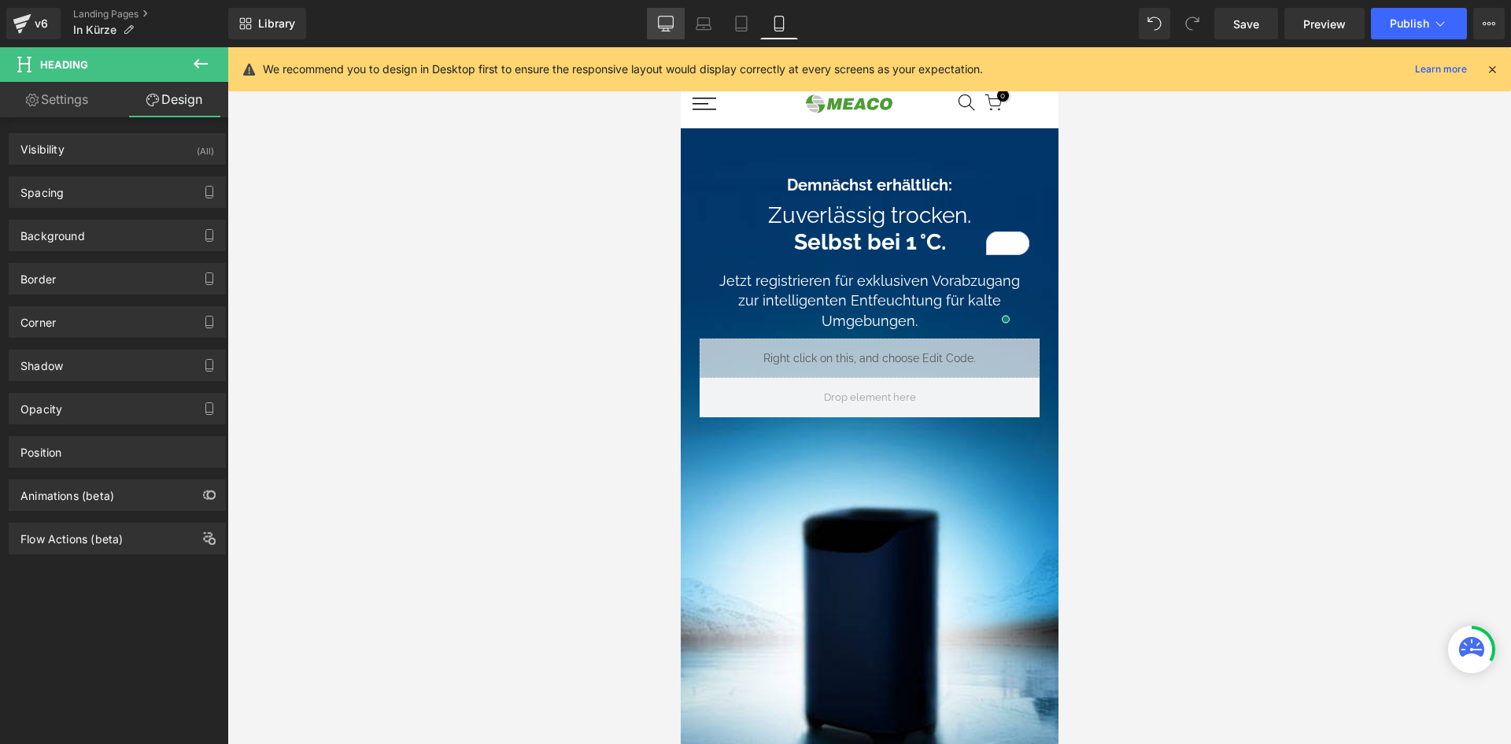
click at [655, 21] on link "Desktop" at bounding box center [666, 23] width 38 height 31
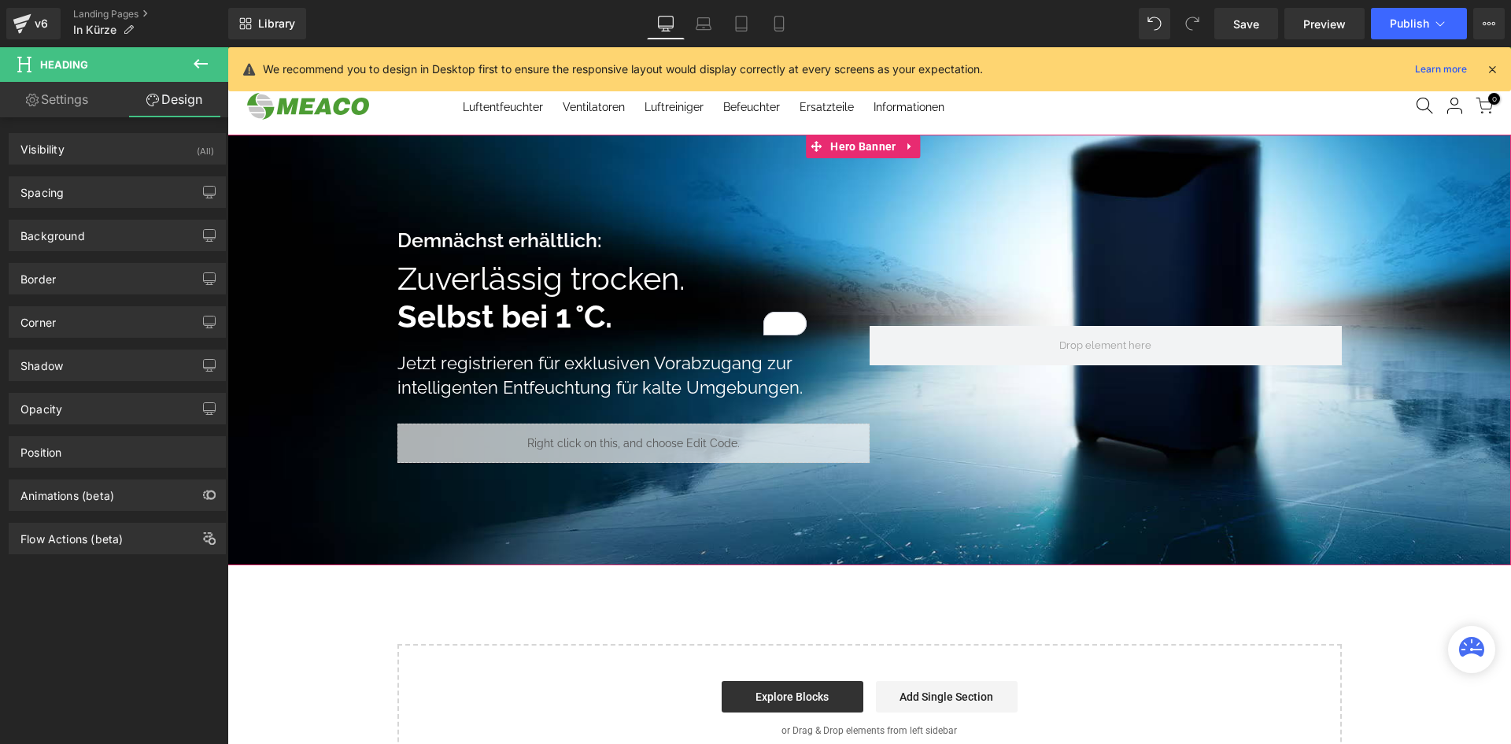
click at [509, 239] on span "Demnächst erhältlich:" at bounding box center [499, 240] width 205 height 24
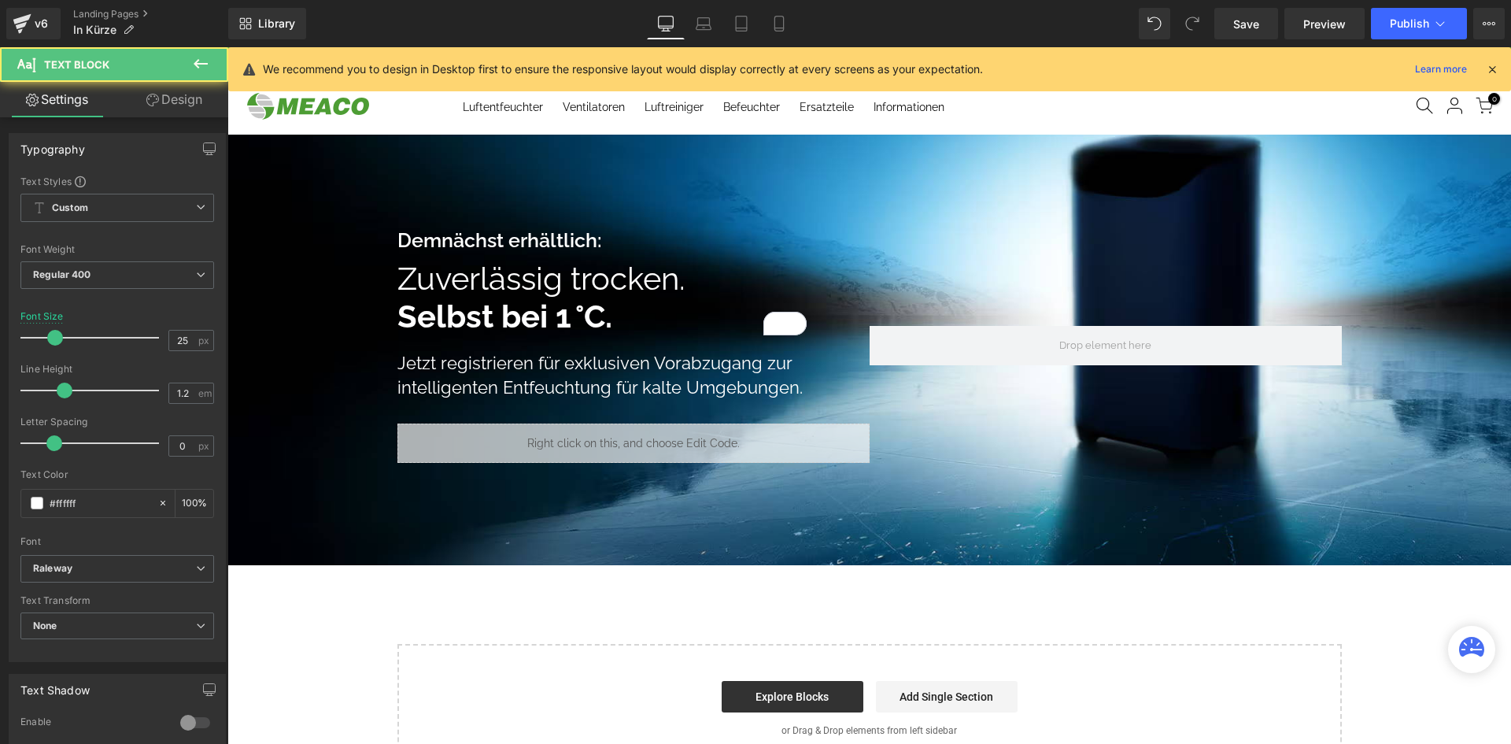
click at [136, 105] on link "Design" at bounding box center [174, 99] width 114 height 35
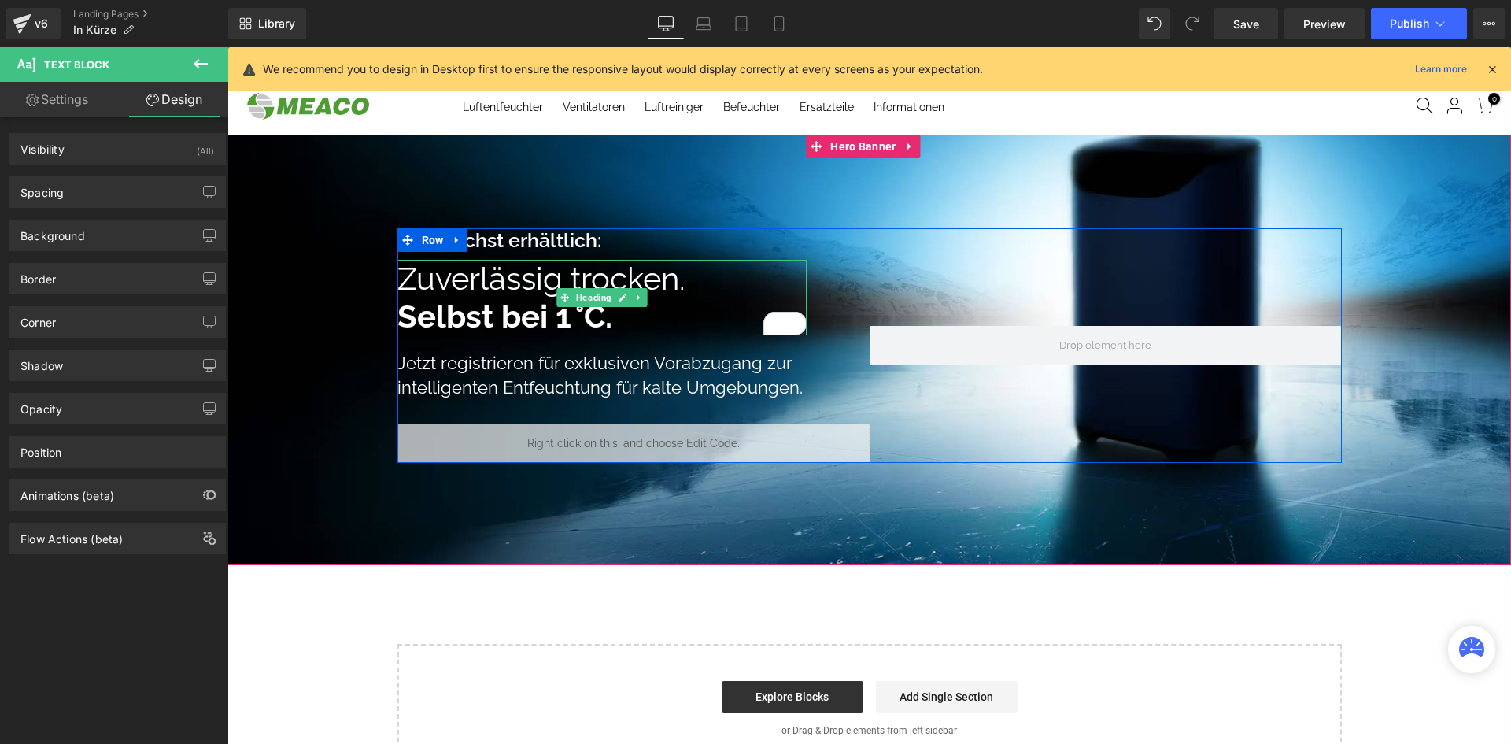
click at [481, 298] on h1 "Selbst bei 1 °C." at bounding box center [601, 317] width 409 height 38
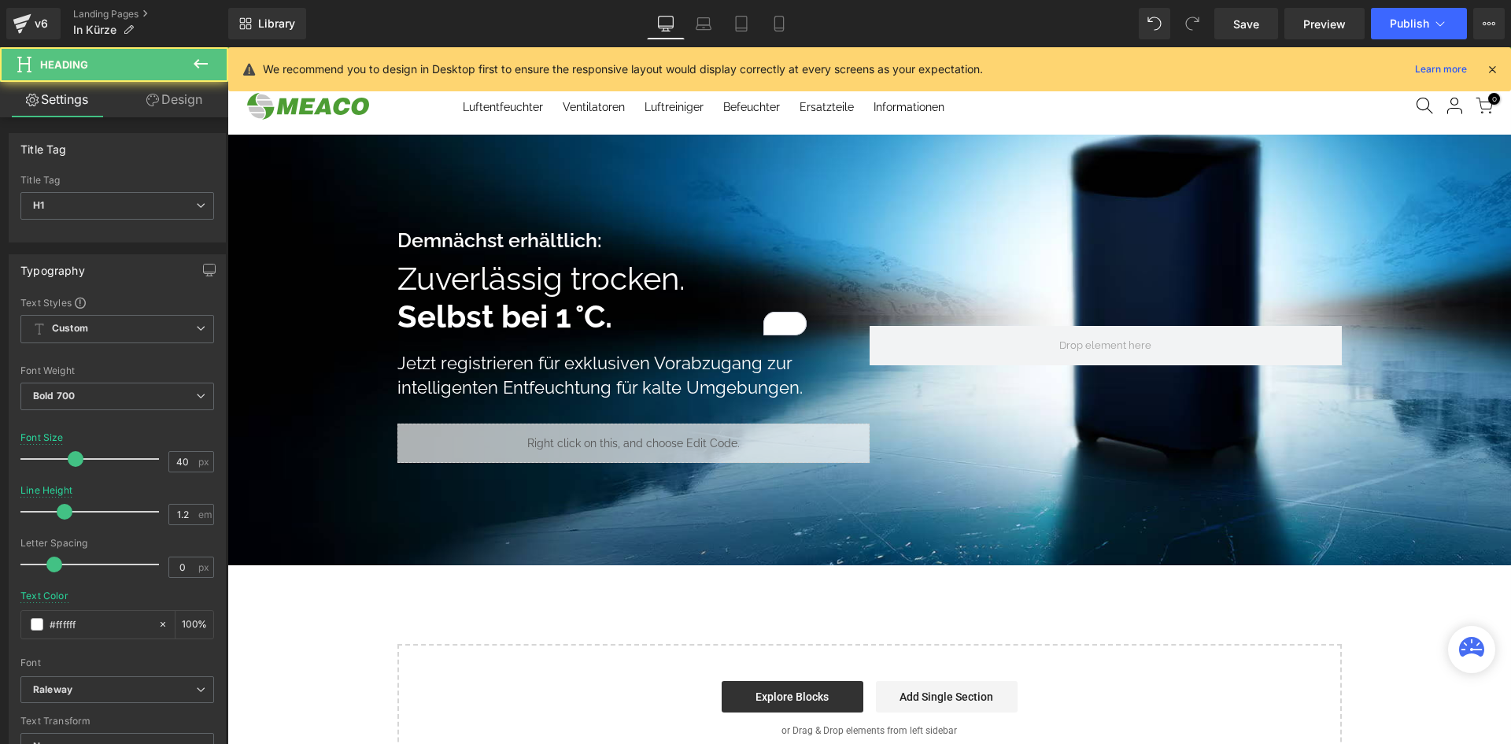
click at [135, 92] on link "Design" at bounding box center [174, 99] width 114 height 35
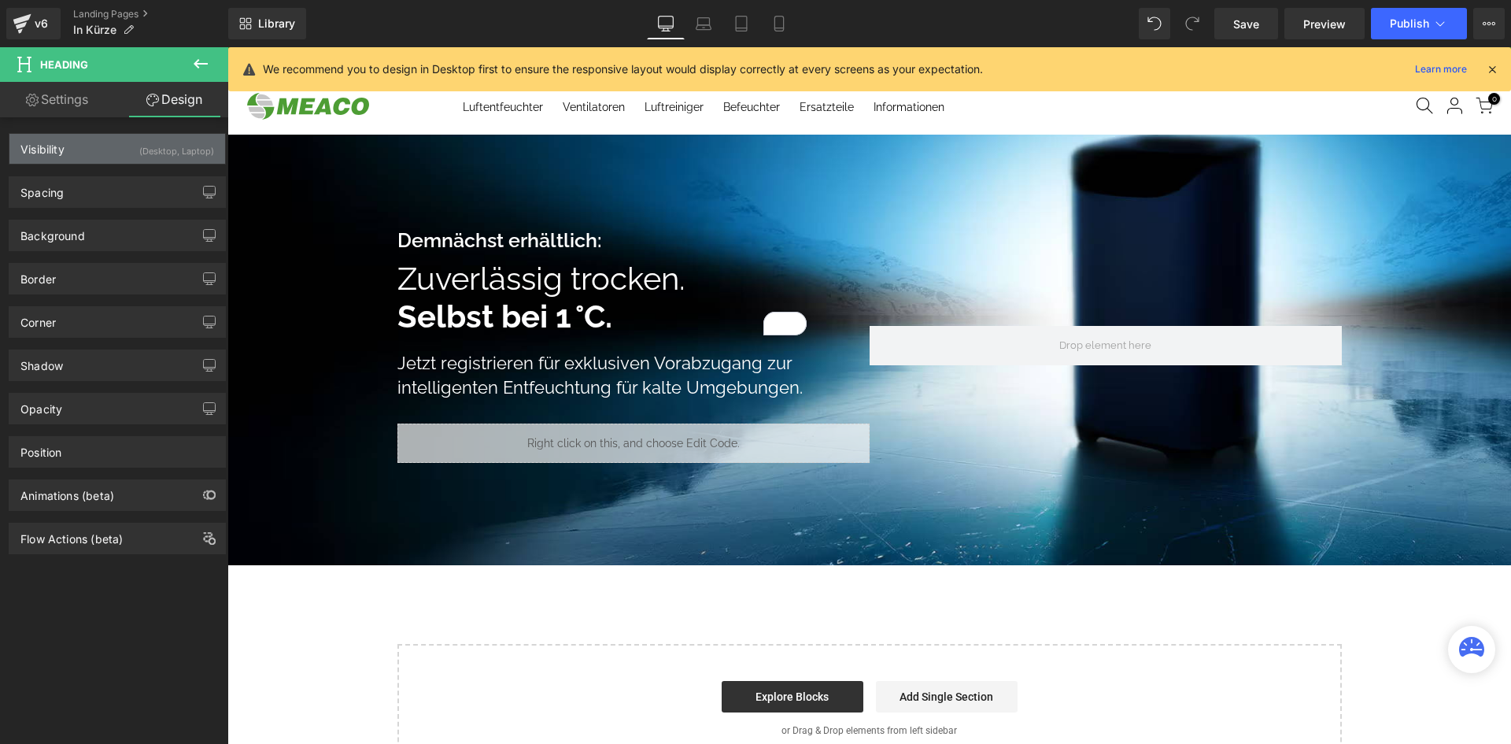
click at [139, 159] on div "(Desktop, Laptop)" at bounding box center [176, 147] width 75 height 26
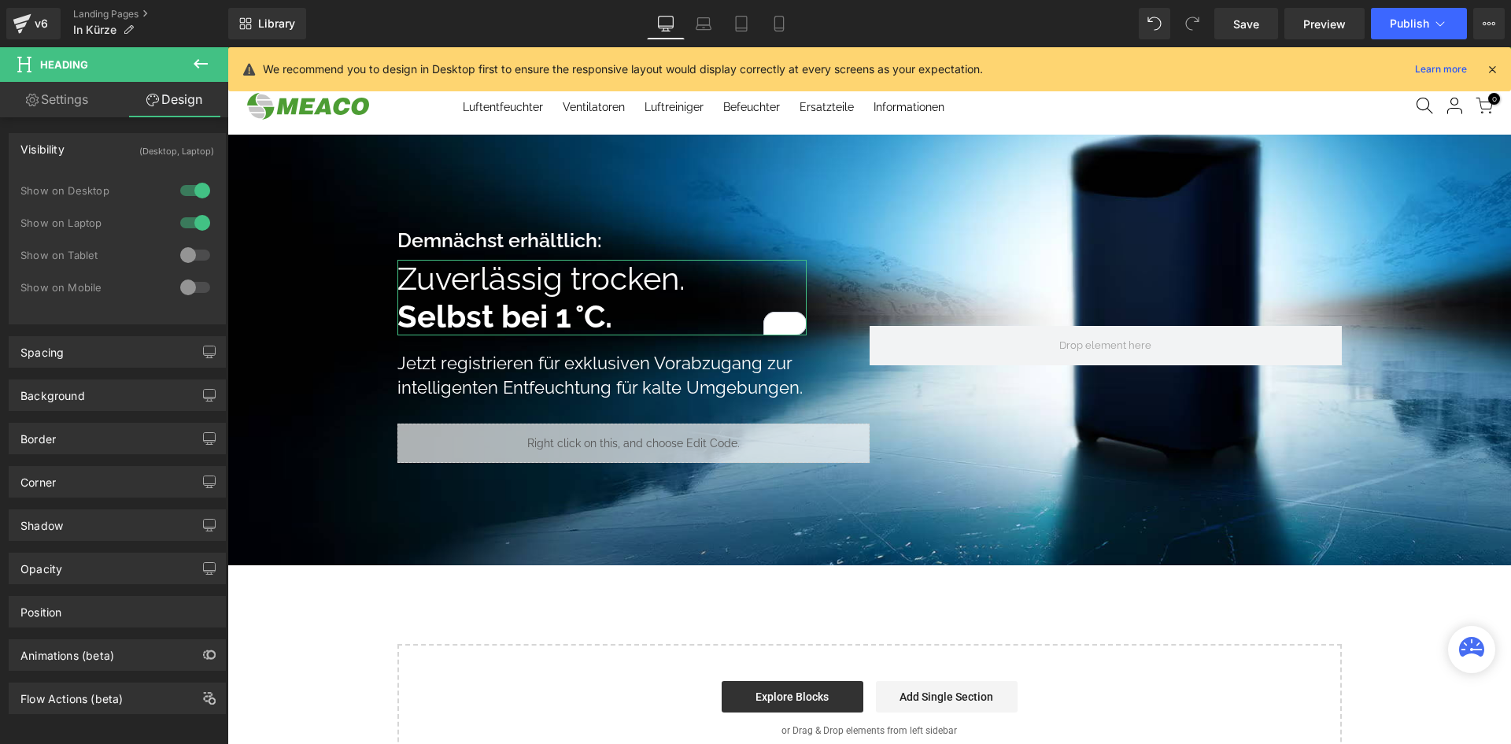
click at [199, 283] on div at bounding box center [195, 287] width 38 height 25
click at [775, 14] on link "Mobile" at bounding box center [779, 23] width 38 height 31
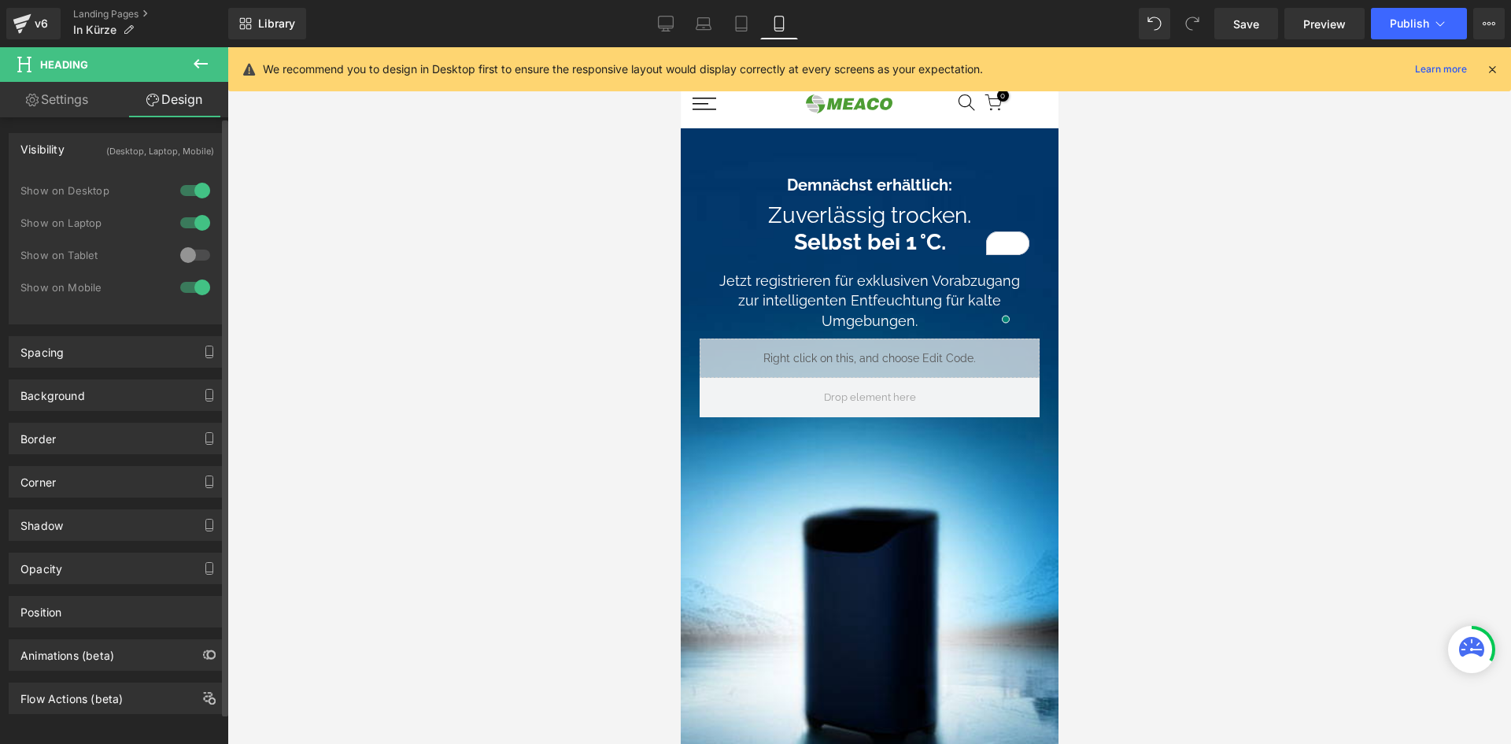
click at [193, 288] on div at bounding box center [195, 287] width 38 height 25
click at [191, 256] on div at bounding box center [195, 254] width 38 height 25
click at [191, 255] on div at bounding box center [195, 254] width 38 height 25
click at [183, 289] on div at bounding box center [195, 287] width 38 height 25
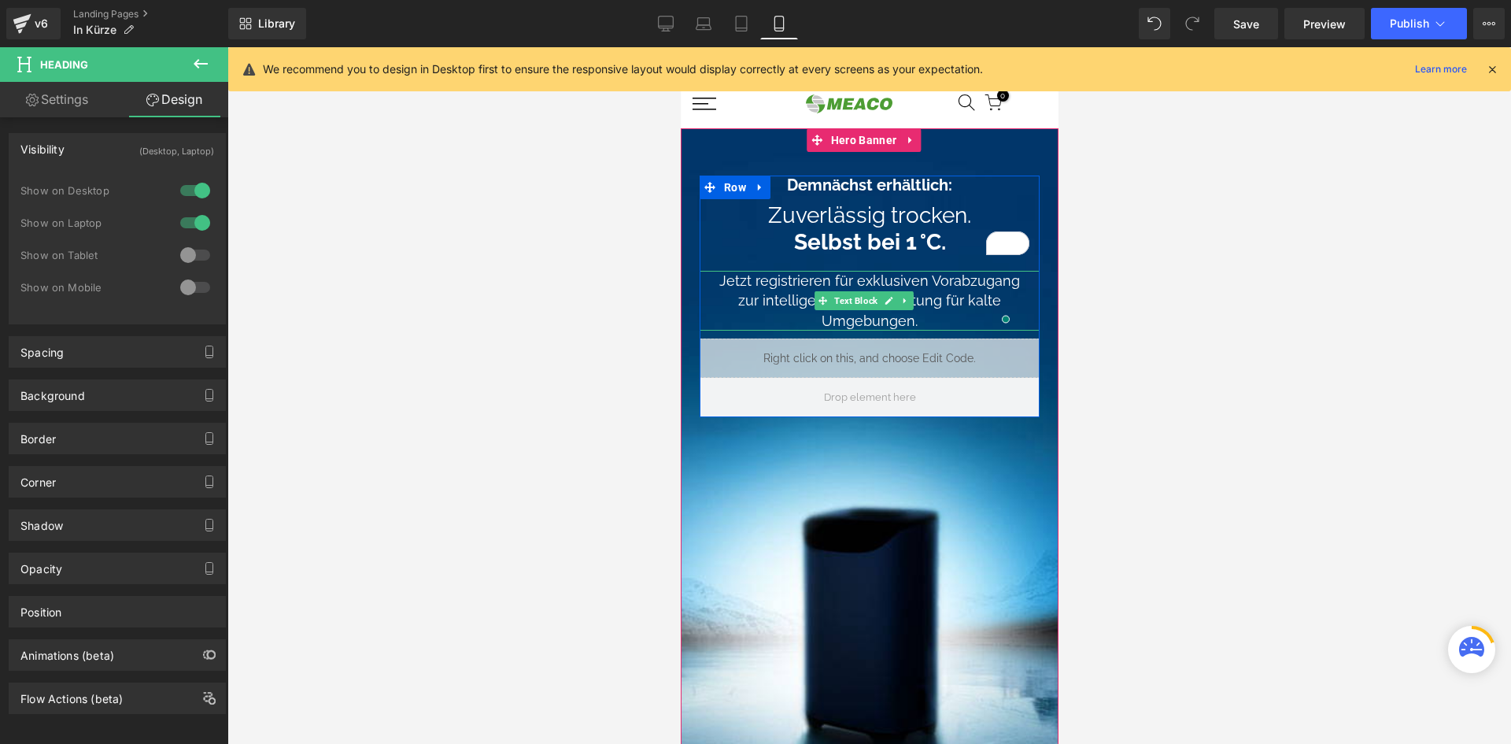
click at [837, 284] on div "Jetzt registrieren für exklusiven Vorabzugang zur intelligenten Entfeuchtung fü…" at bounding box center [869, 301] width 340 height 60
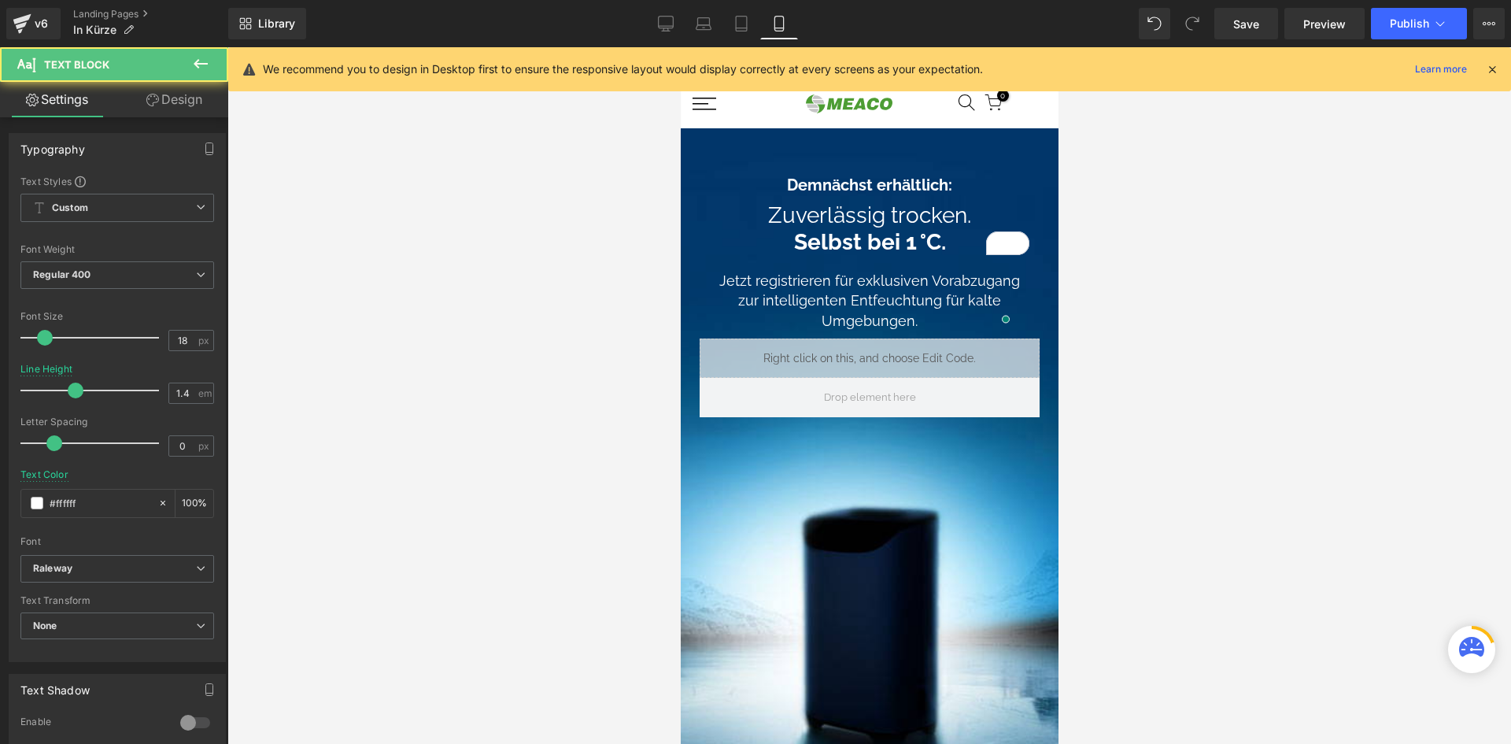
click at [202, 115] on link "Design" at bounding box center [174, 99] width 114 height 35
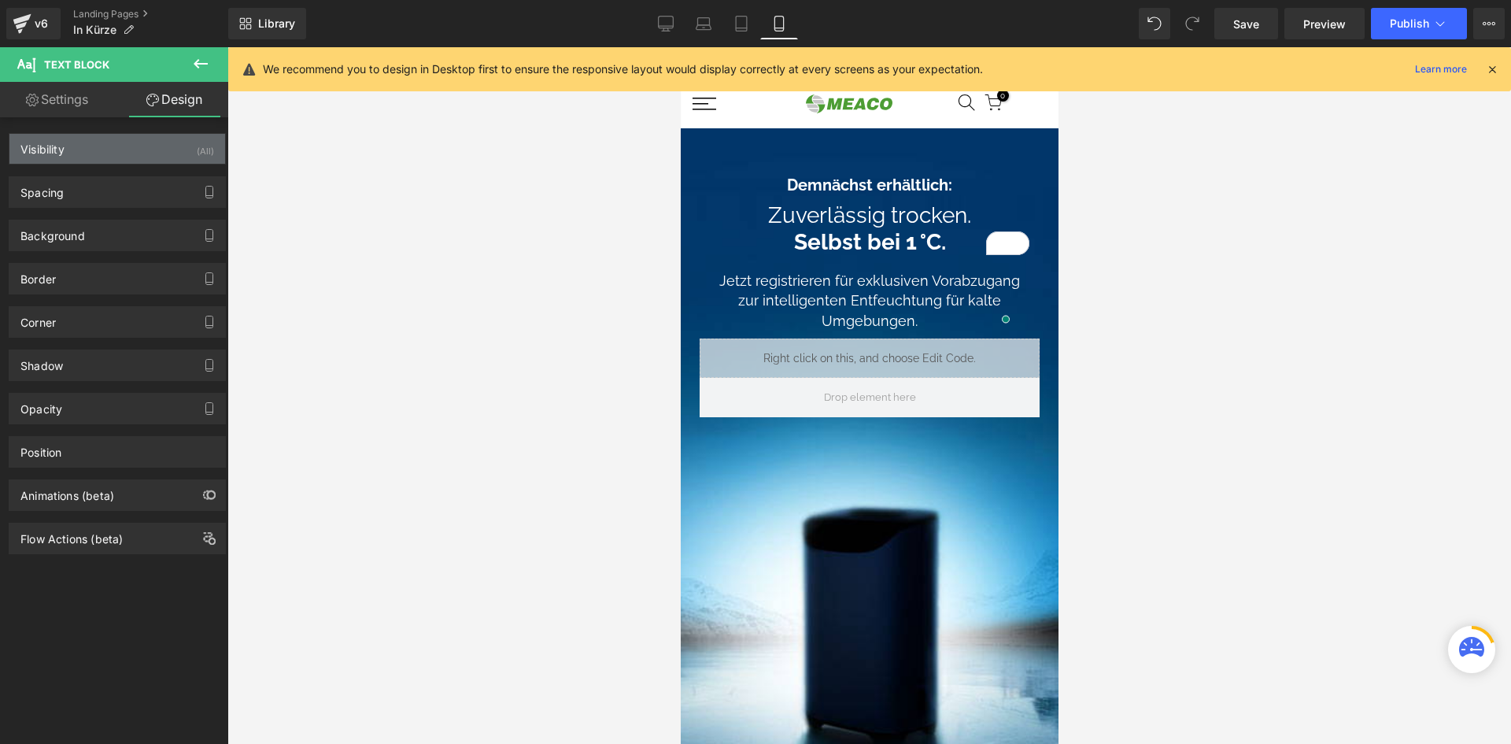
click at [124, 145] on div "Visibility (All)" at bounding box center [117, 149] width 216 height 30
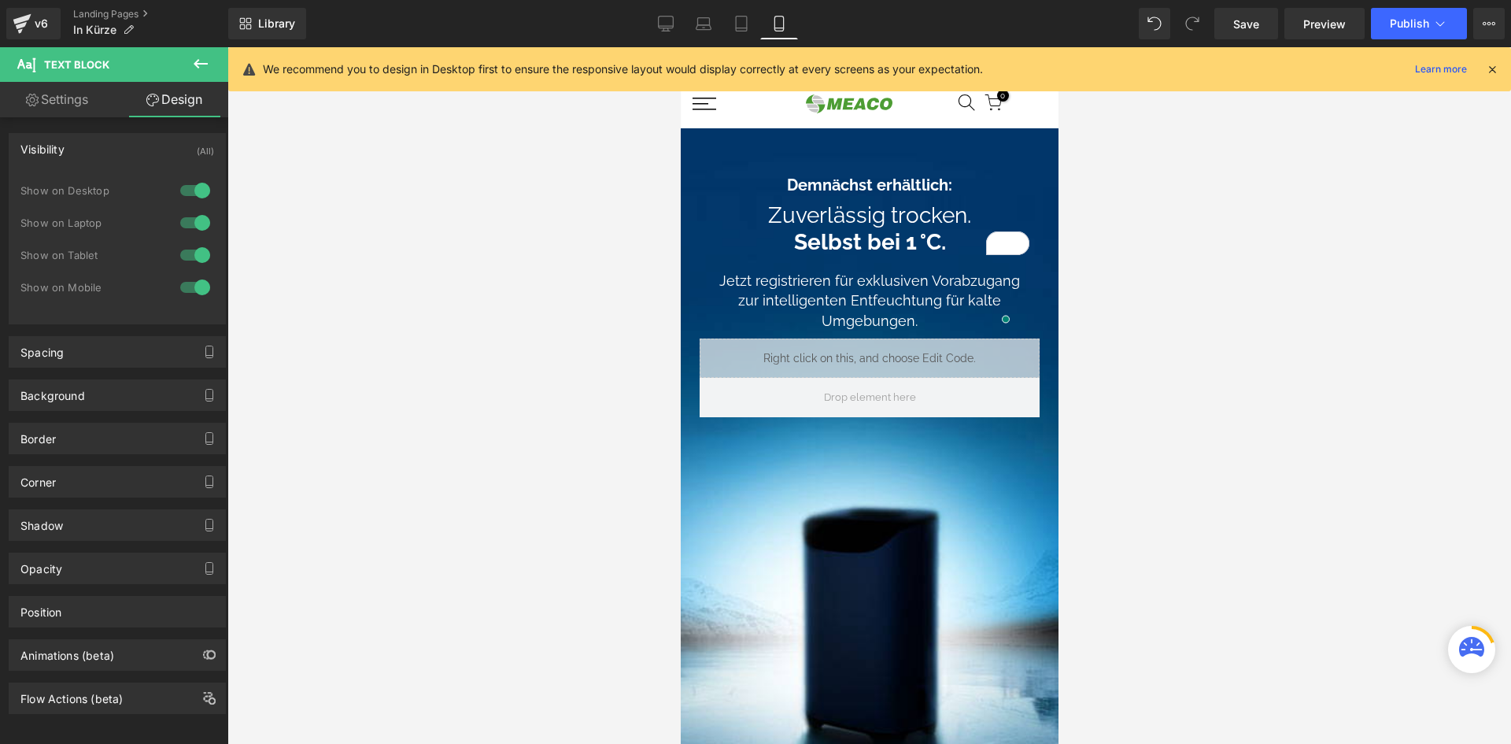
click at [189, 256] on div at bounding box center [195, 254] width 38 height 25
click at [185, 290] on div at bounding box center [195, 287] width 38 height 25
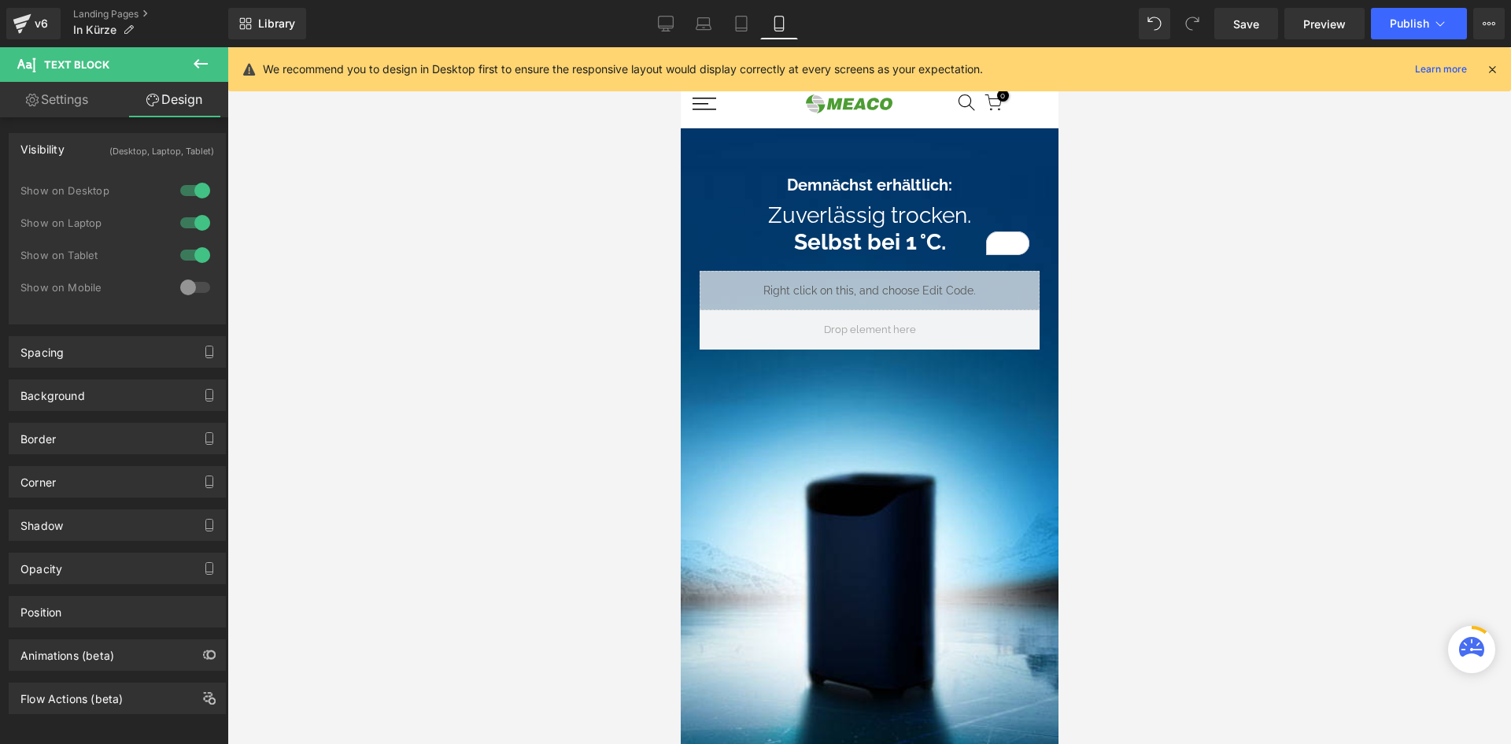
click at [185, 290] on div at bounding box center [195, 287] width 38 height 25
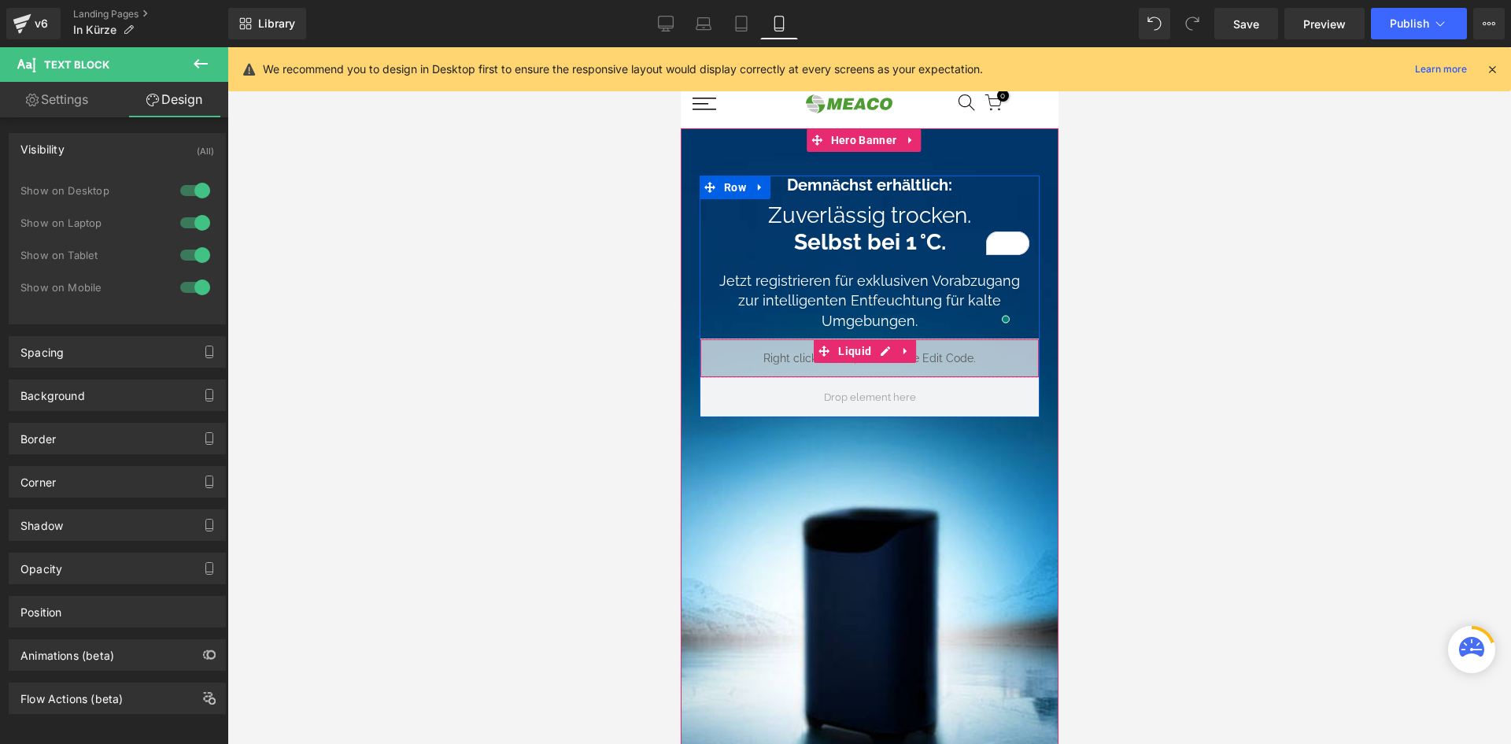
click at [789, 355] on div "Liquid" at bounding box center [869, 357] width 340 height 39
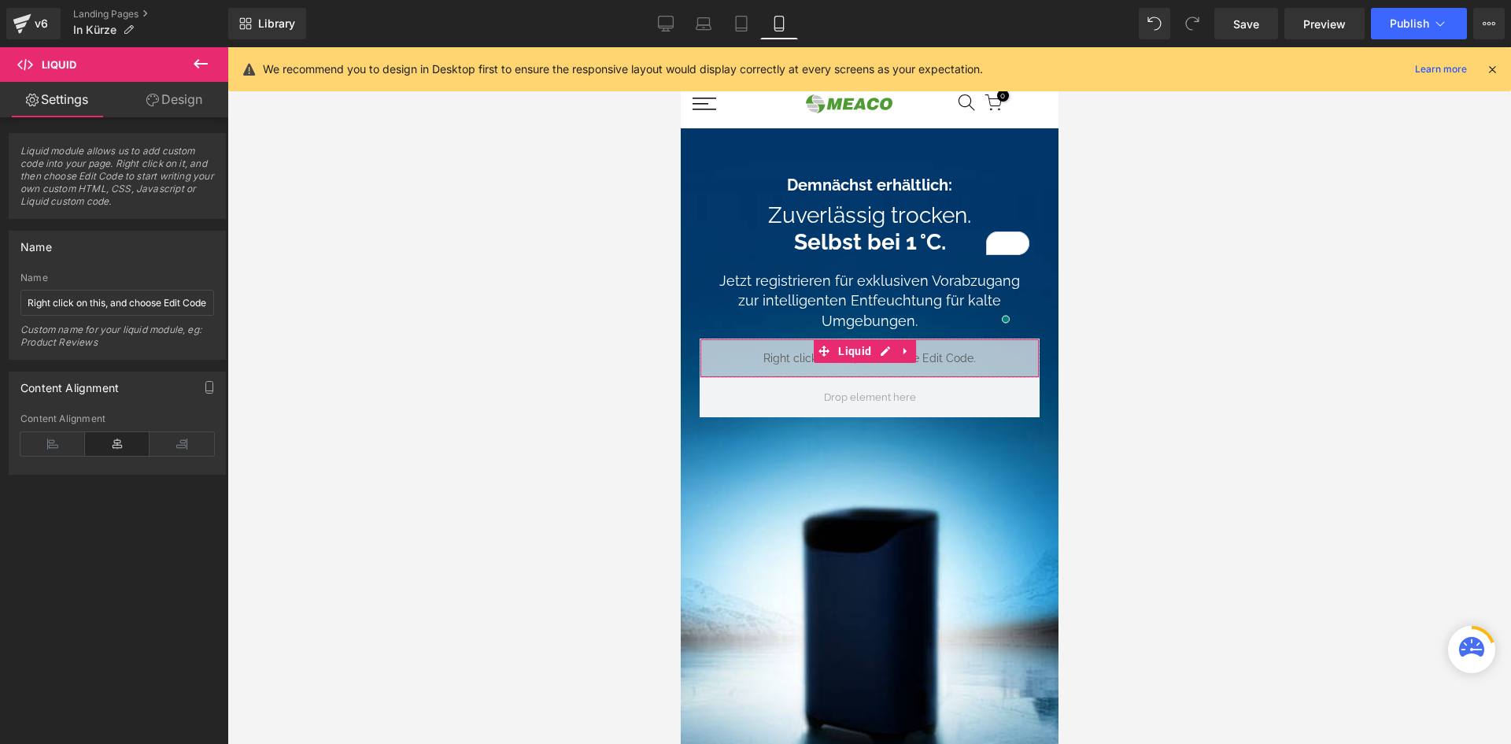
click at [168, 112] on link "Design" at bounding box center [174, 99] width 114 height 35
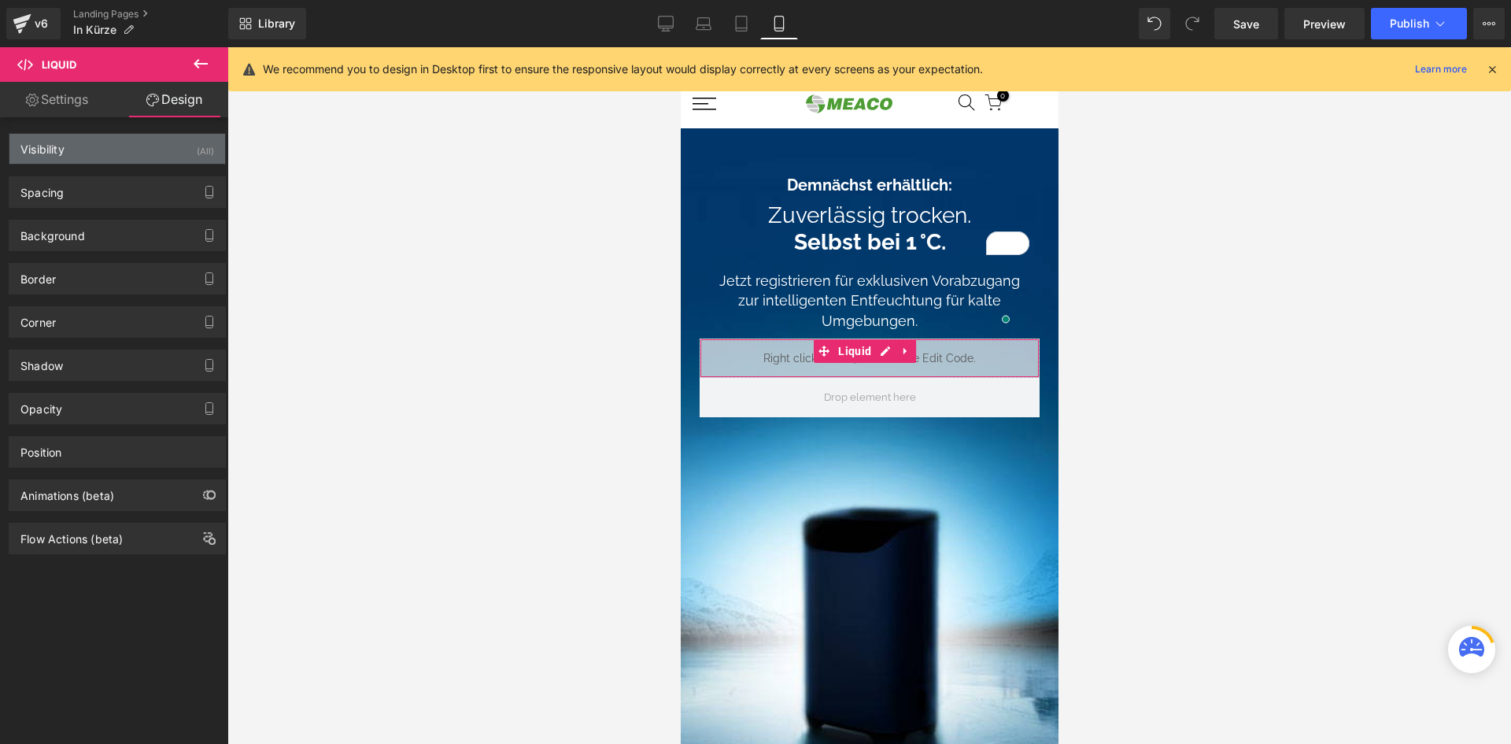
click at [169, 156] on div "Visibility (All)" at bounding box center [117, 149] width 216 height 30
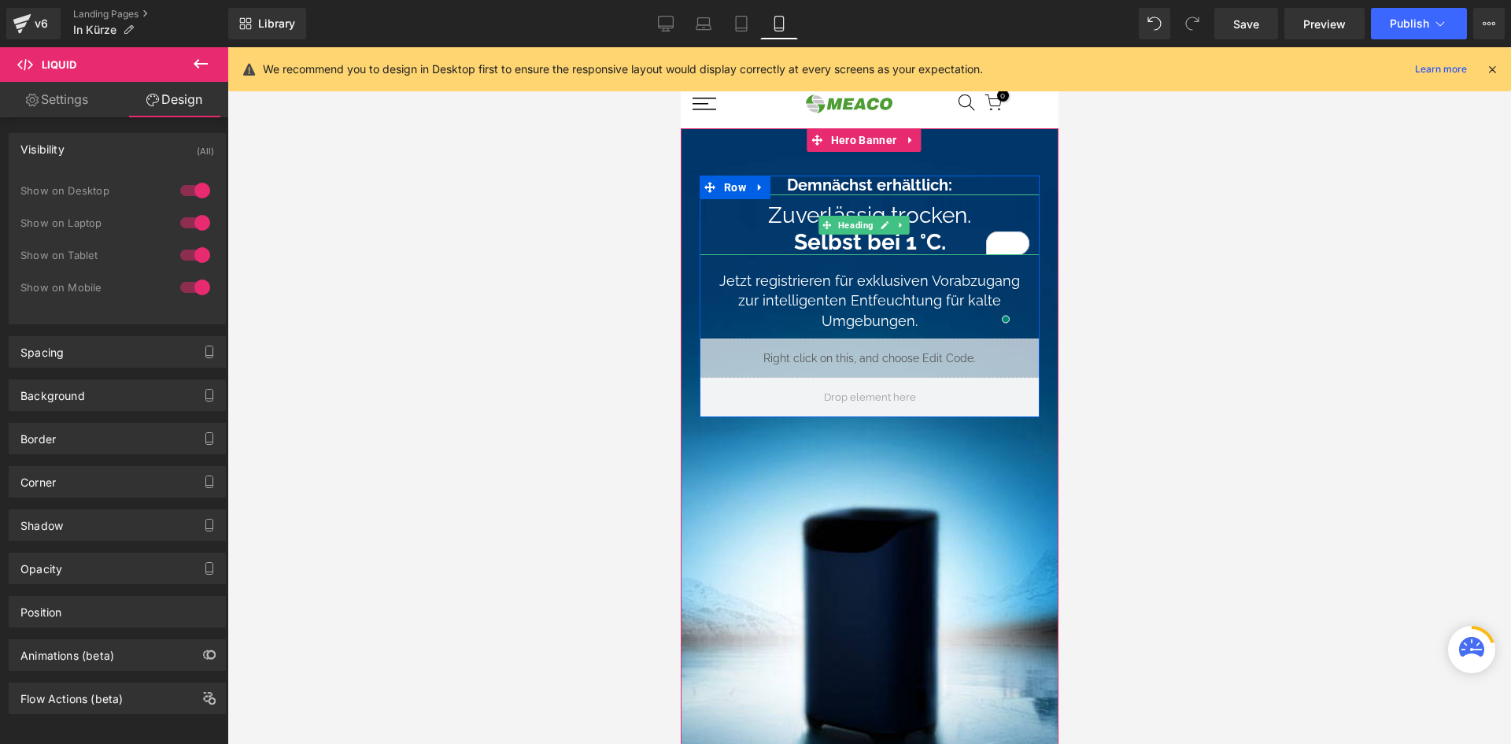
click at [927, 250] on h1 "Zuverlässig trocken. Selbst bei 1 °C." at bounding box center [869, 228] width 340 height 53
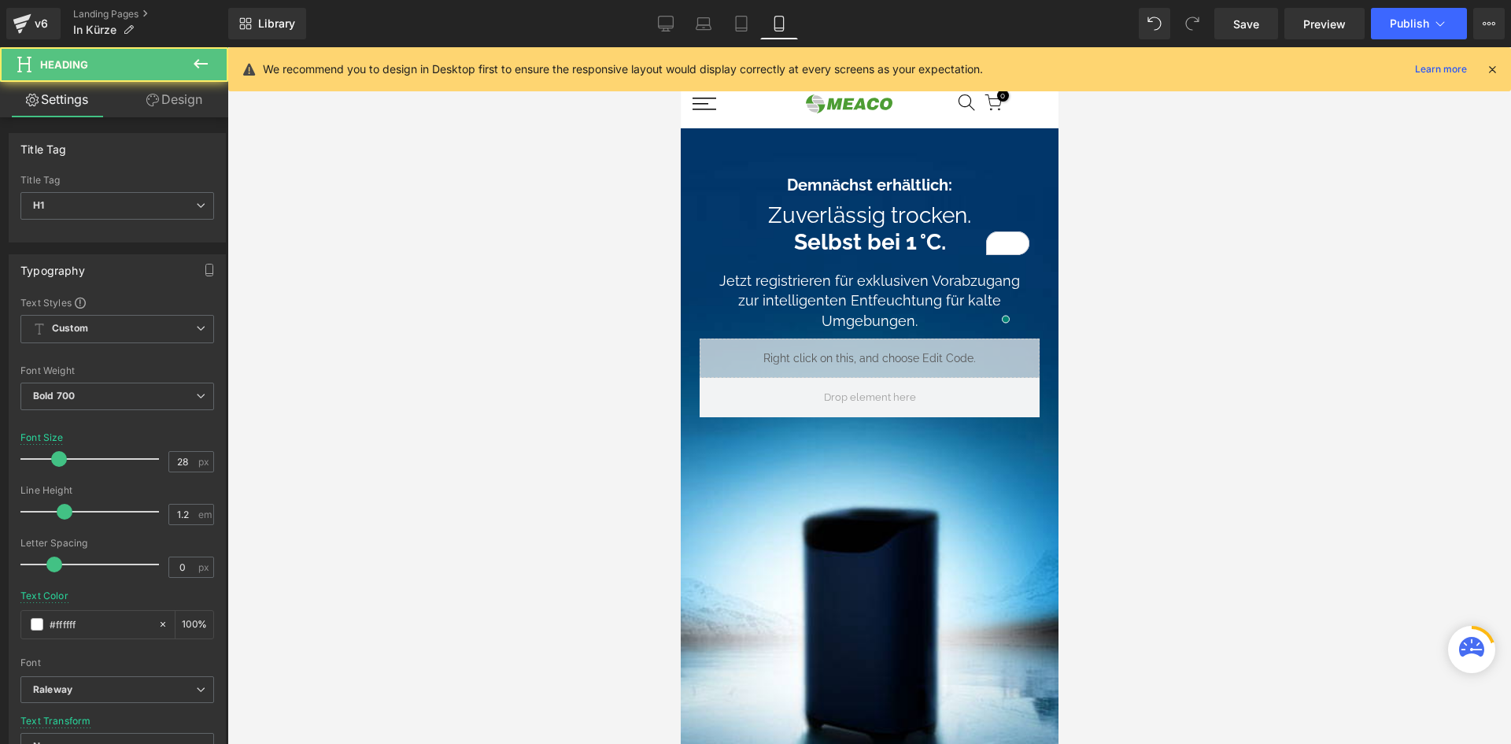
click at [153, 102] on icon at bounding box center [152, 100] width 13 height 13
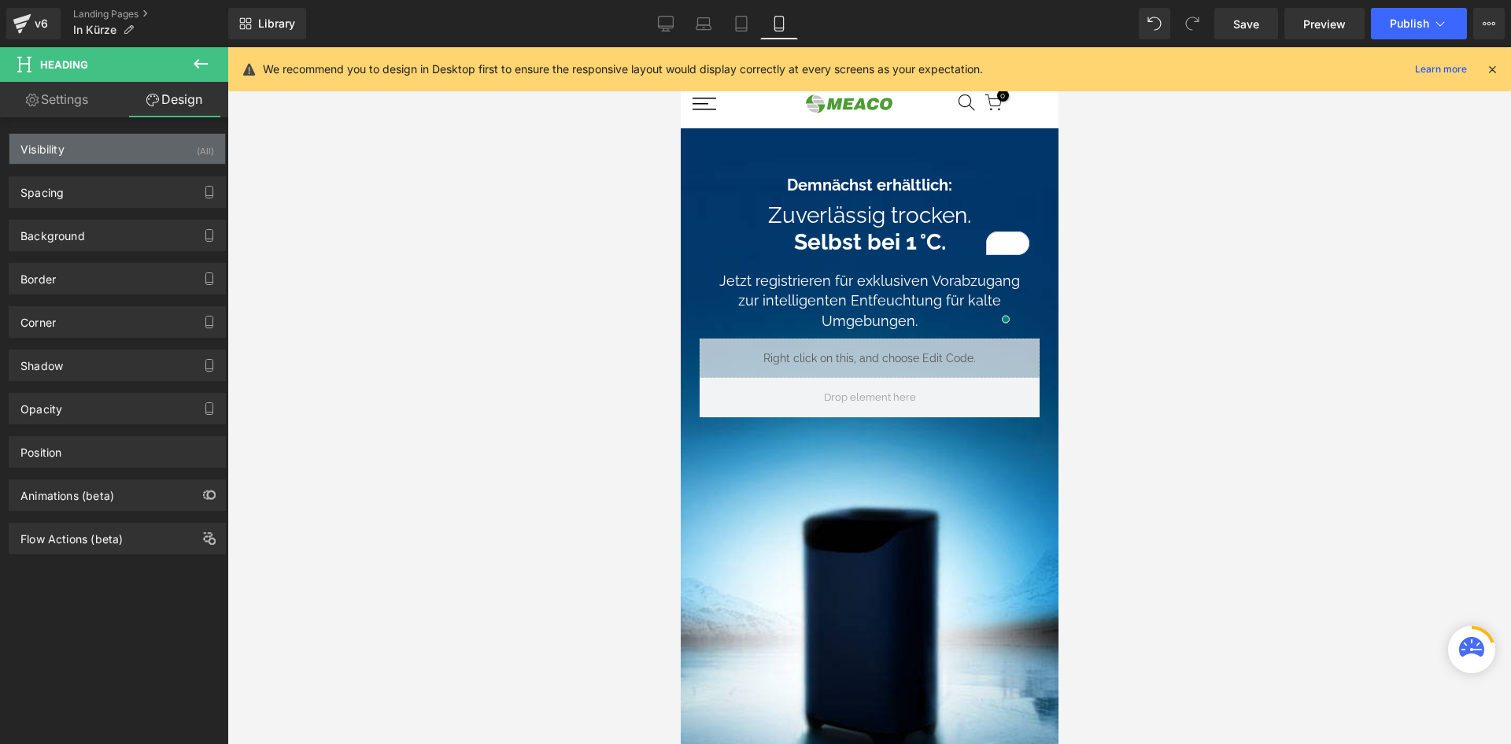
click at [153, 157] on div "Visibility (All)" at bounding box center [117, 149] width 216 height 30
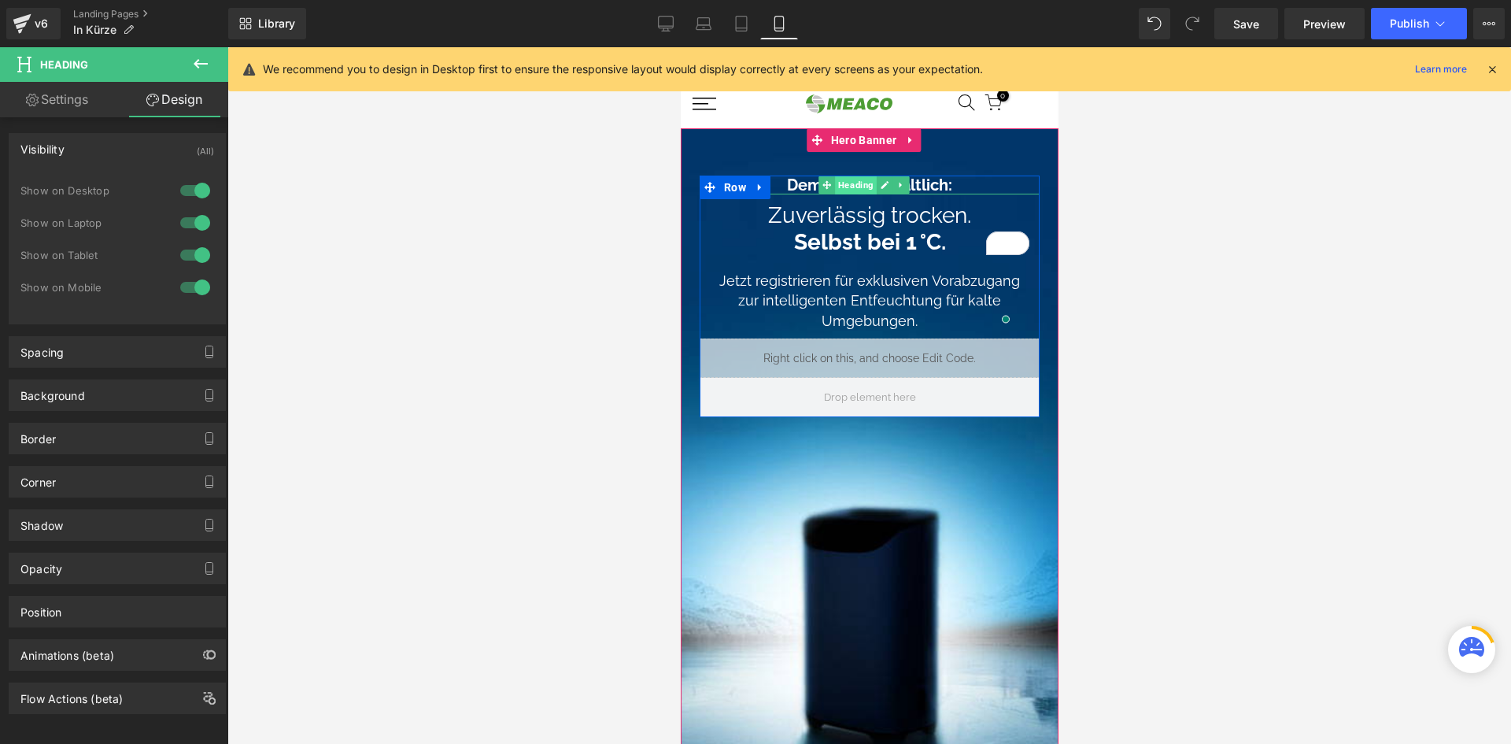
click at [837, 183] on span "Heading" at bounding box center [855, 185] width 42 height 19
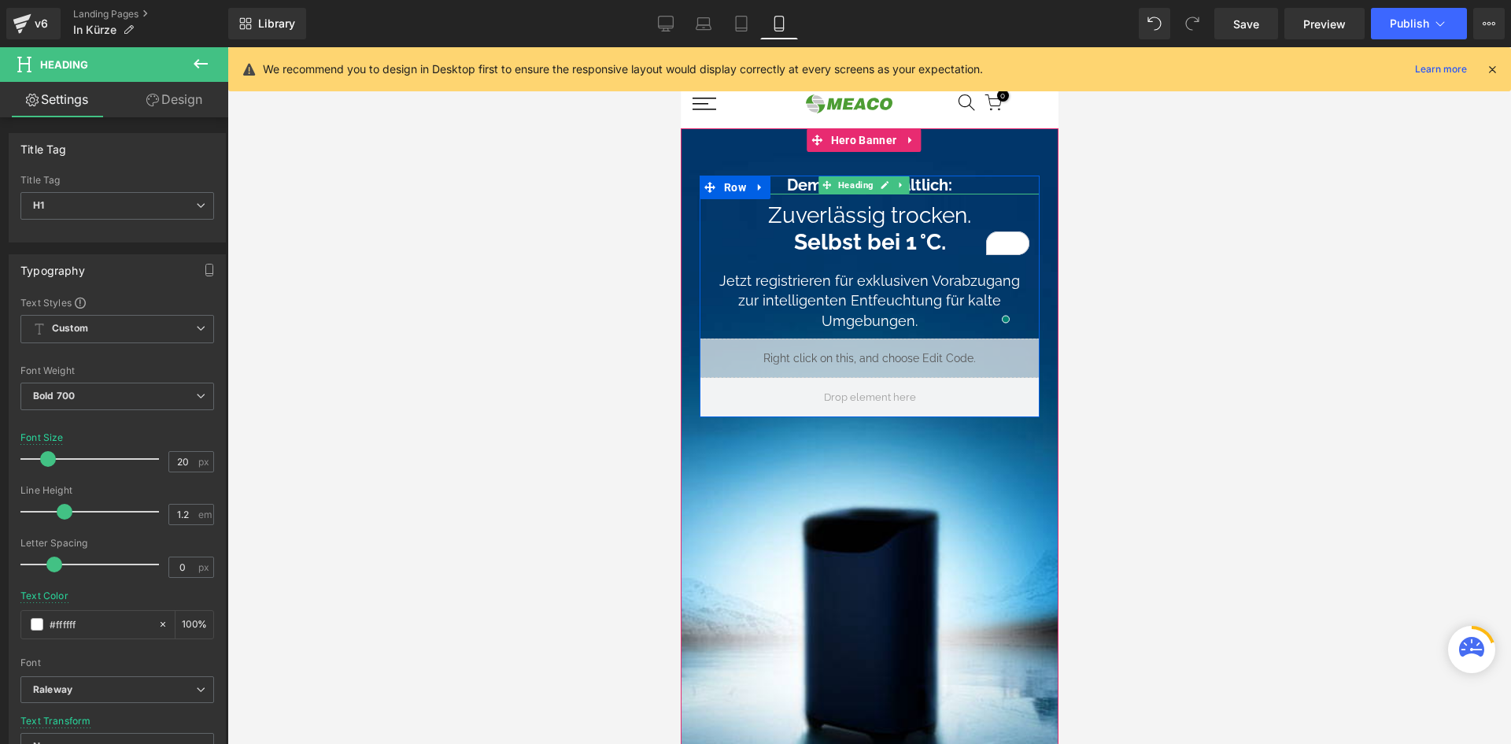
click at [790, 183] on h1 "Demnächst erhältlich:" at bounding box center [869, 185] width 340 height 19
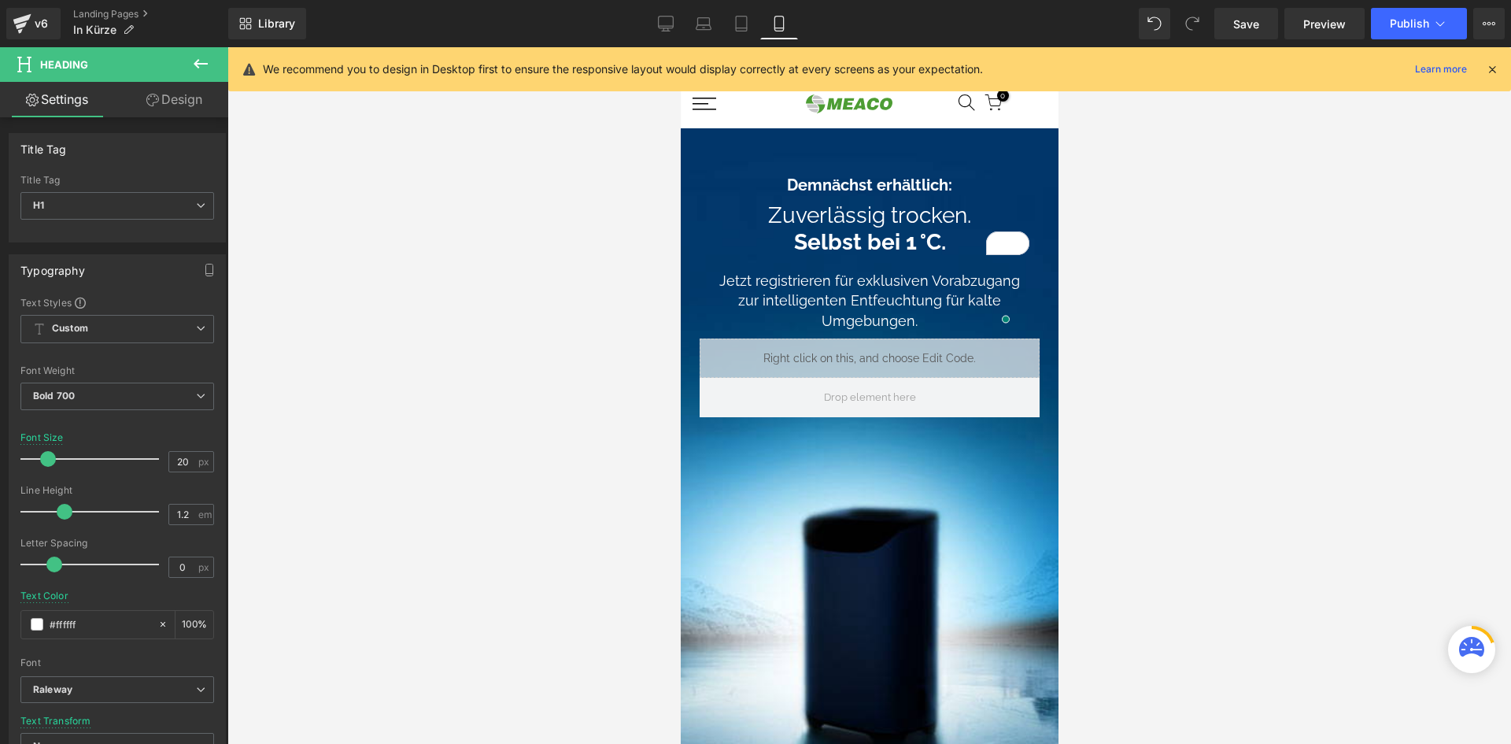
click at [182, 113] on link "Design" at bounding box center [174, 99] width 114 height 35
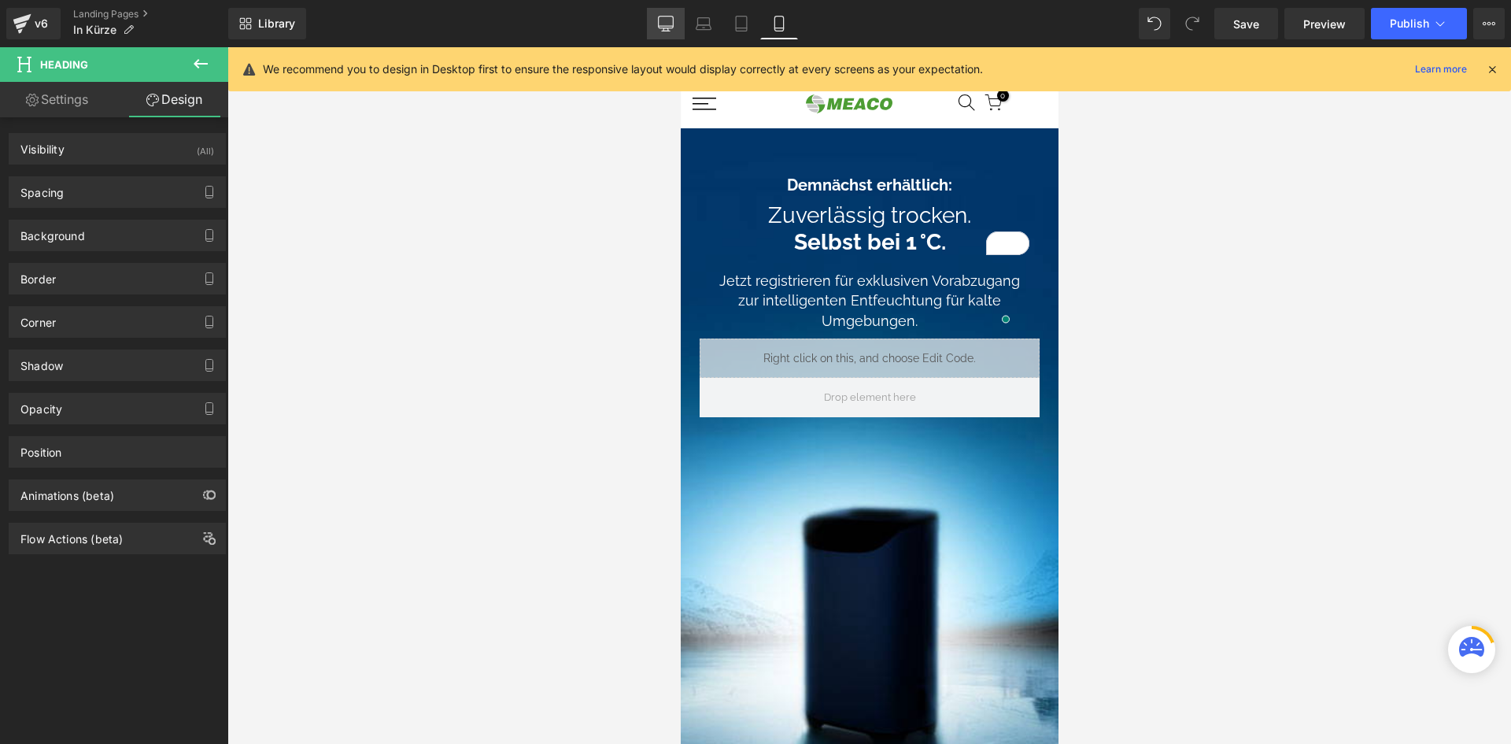
click at [671, 24] on icon at bounding box center [666, 24] width 16 height 16
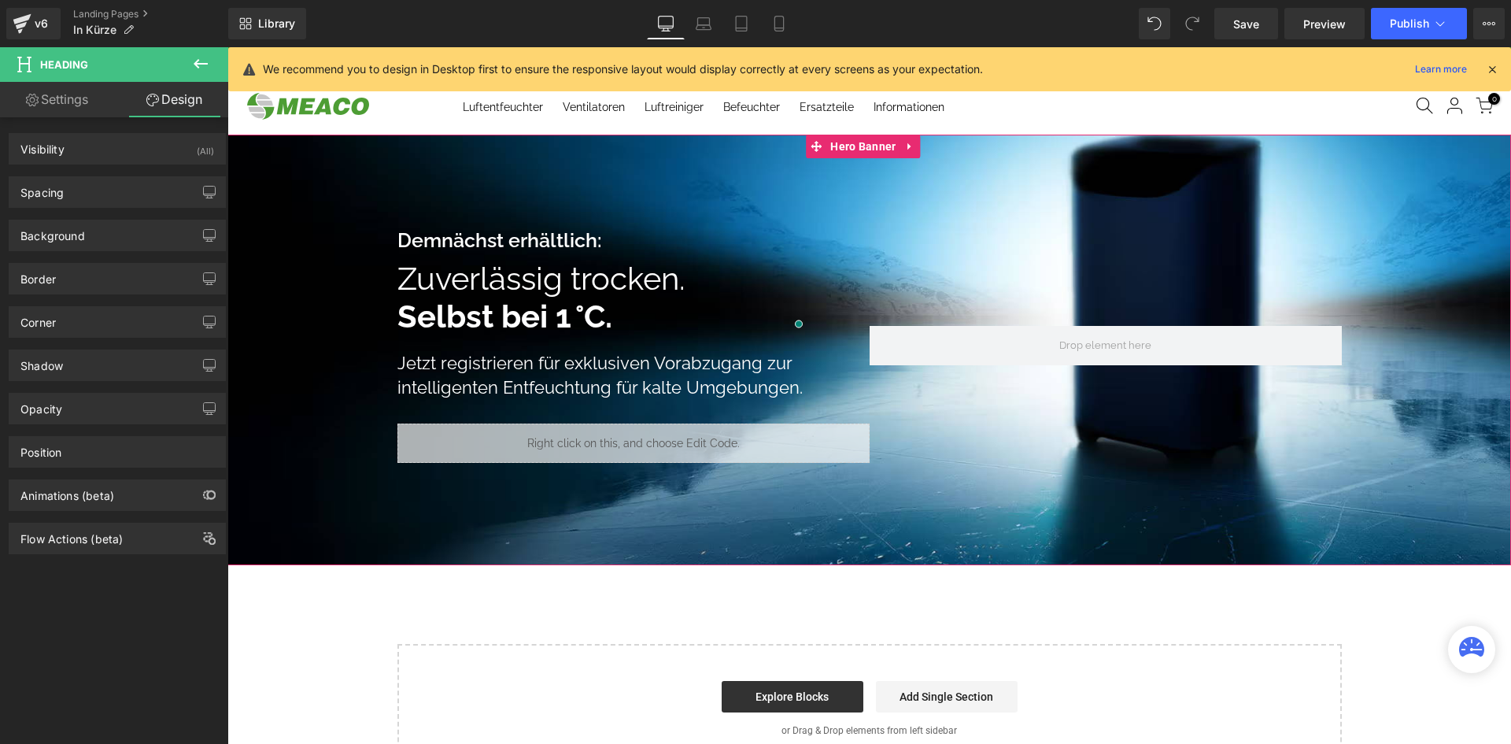
click at [485, 288] on span "Zuverlässig trocken." at bounding box center [541, 278] width 288 height 37
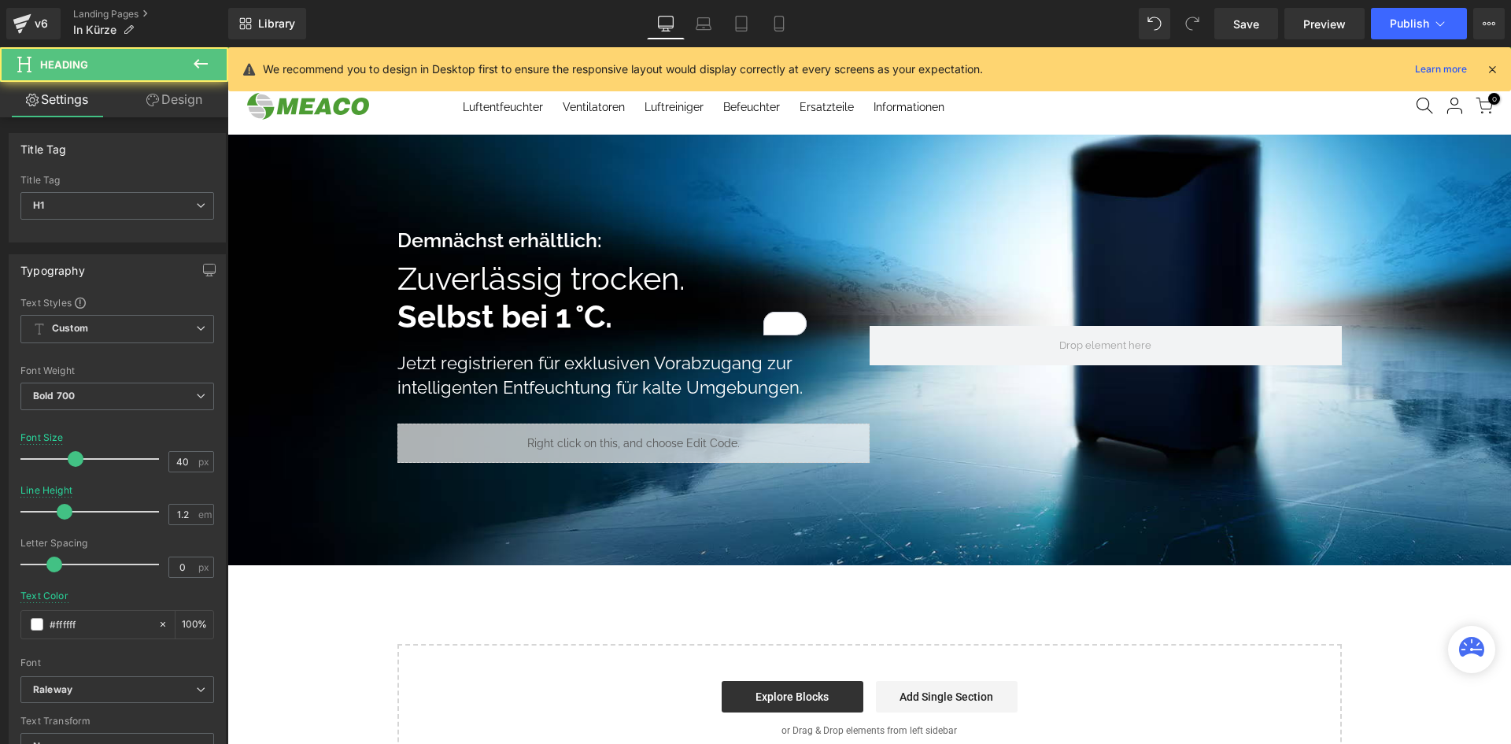
click at [168, 113] on link "Design" at bounding box center [174, 99] width 114 height 35
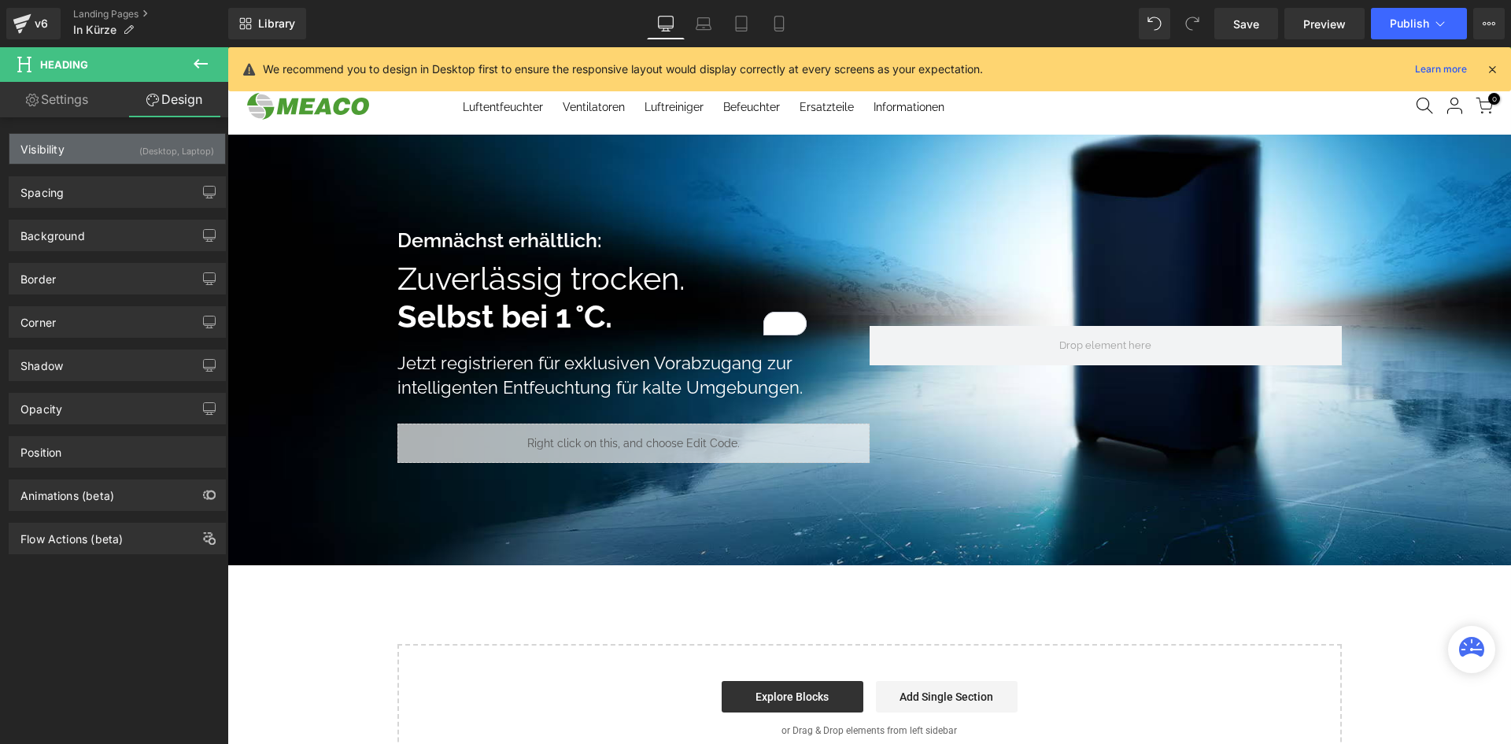
click at [132, 152] on div "Visibility (Desktop, Laptop)" at bounding box center [117, 149] width 216 height 30
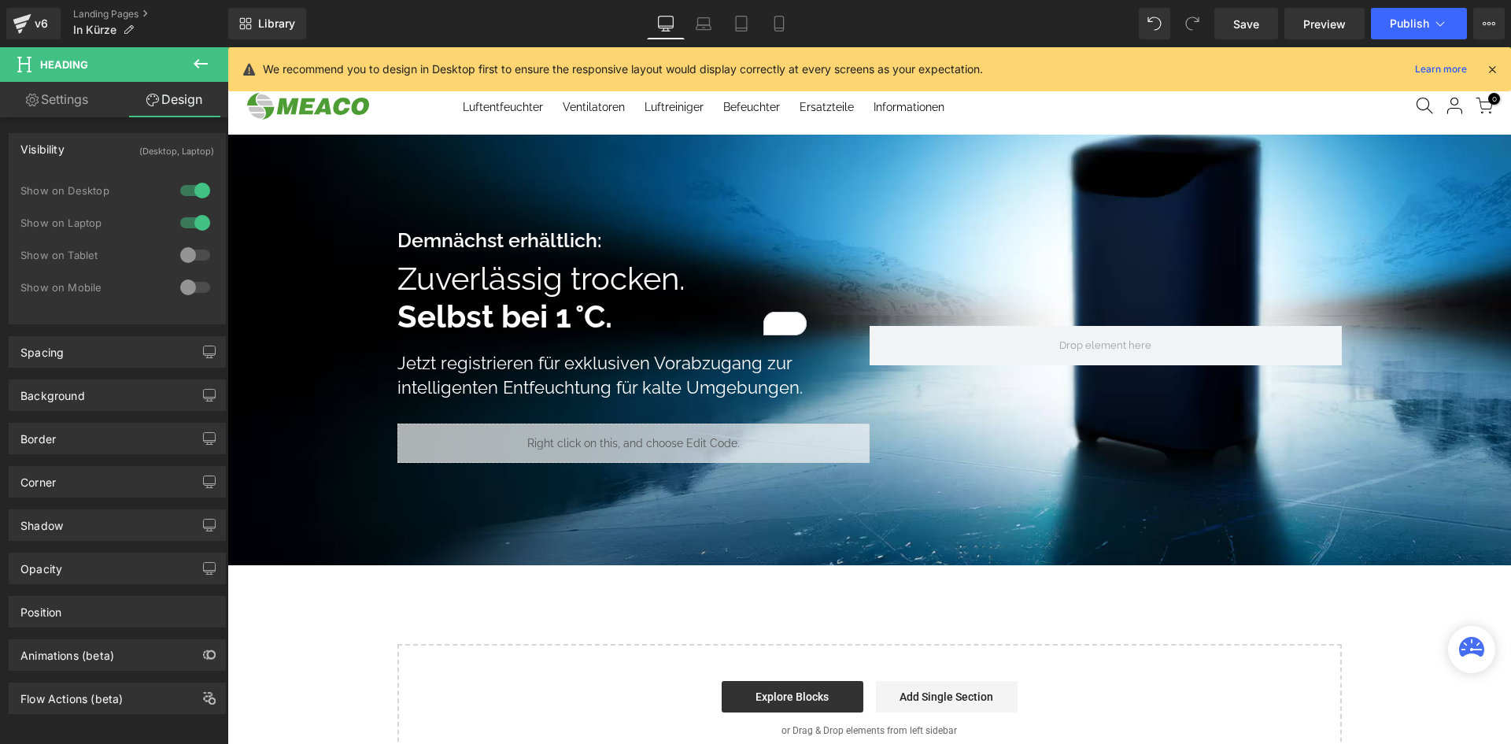
click at [189, 284] on div at bounding box center [195, 287] width 38 height 25
click at [188, 287] on div at bounding box center [195, 287] width 38 height 25
click at [769, 24] on link "Mobile" at bounding box center [779, 23] width 38 height 31
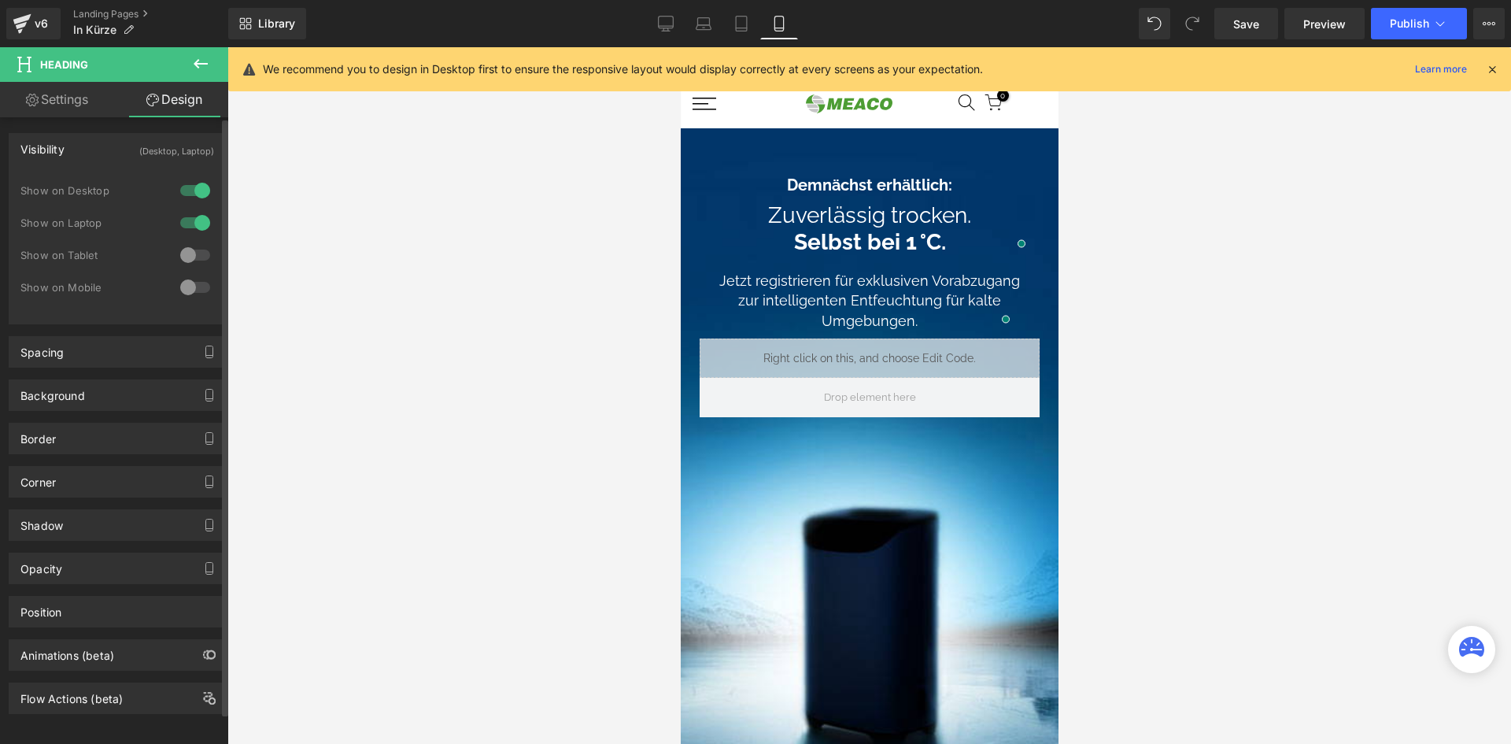
click at [192, 287] on div at bounding box center [195, 287] width 38 height 25
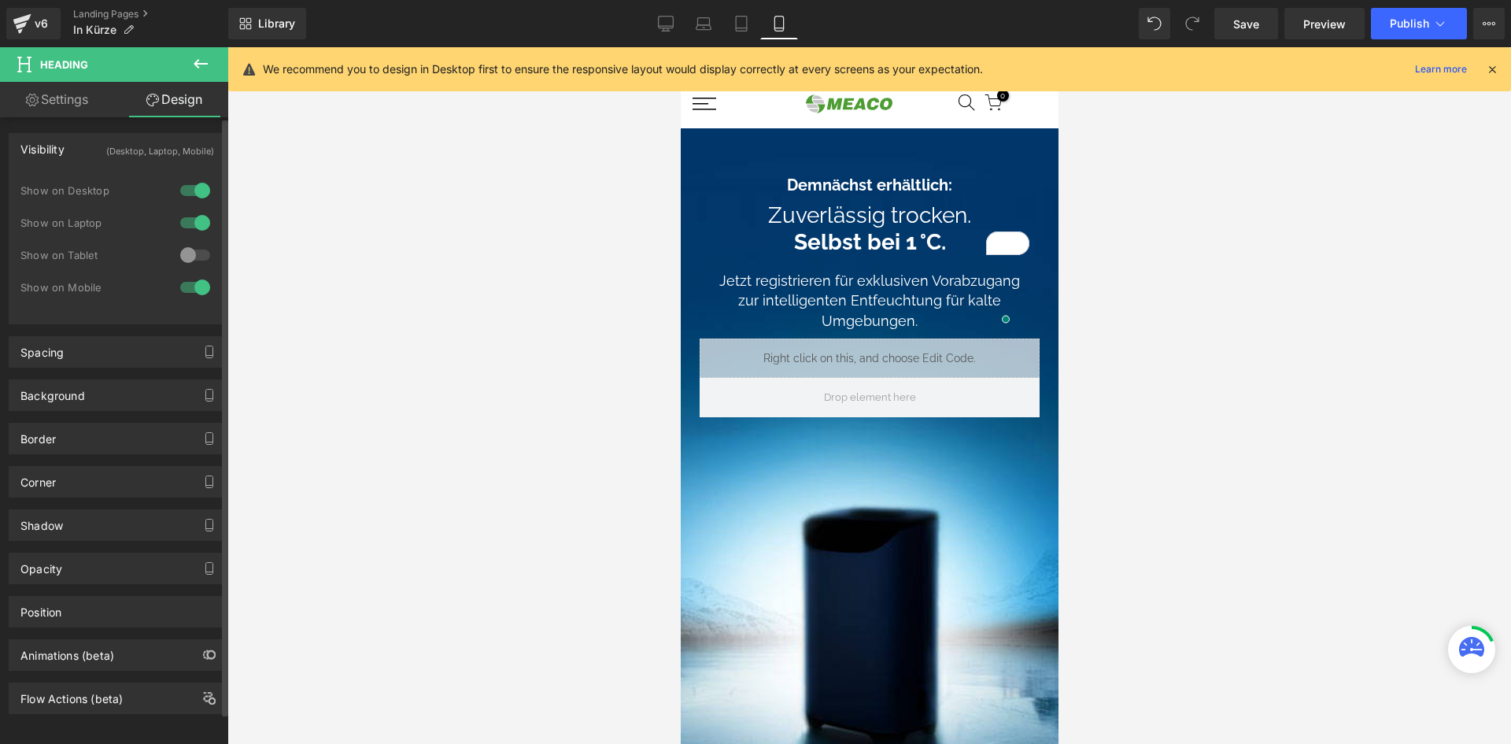
click at [192, 287] on div at bounding box center [195, 287] width 38 height 25
click at [660, 24] on icon at bounding box center [666, 23] width 15 height 12
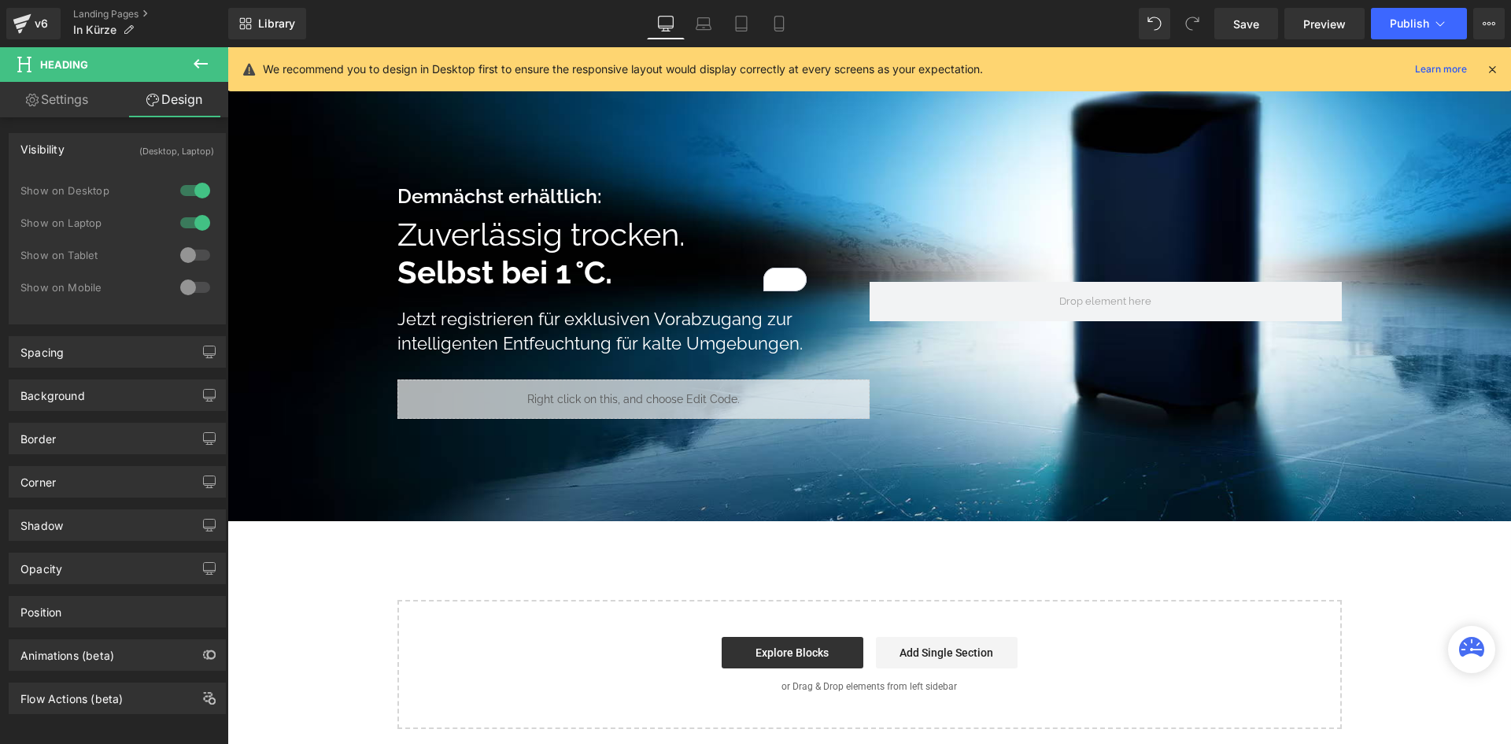
scroll to position [17, 0]
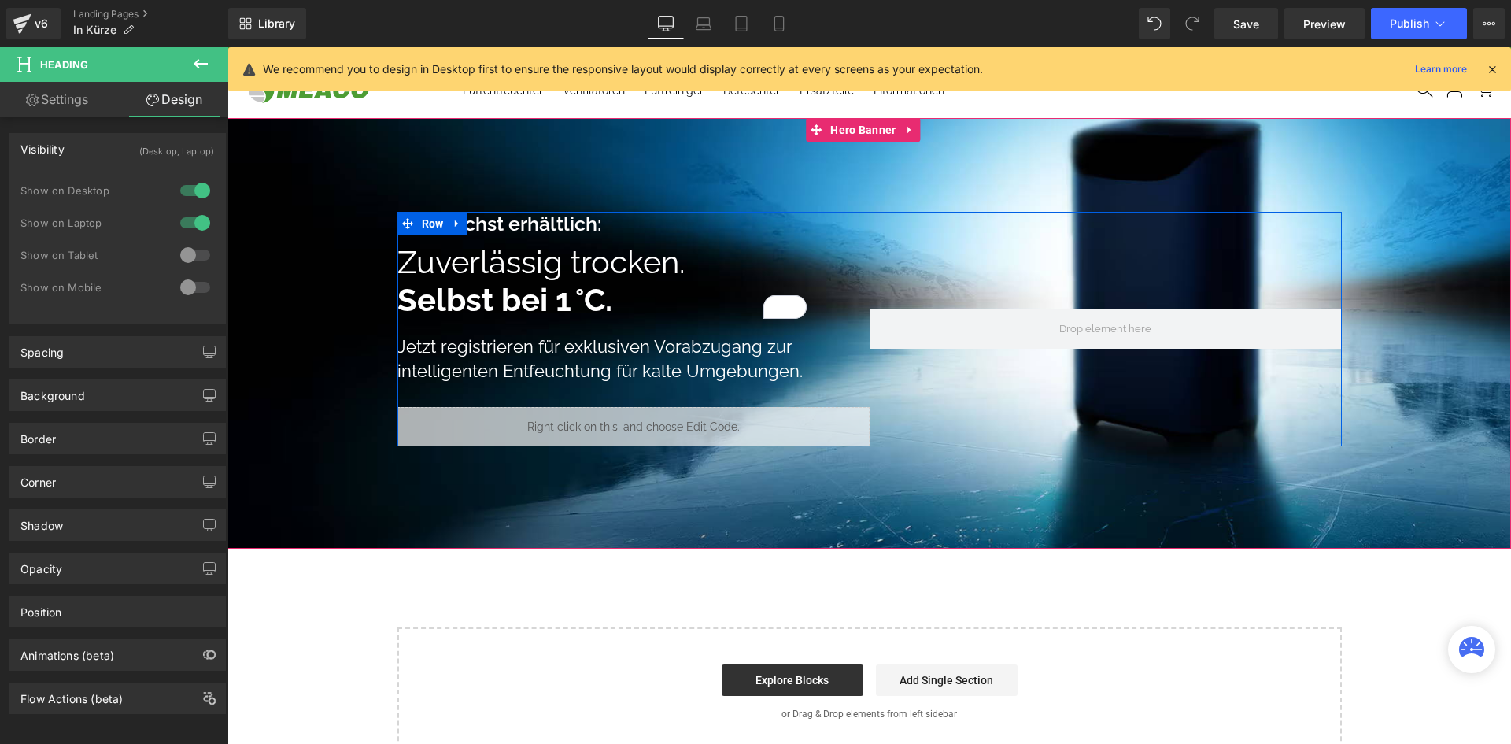
click at [1020, 375] on div at bounding box center [1106, 329] width 472 height 235
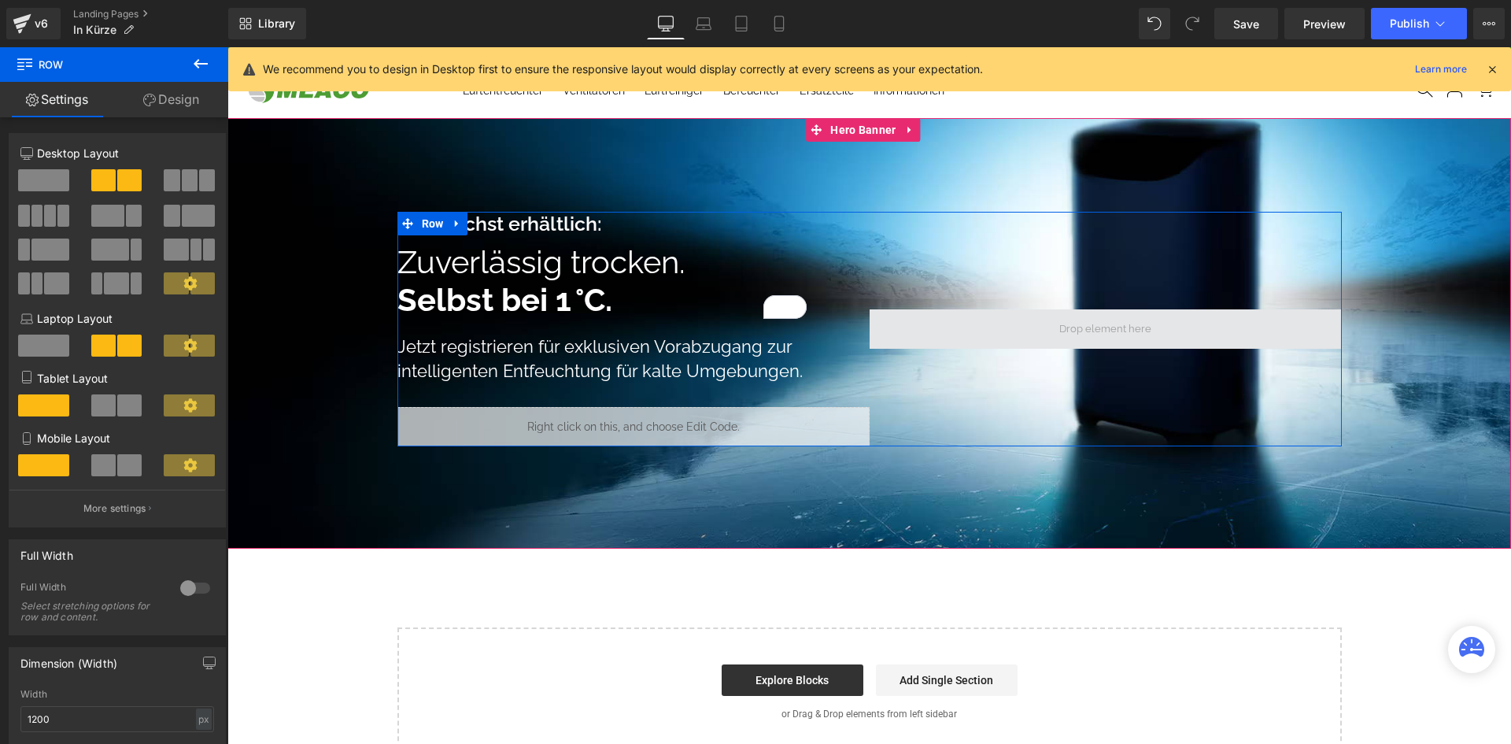
click at [1046, 331] on span at bounding box center [1106, 328] width 472 height 39
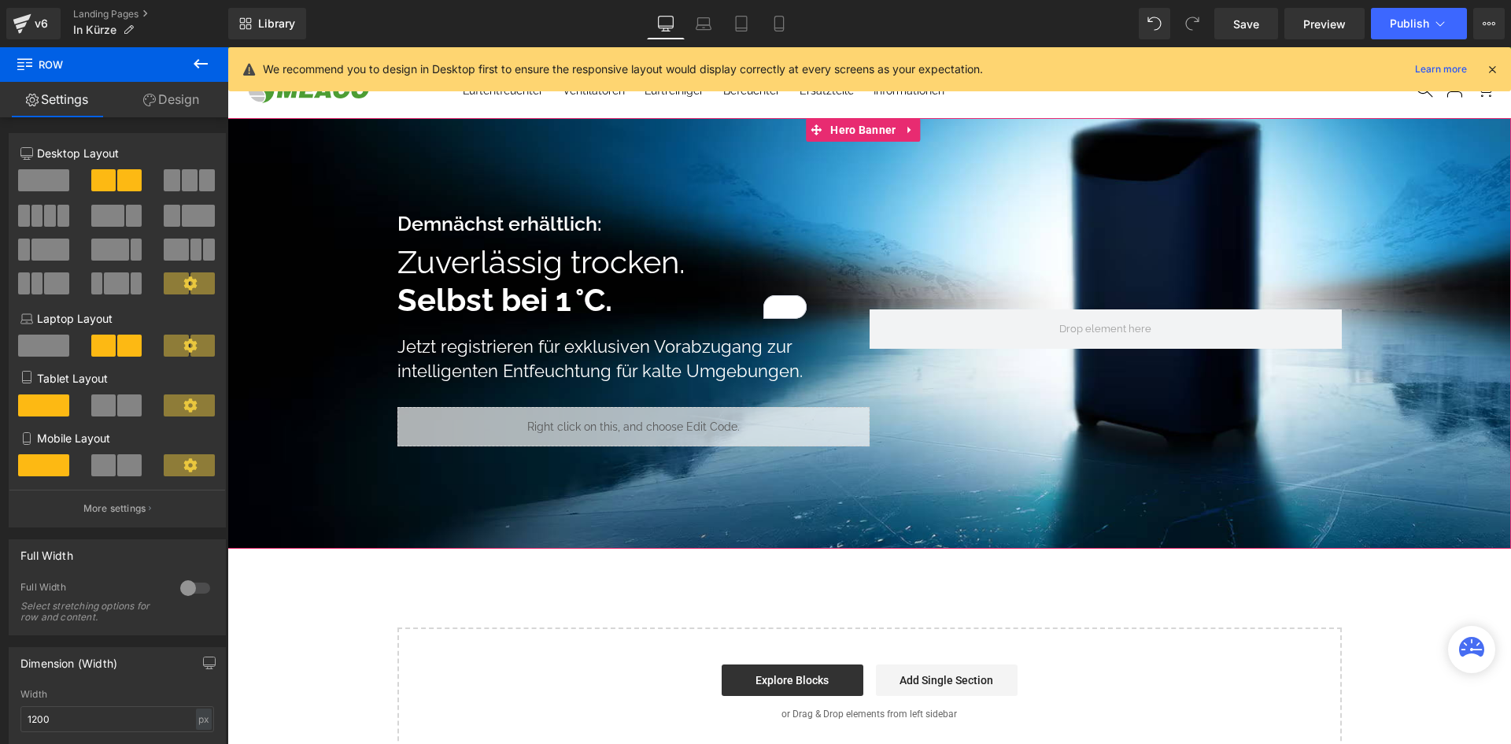
scroll to position [0, 0]
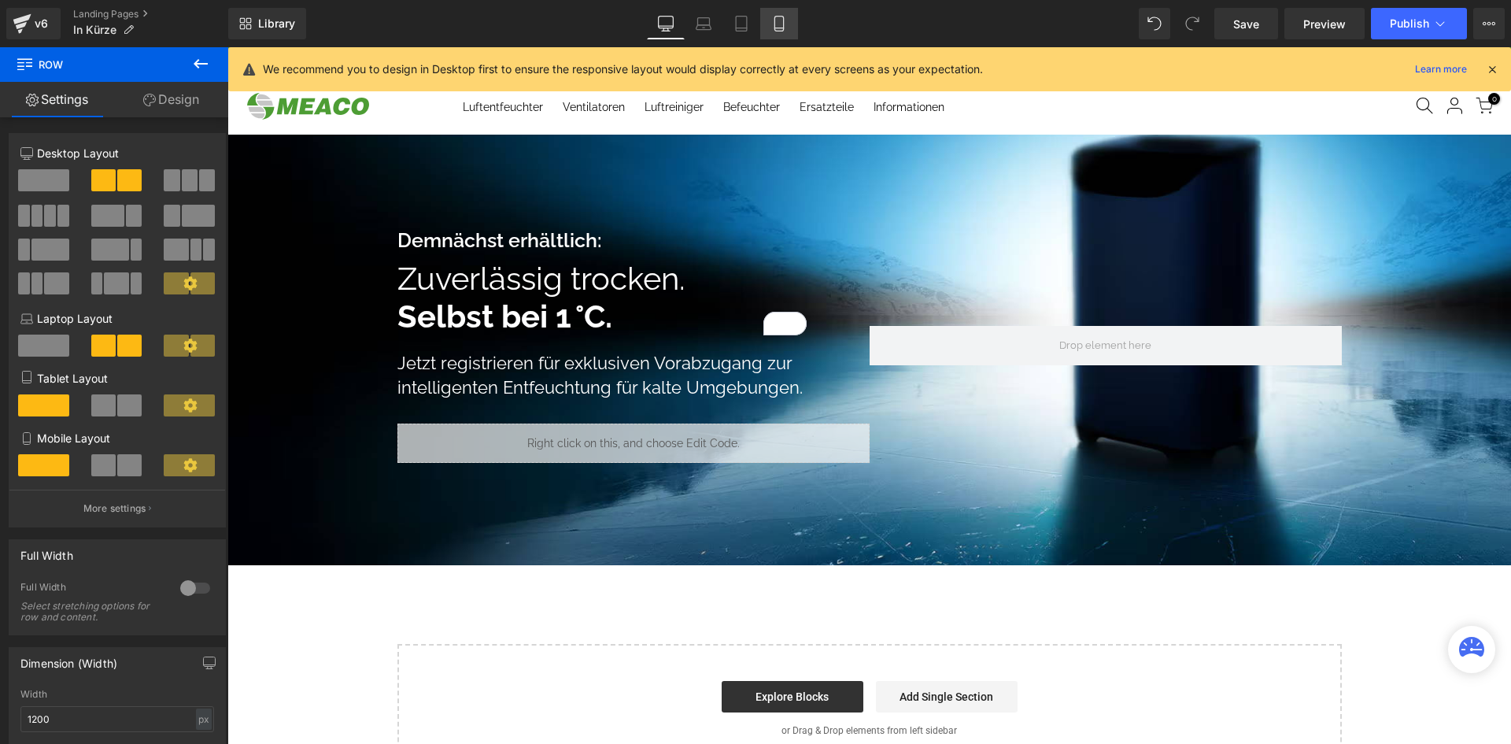
click at [782, 21] on icon at bounding box center [779, 24] width 16 height 16
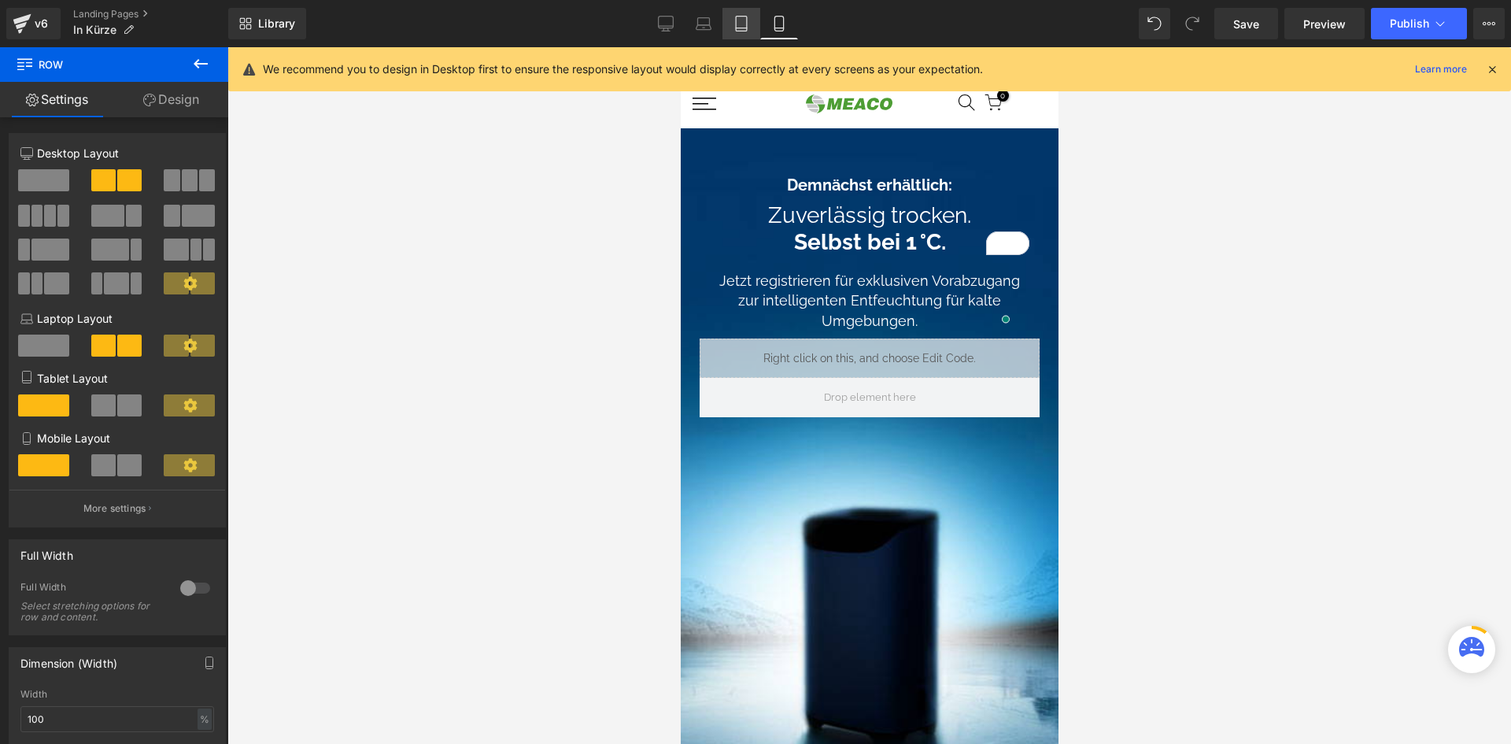
click at [740, 26] on icon at bounding box center [742, 24] width 16 height 16
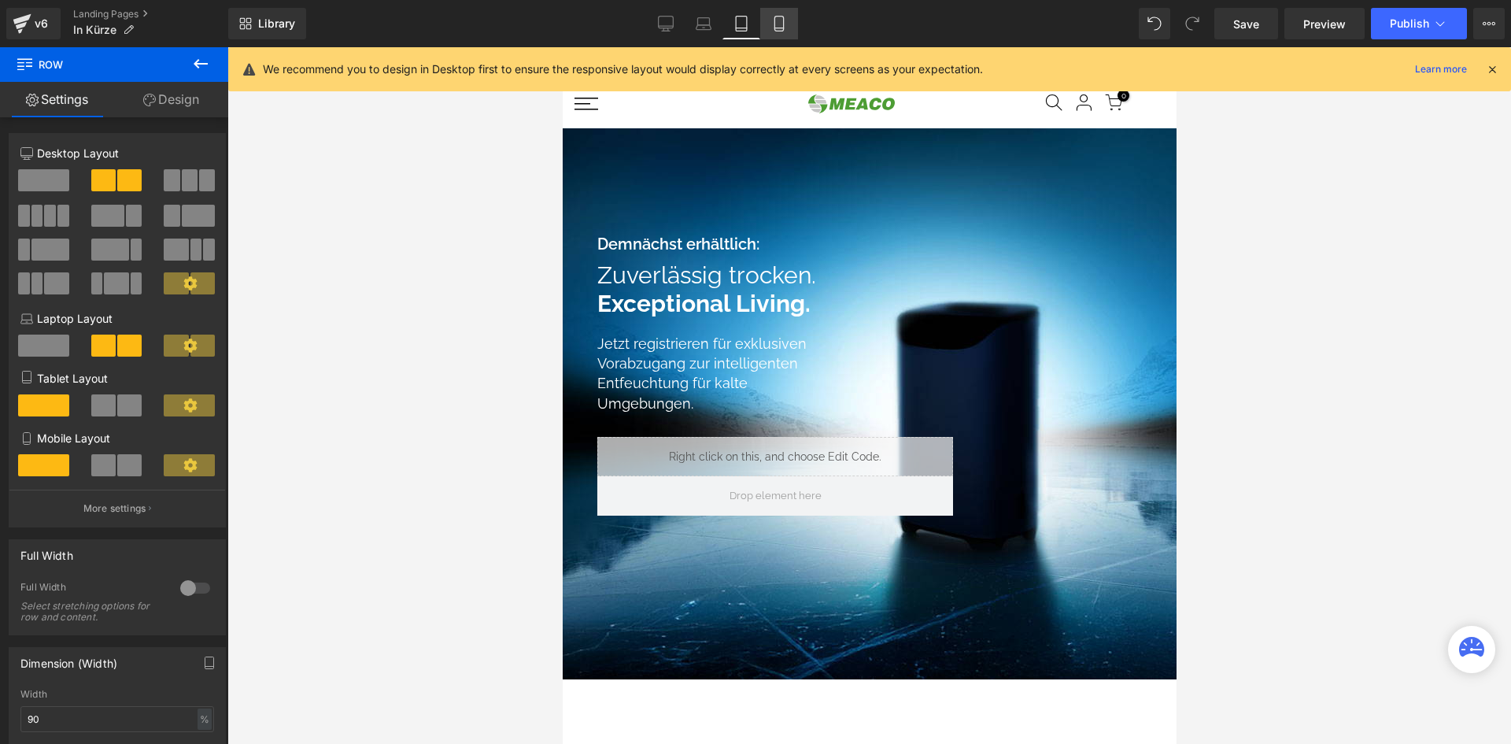
click at [772, 23] on icon at bounding box center [779, 24] width 16 height 16
type input "100"
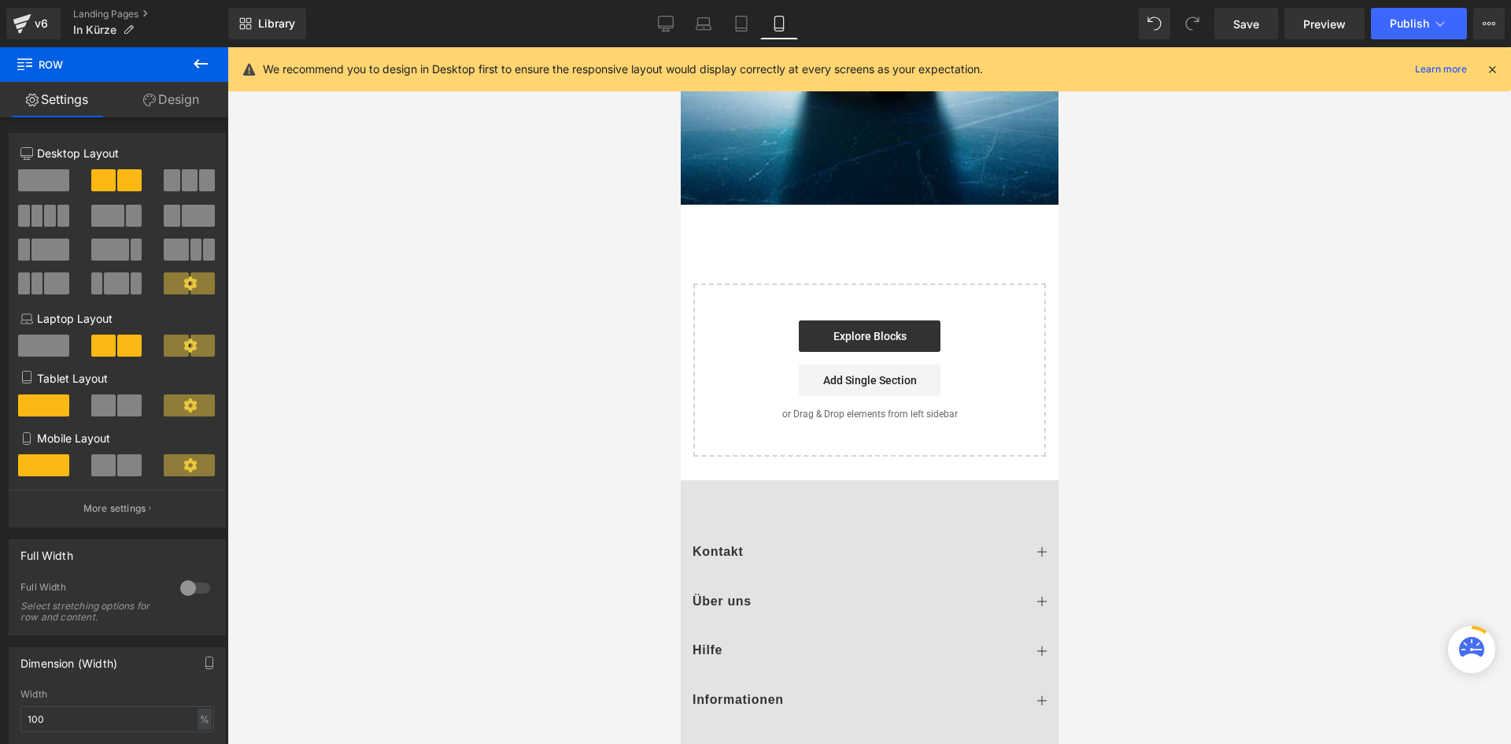
scroll to position [759, 0]
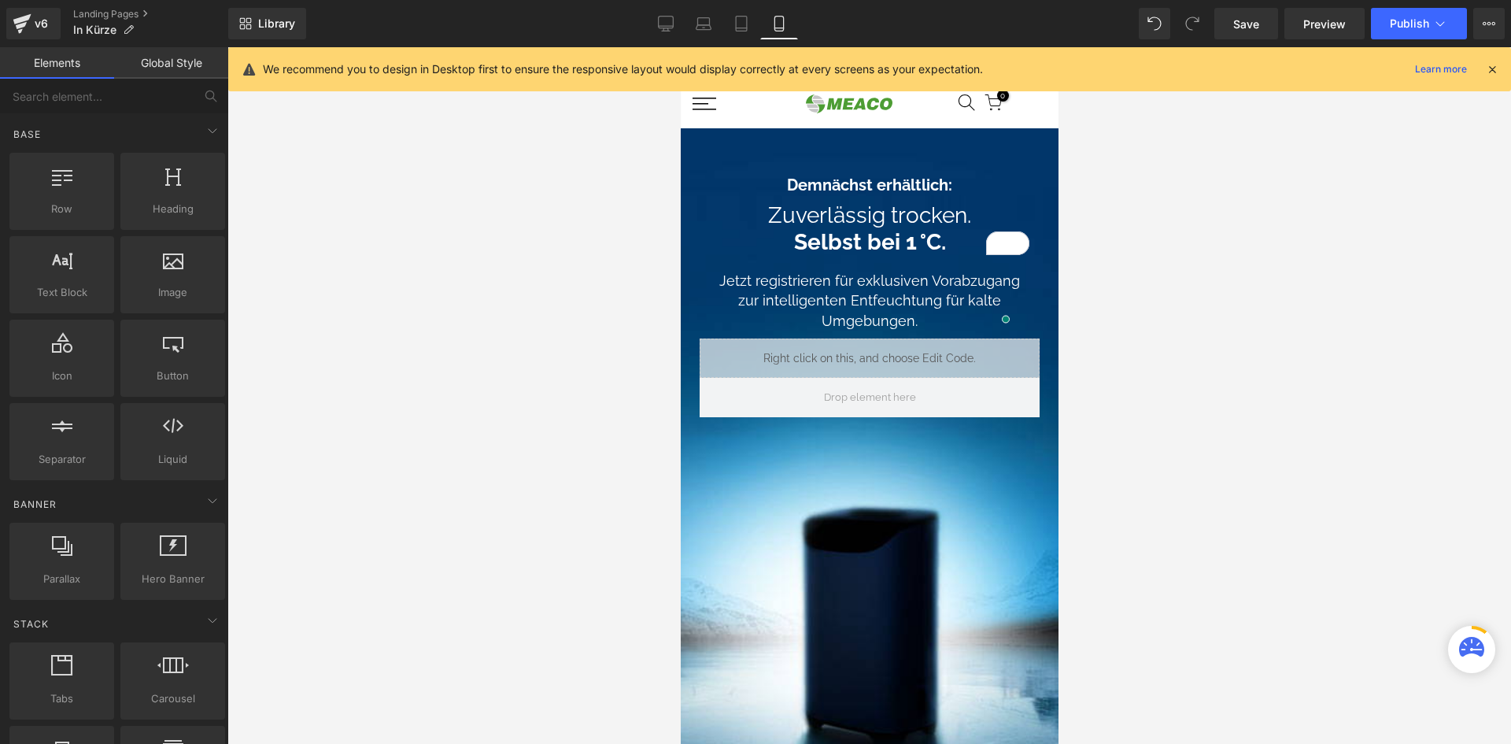
click at [1444, 464] on div at bounding box center [869, 395] width 1284 height 697
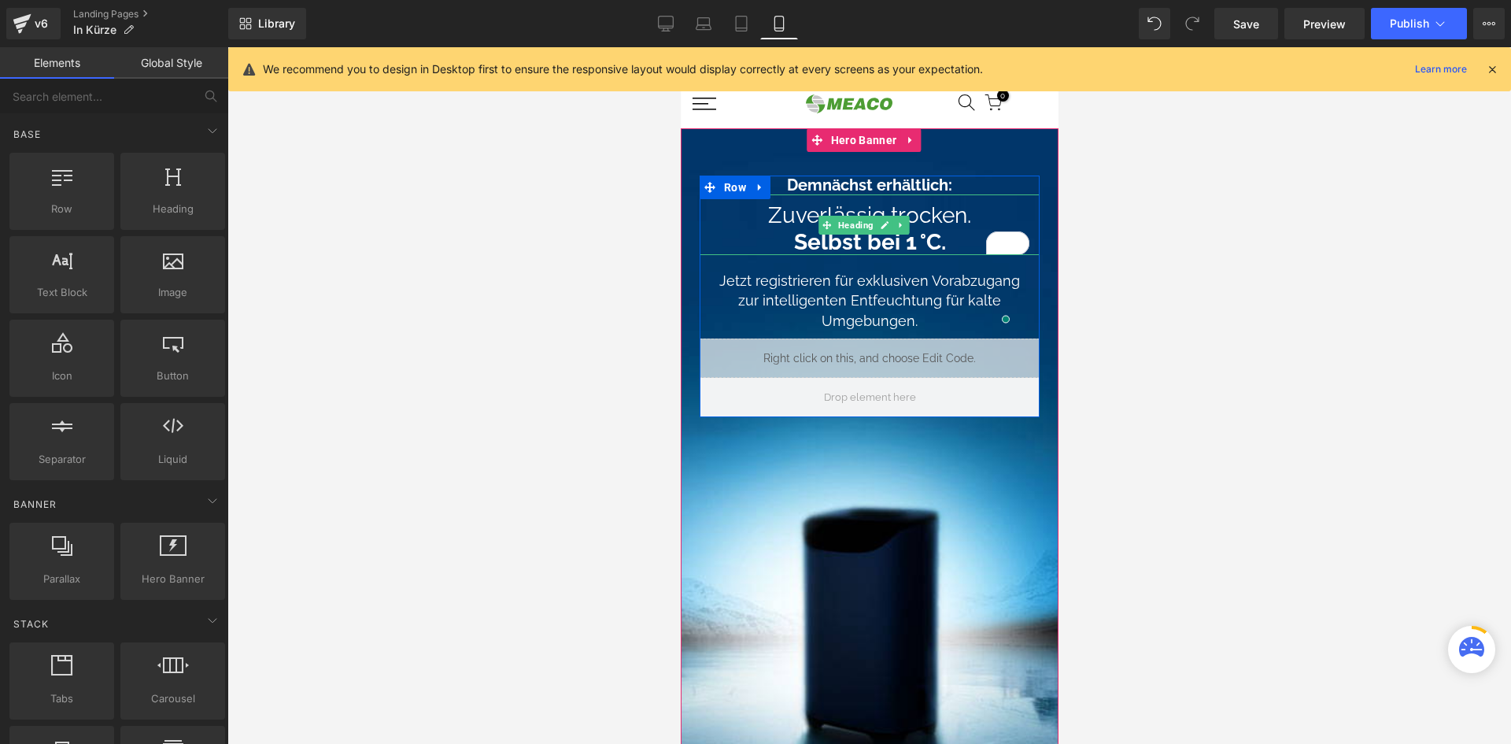
click at [1003, 243] on div "Zuverlässig trocken. Selbst bei 1 °C. Heading" at bounding box center [869, 224] width 340 height 61
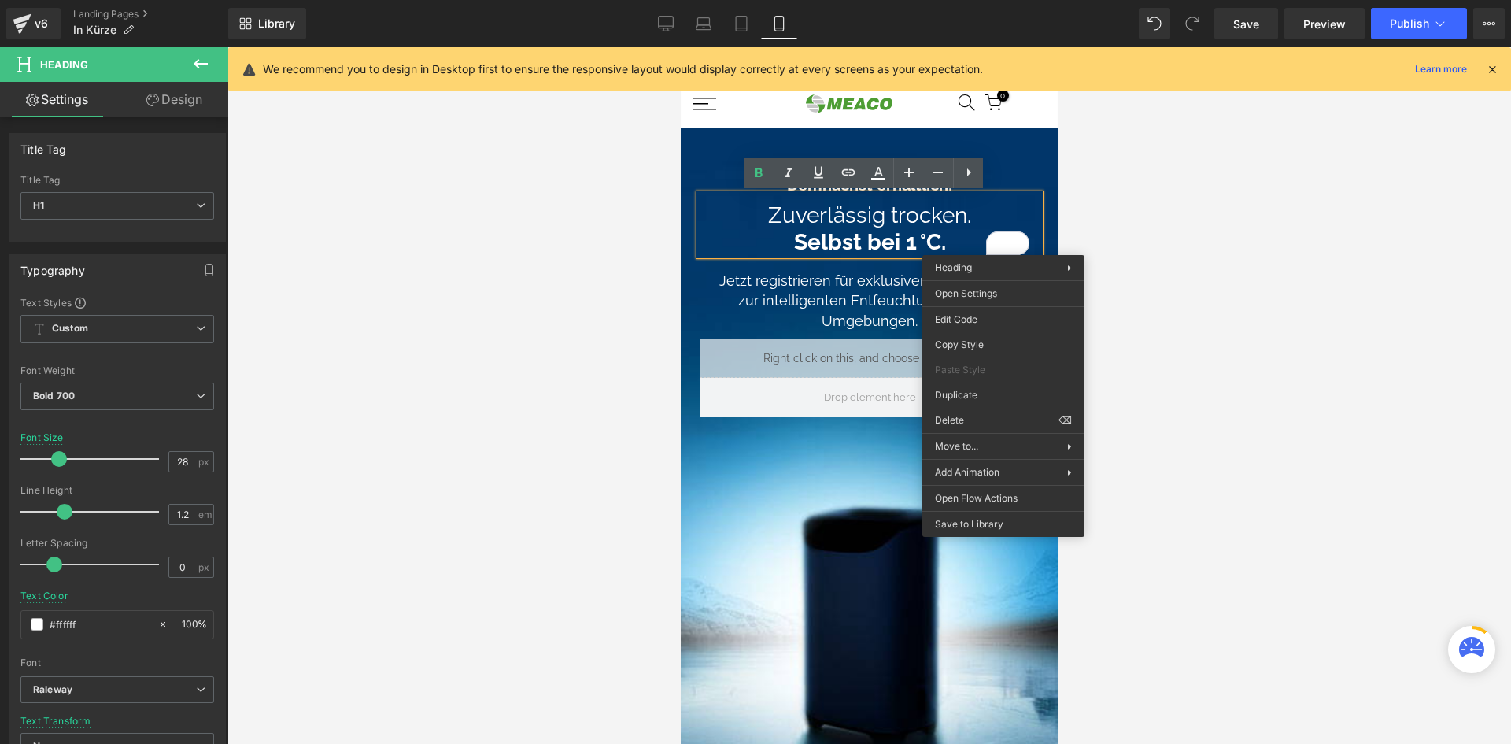
click at [1128, 242] on div at bounding box center [869, 395] width 1284 height 697
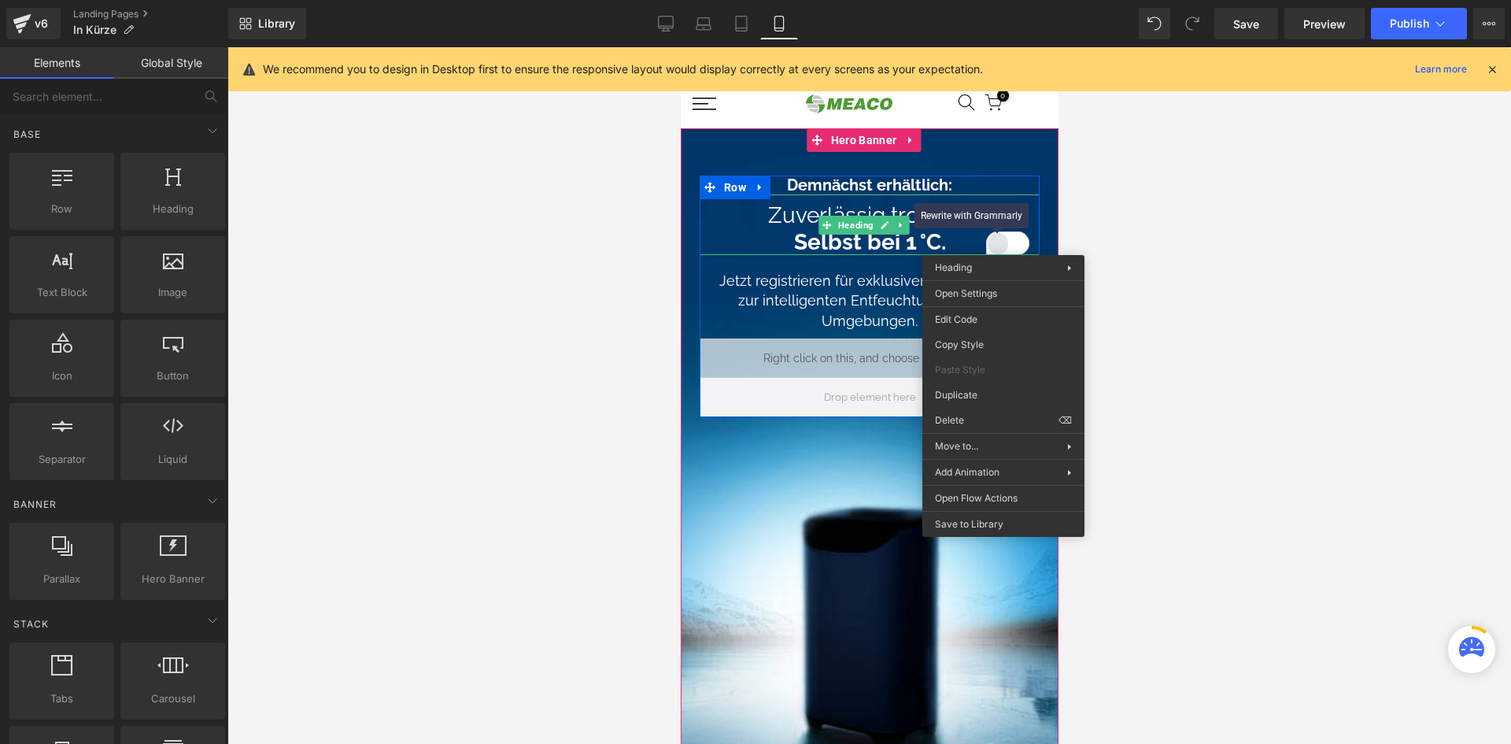
click at [996, 242] on div "Rewrite with Grammarly" at bounding box center [997, 244] width 17 height 18
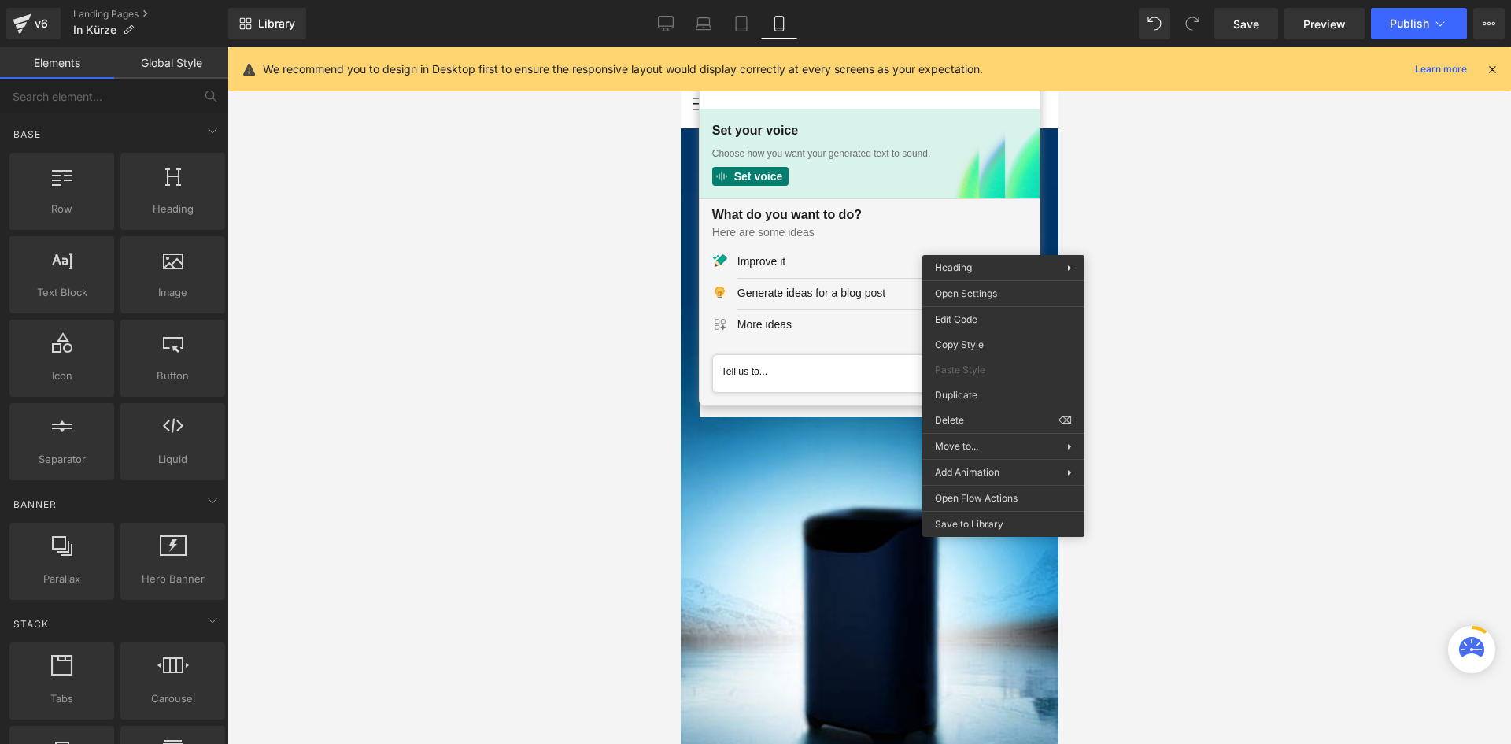
click at [1114, 204] on div at bounding box center [869, 395] width 1284 height 697
click at [631, 154] on div at bounding box center [869, 395] width 1284 height 697
click at [737, 146] on div "Choose how you want your generated text to sound." at bounding box center [869, 153] width 315 height 14
click at [660, 24] on icon at bounding box center [666, 24] width 16 height 16
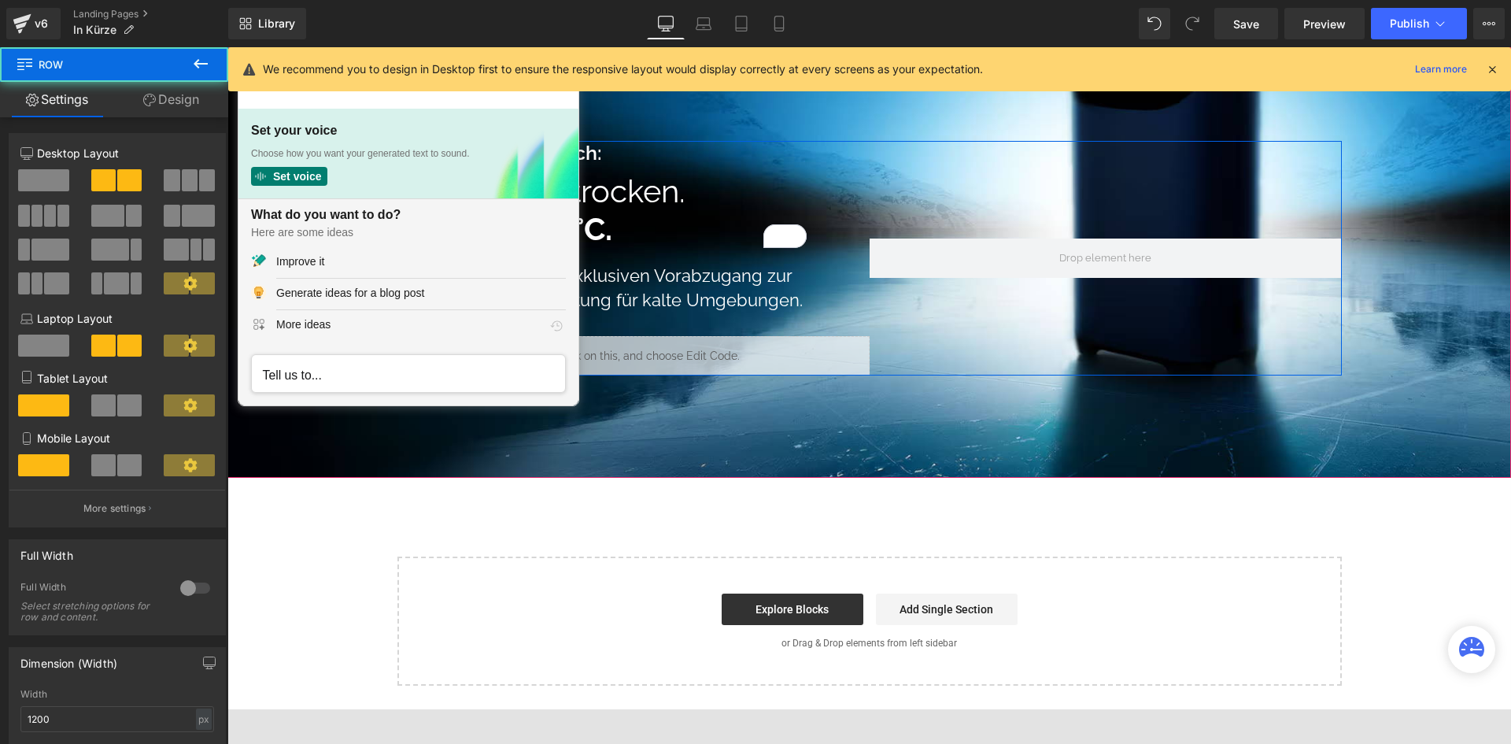
click at [834, 227] on div "Demnächst erhältlich: Text Block Zuverlässig trocken. Exceptional Living. Headi…" at bounding box center [633, 258] width 472 height 235
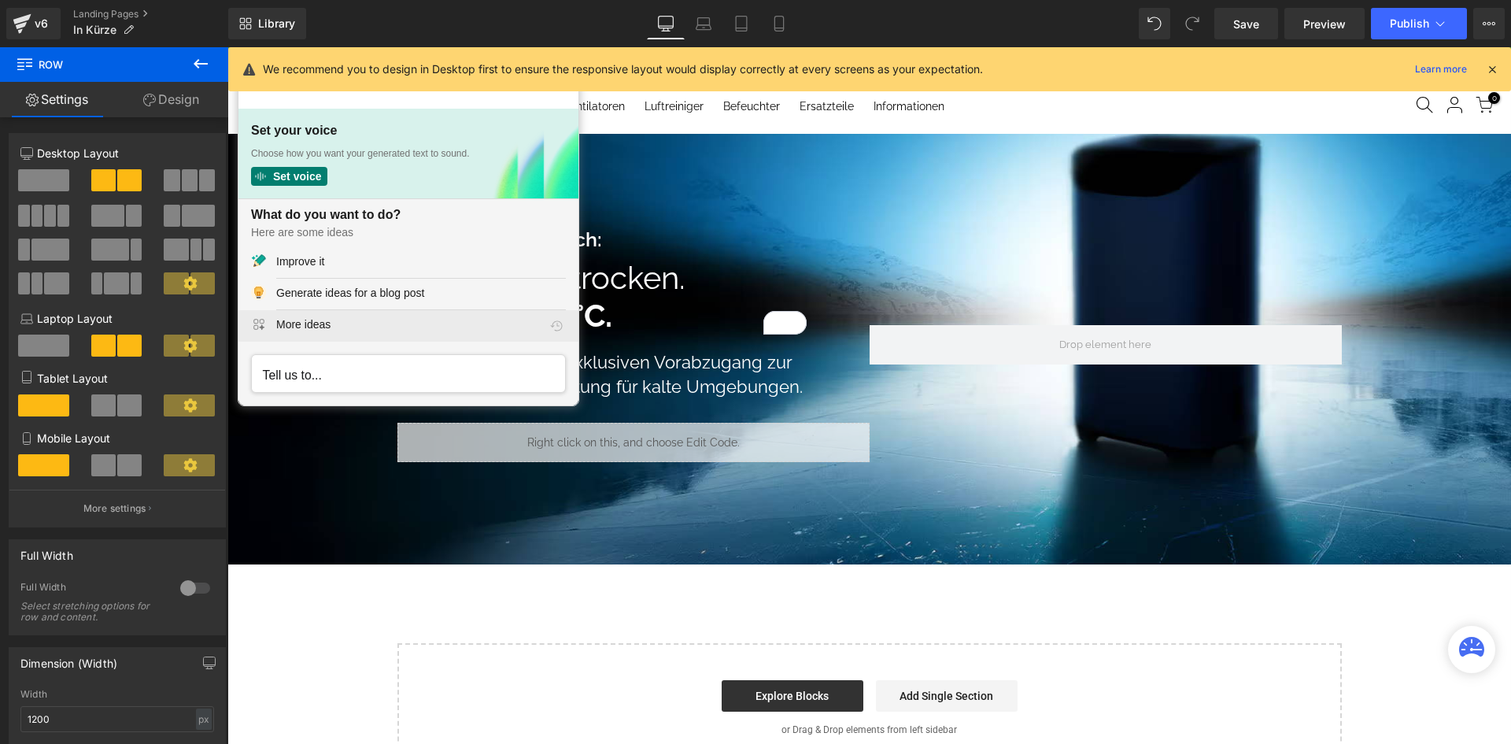
scroll to position [0, 0]
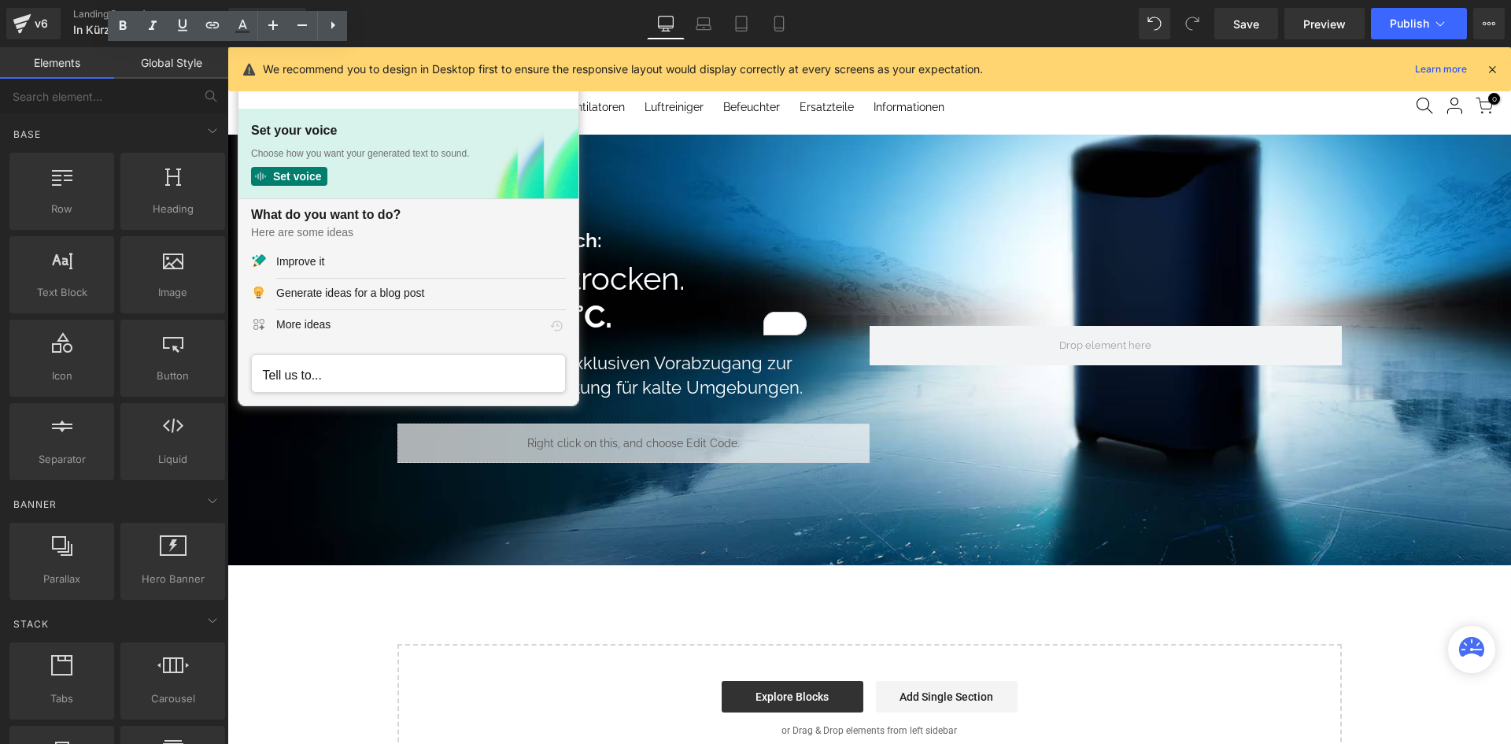
drag, startPoint x: 483, startPoint y: 205, endPoint x: 601, endPoint y: 606, distance: 418.4
click at [601, 606] on div "Demnächst erhältlich: Text Block Zuverlässig trocken. Exceptional Living. Headi…" at bounding box center [869, 454] width 1284 height 638
click at [419, 146] on div "Choose how you want your generated text to sound." at bounding box center [408, 153] width 315 height 14
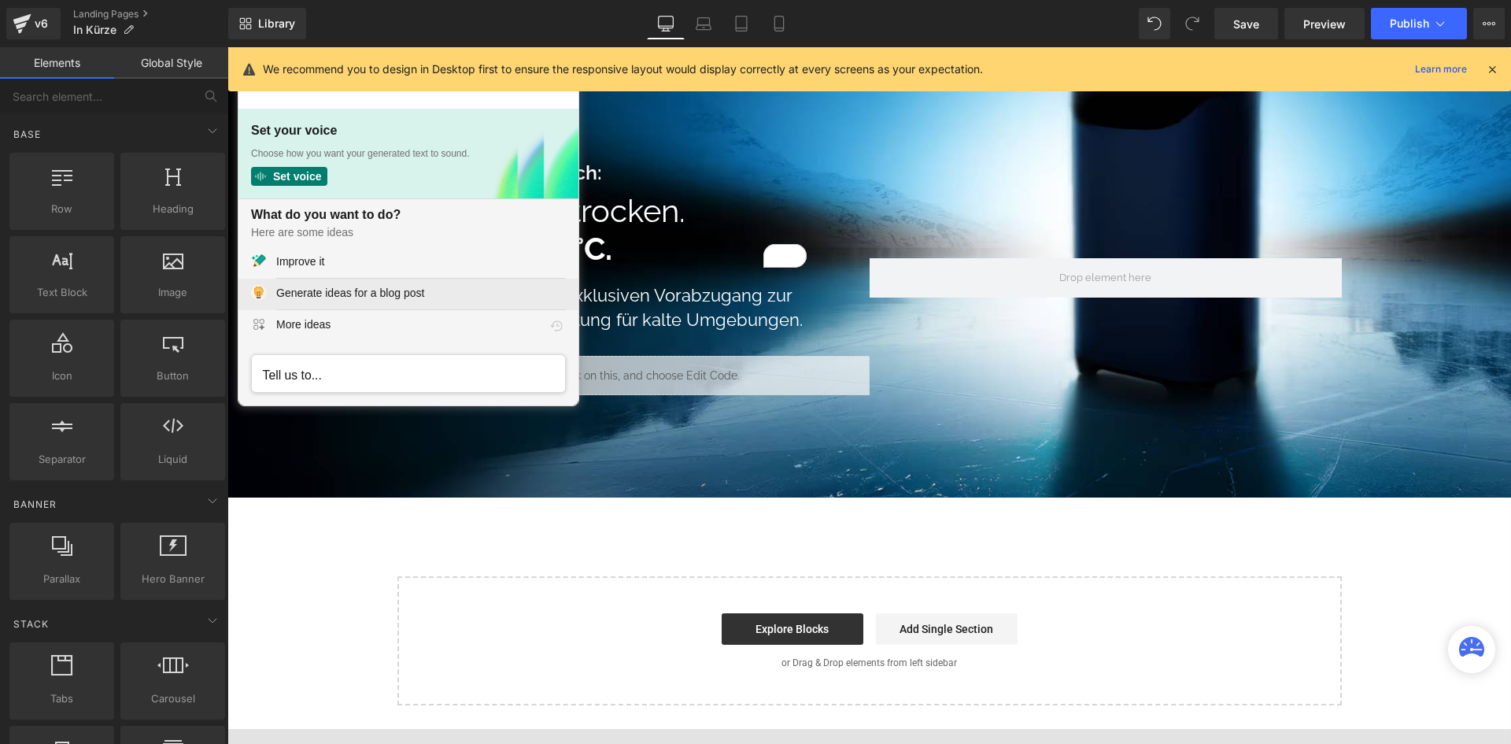
scroll to position [131, 0]
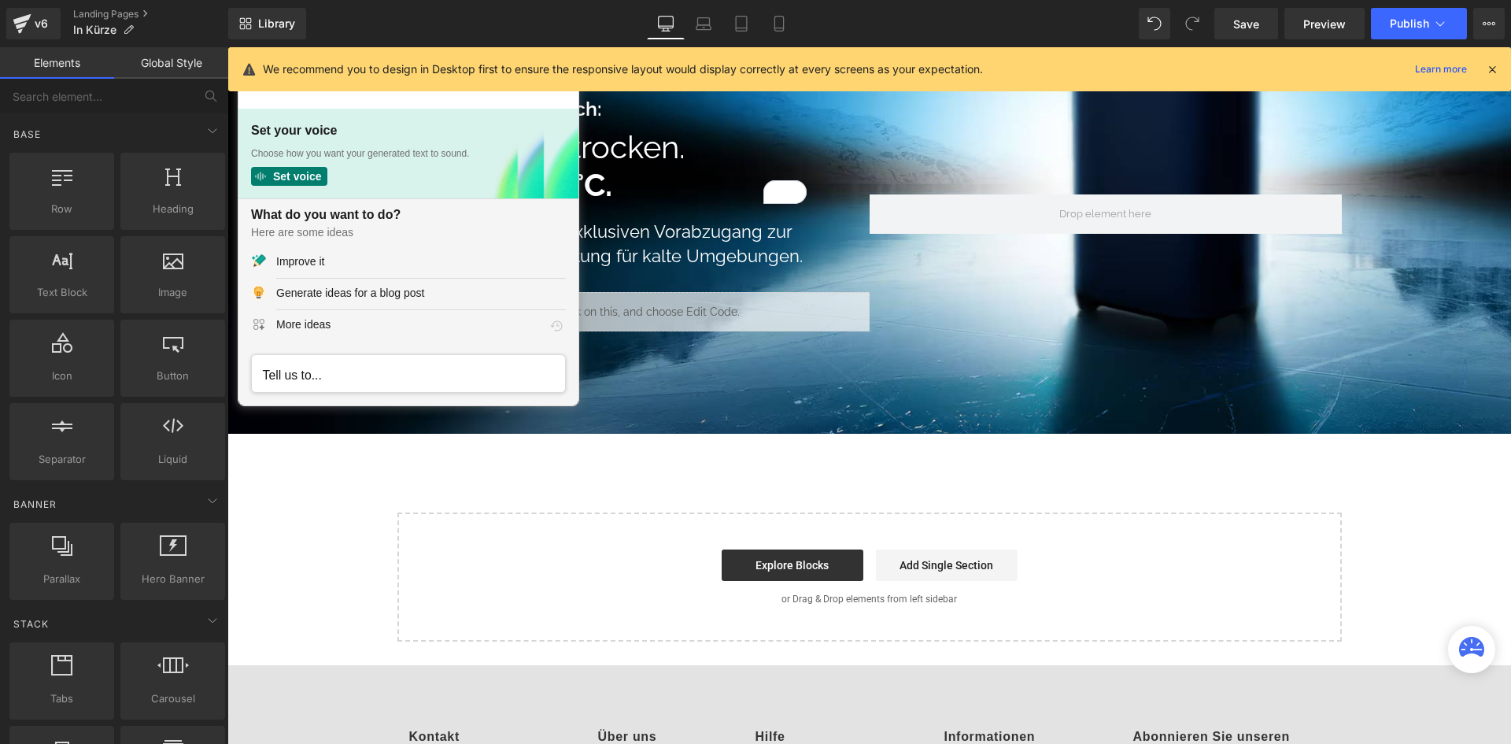
click at [444, 387] on textarea "Type a prompt, after typing your prompt press tab to review results, or enter t…" at bounding box center [408, 374] width 313 height 30
click at [479, 374] on textarea "Type a prompt, after typing your prompt press tab to review results, or enter t…" at bounding box center [408, 374] width 313 height 30
click at [512, 224] on p "Here are some ideas" at bounding box center [408, 235] width 340 height 23
click at [793, 17] on link "Mobile" at bounding box center [779, 23] width 38 height 31
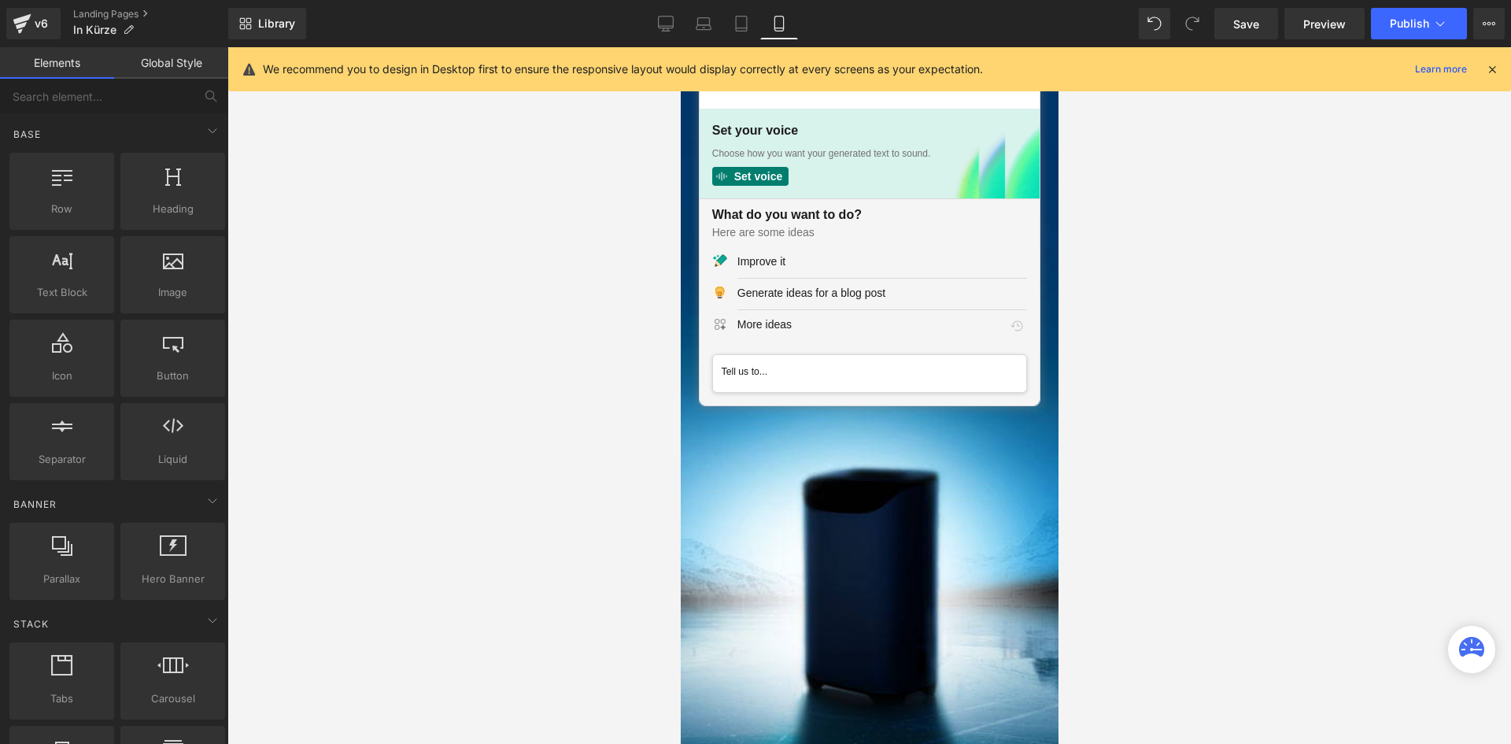
scroll to position [0, 0]
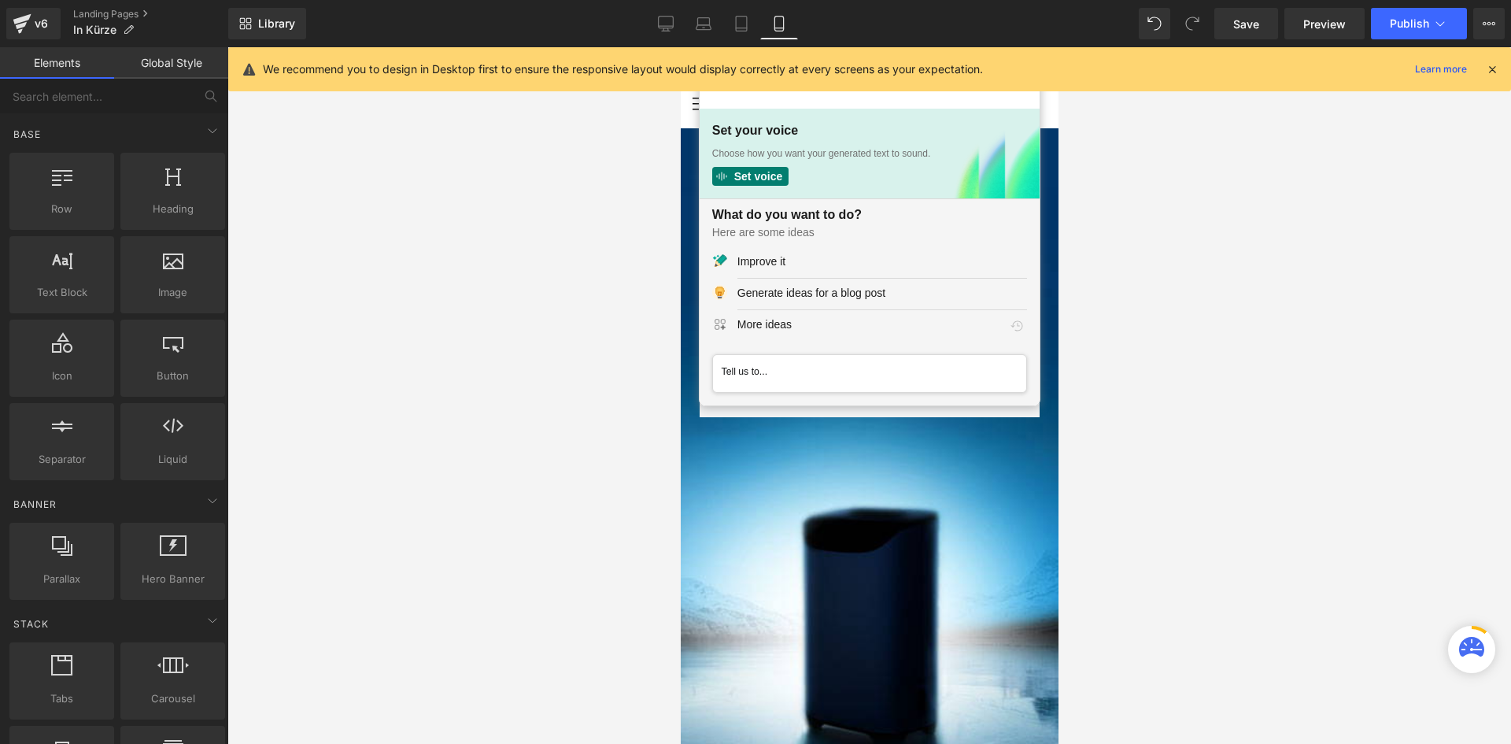
click at [830, 121] on h3 "Set your voice" at bounding box center [869, 133] width 315 height 25
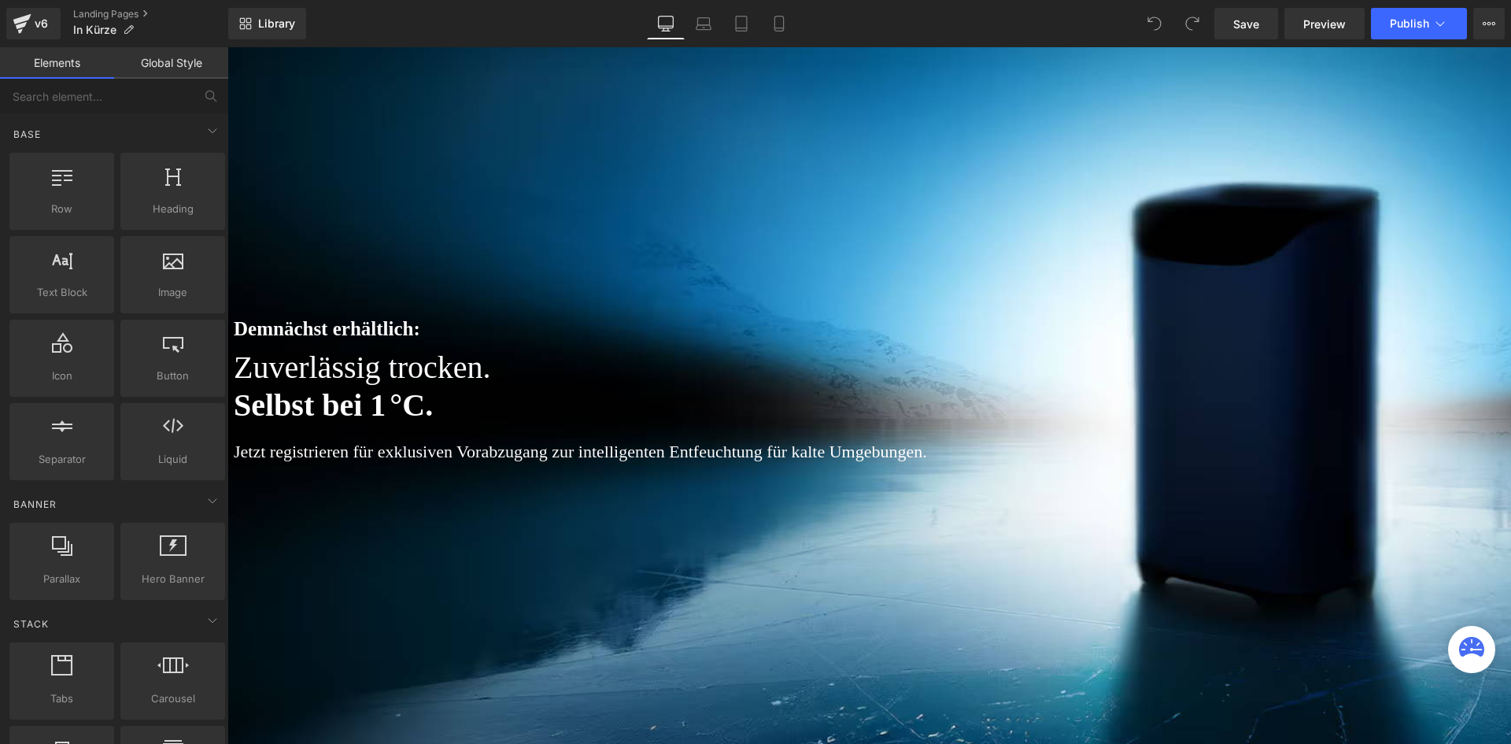
click at [438, 179] on div at bounding box center [869, 395] width 1284 height 697
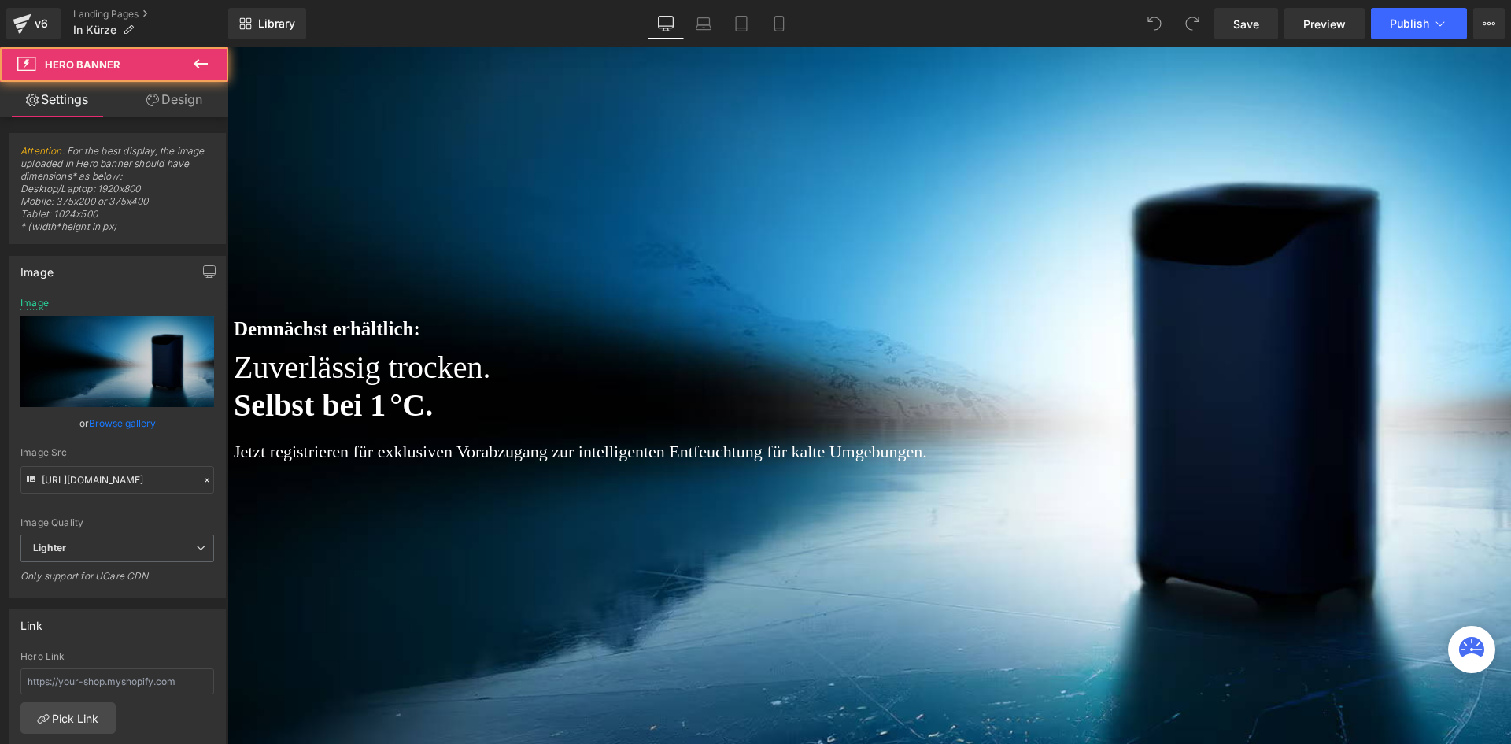
click at [147, 89] on link "Design" at bounding box center [174, 99] width 114 height 35
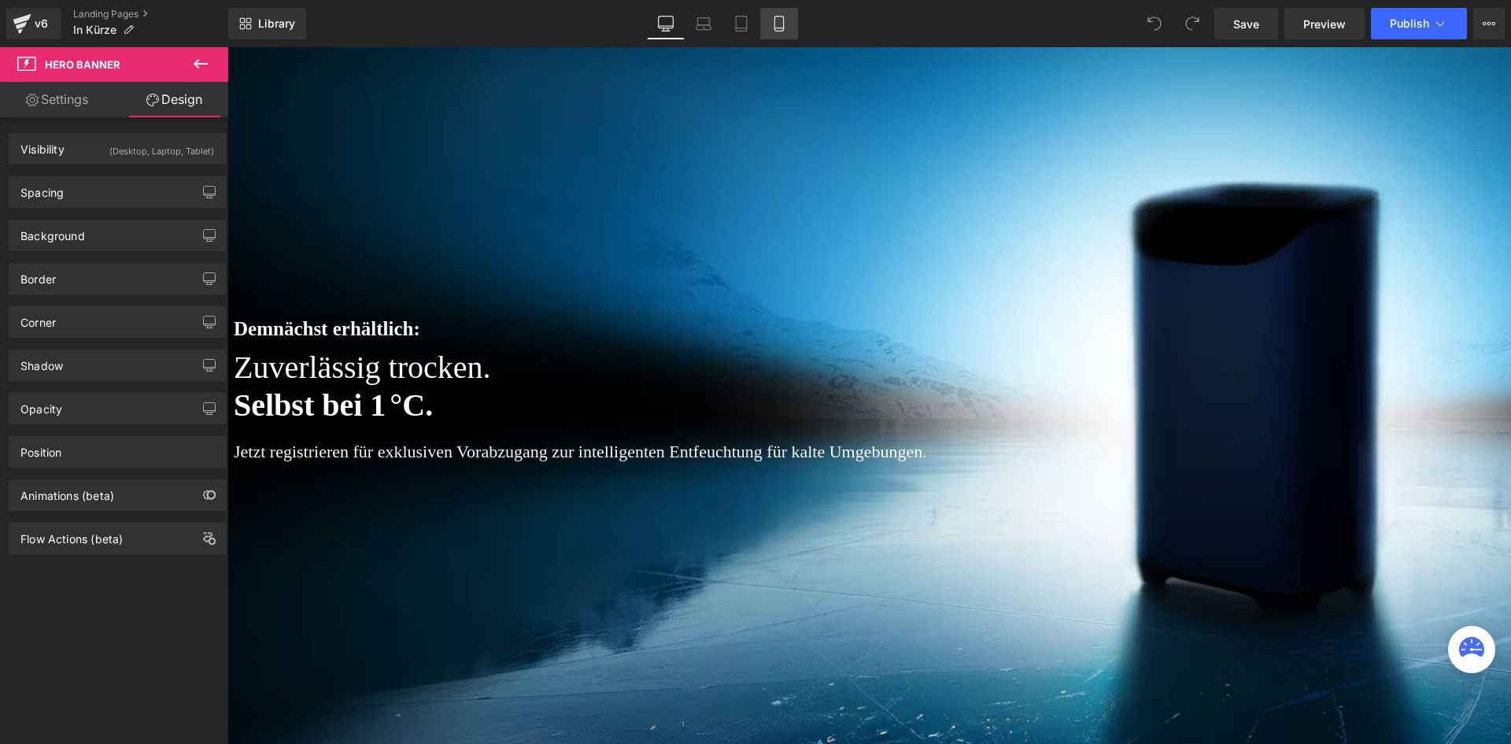
click at [779, 32] on link "Mobile" at bounding box center [779, 23] width 38 height 31
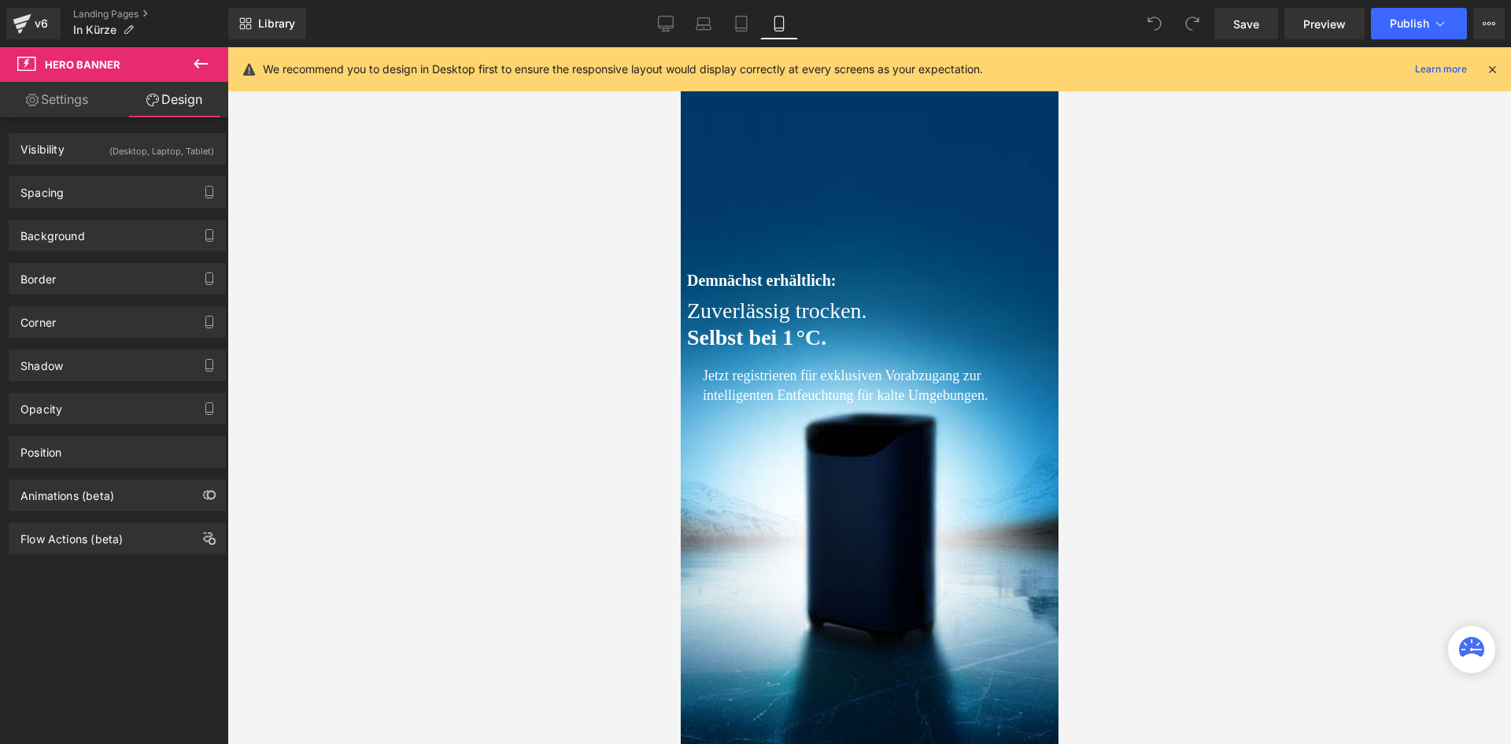
click at [741, 150] on div at bounding box center [869, 395] width 378 height 697
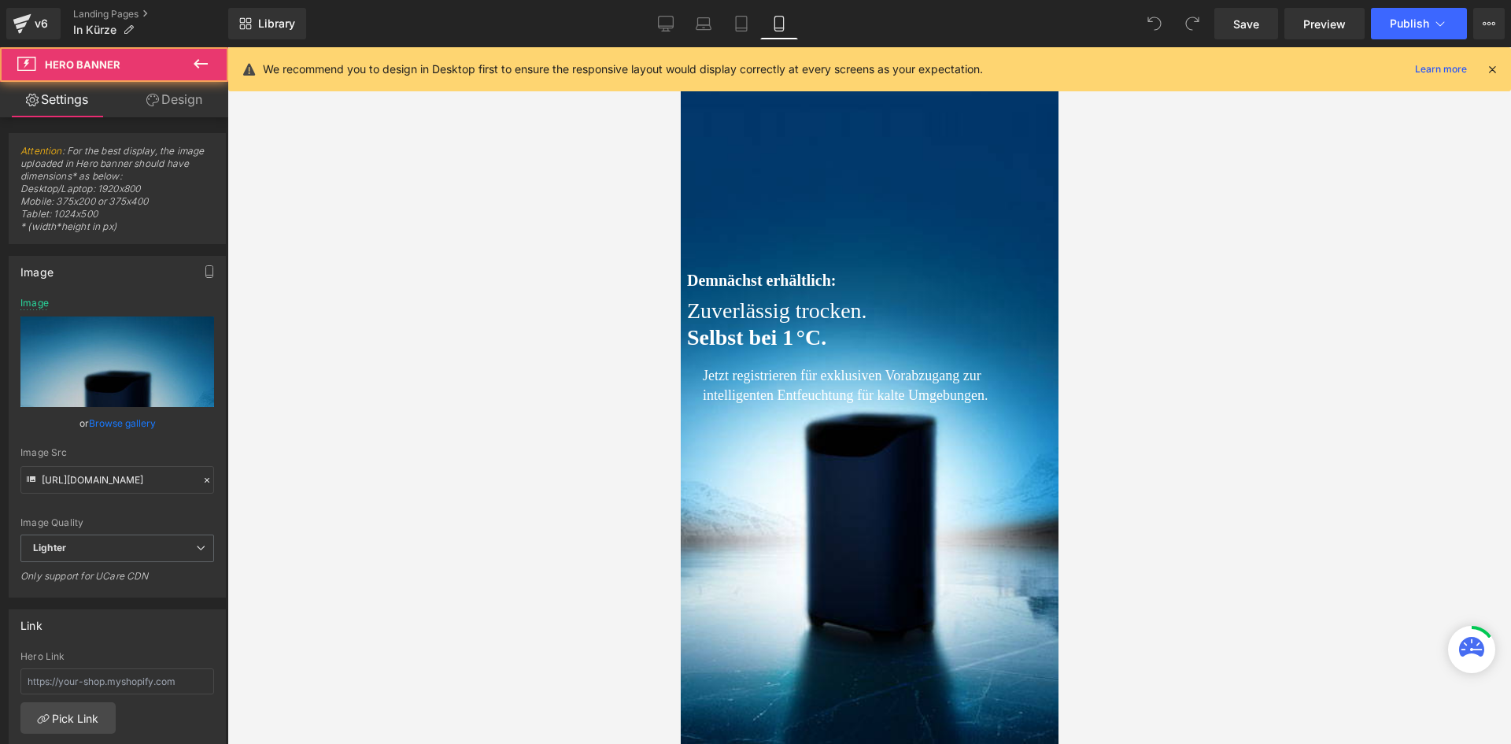
click at [151, 87] on link "Design" at bounding box center [174, 99] width 114 height 35
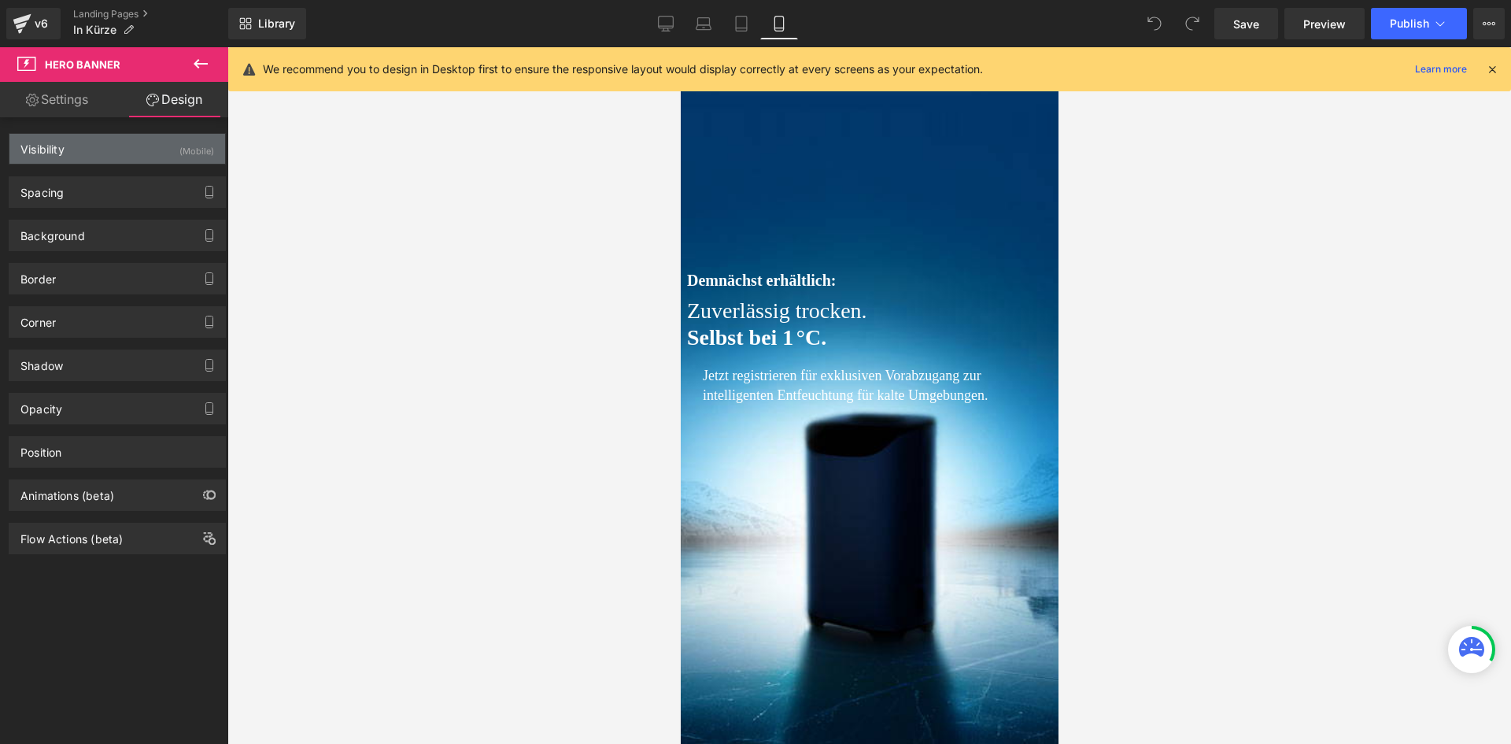
click at [140, 157] on div "Visibility (Mobile)" at bounding box center [117, 149] width 216 height 30
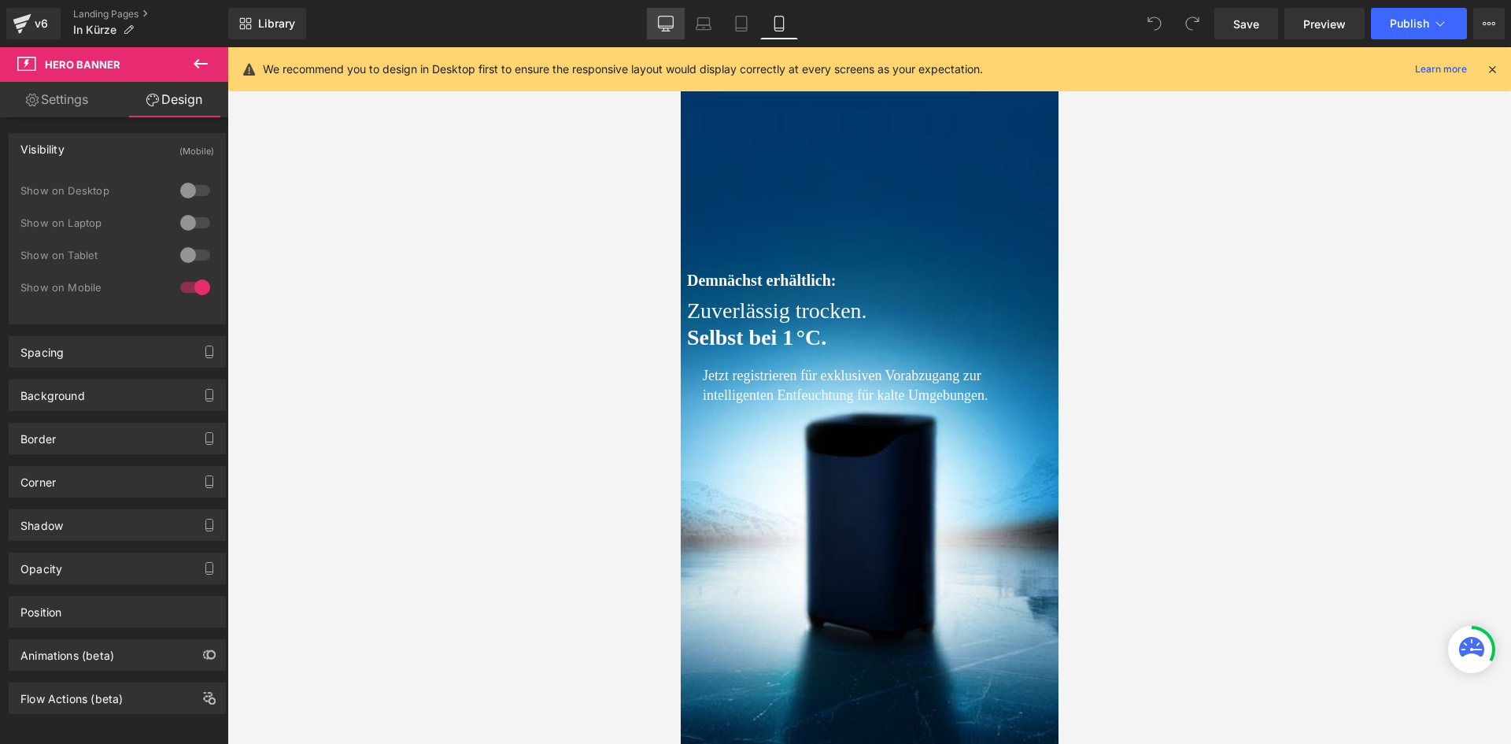
click at [660, 17] on icon at bounding box center [666, 24] width 16 height 16
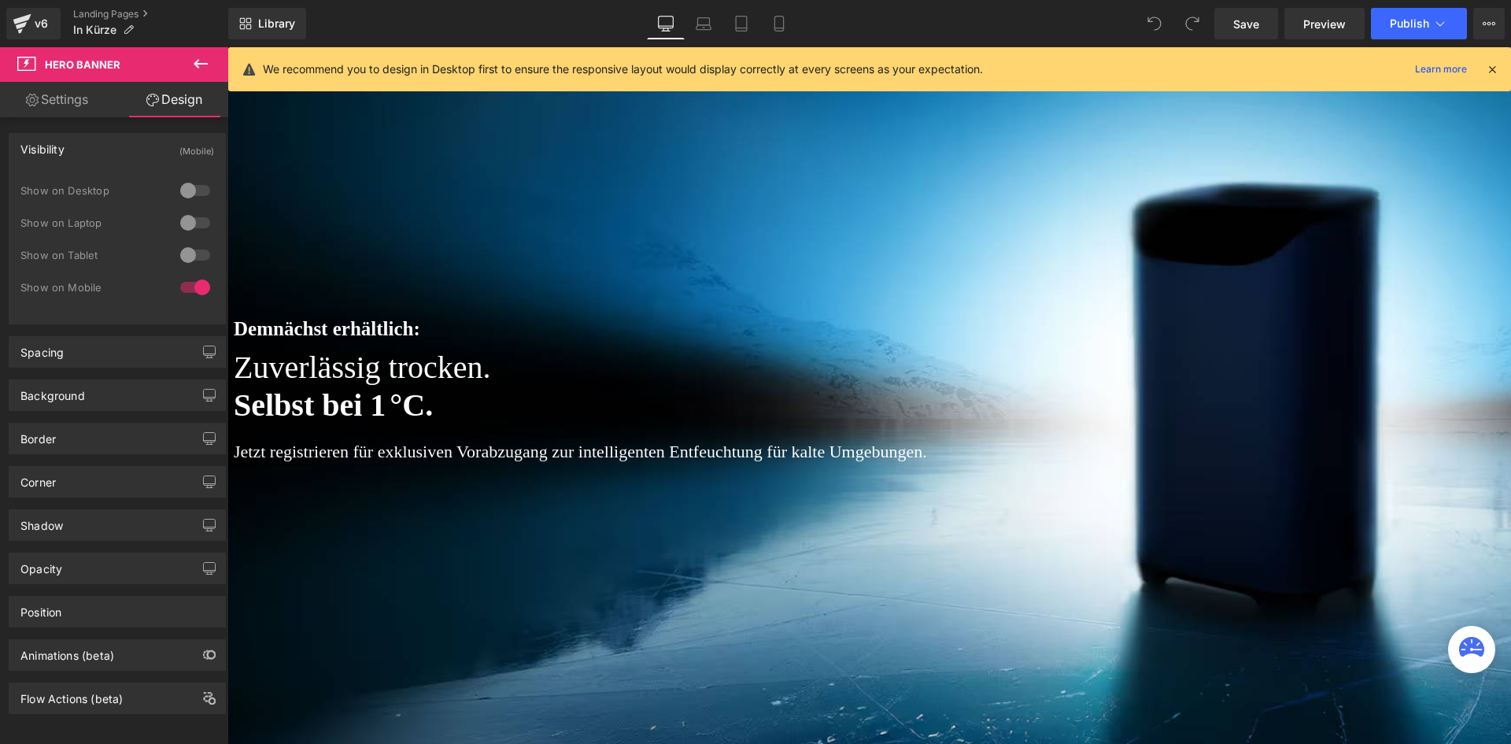
click at [71, 99] on link "Settings" at bounding box center [57, 99] width 114 height 35
type input "https://d1um8515vdn9kb.cloudfront.net/images/hero.jpg"
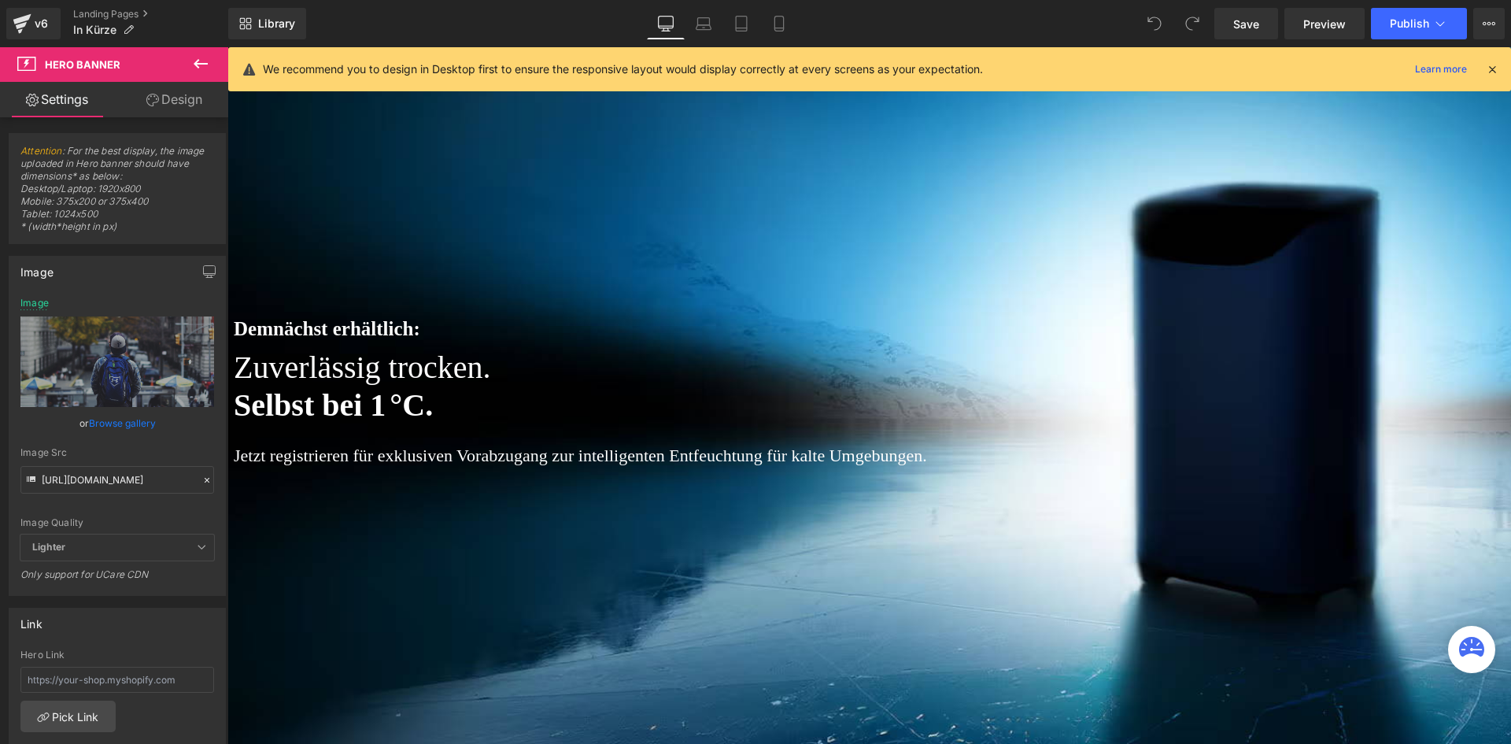
click at [708, 193] on div at bounding box center [869, 395] width 1284 height 697
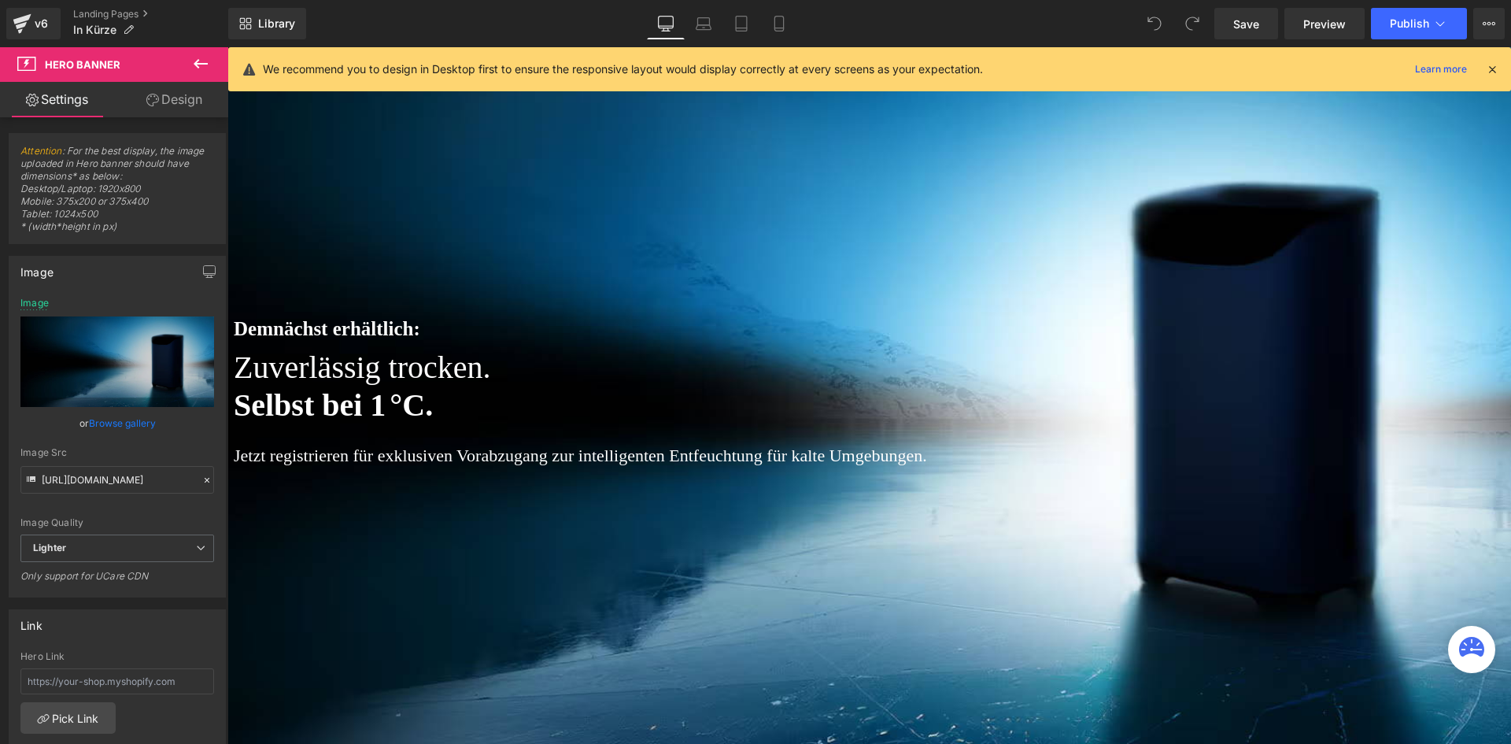
click at [182, 105] on link "Design" at bounding box center [174, 99] width 114 height 35
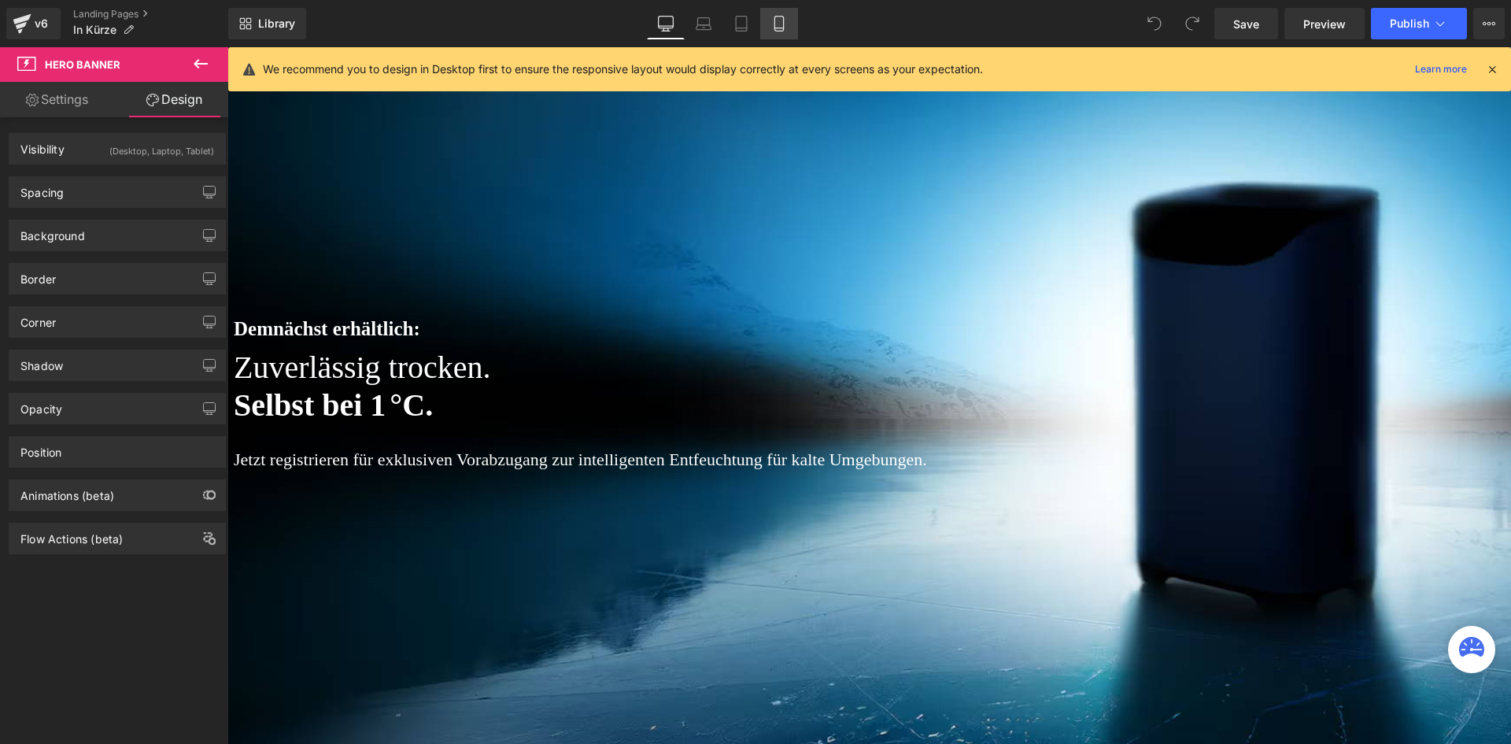
click at [788, 26] on link "Mobile" at bounding box center [779, 23] width 38 height 31
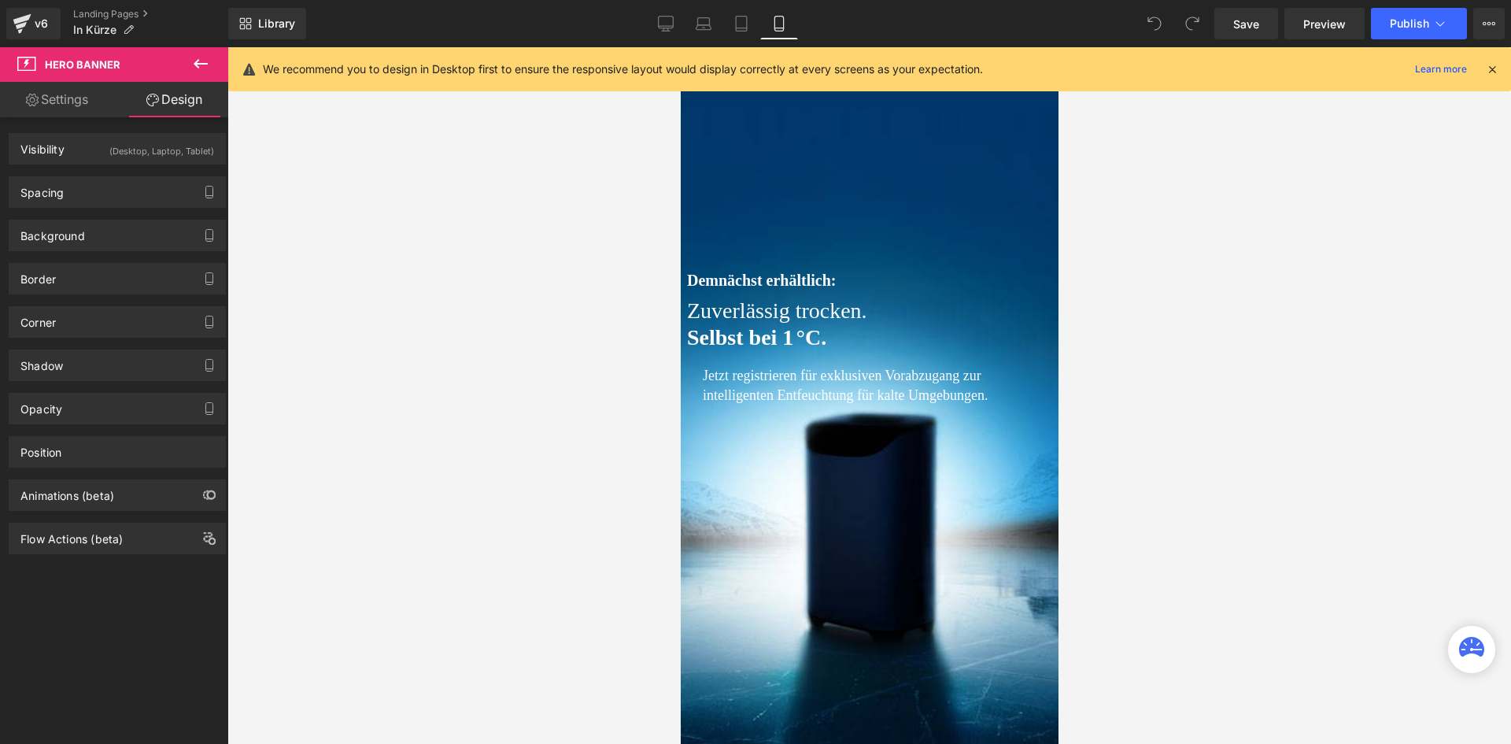
click at [701, 167] on div at bounding box center [869, 395] width 378 height 697
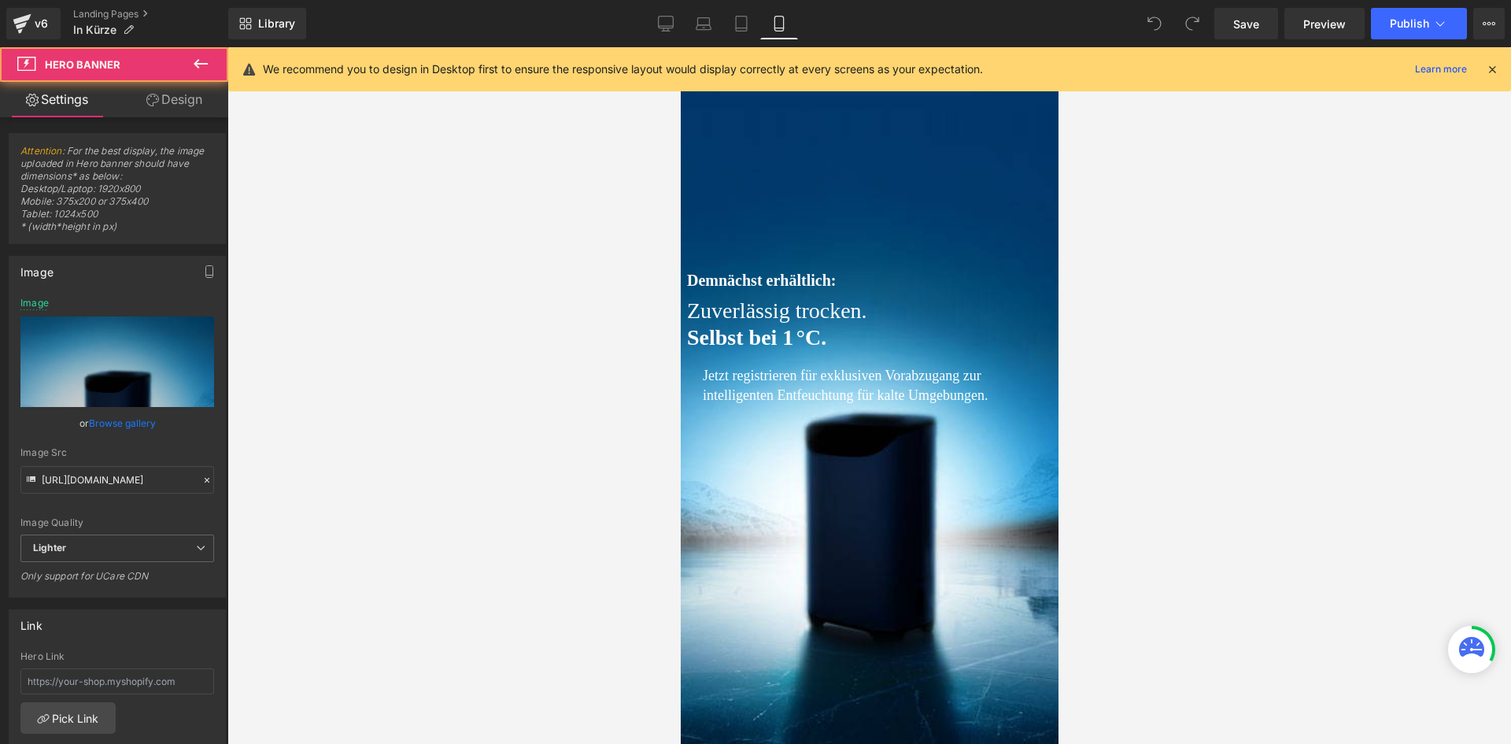
click at [191, 83] on link "Design" at bounding box center [174, 99] width 114 height 35
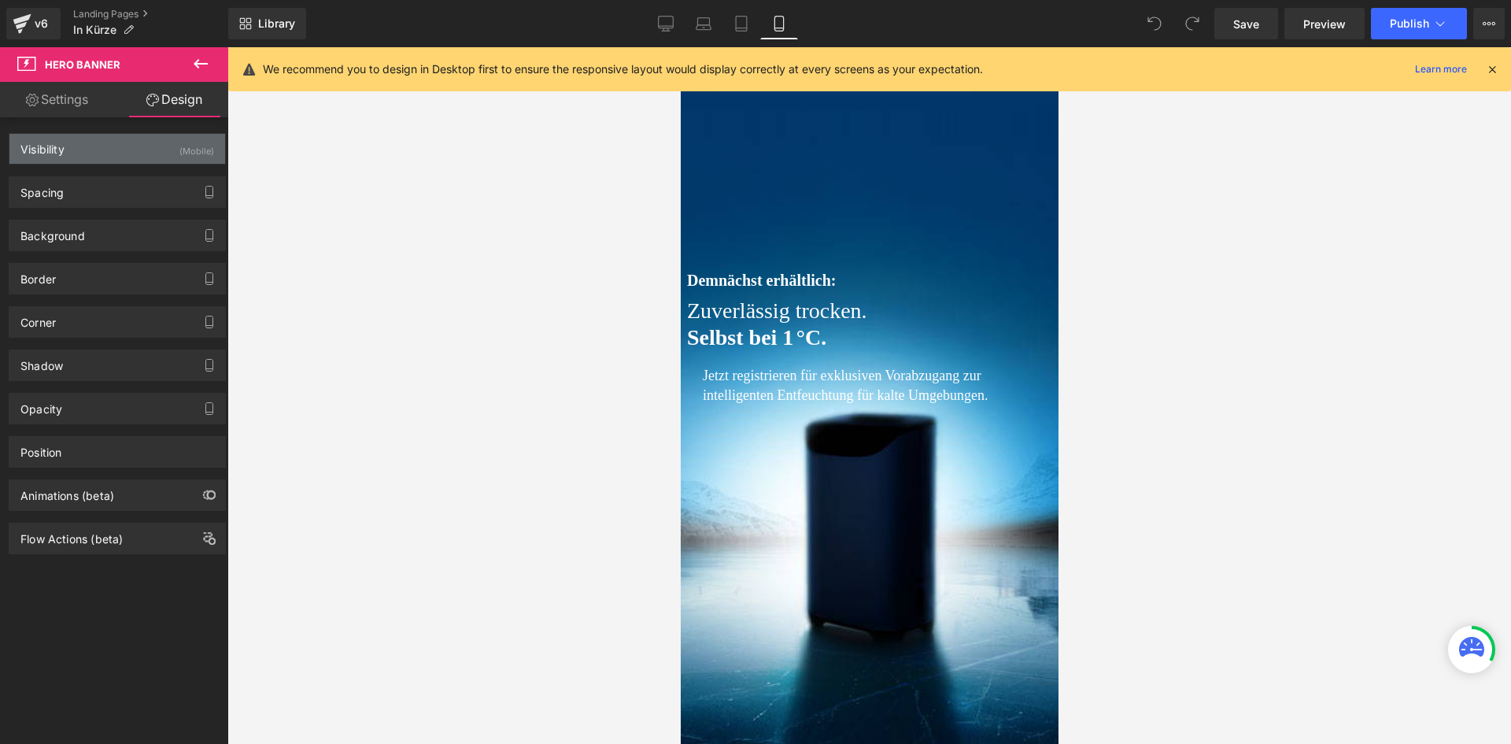
click at [172, 140] on div "Visibility (Mobile)" at bounding box center [117, 149] width 216 height 30
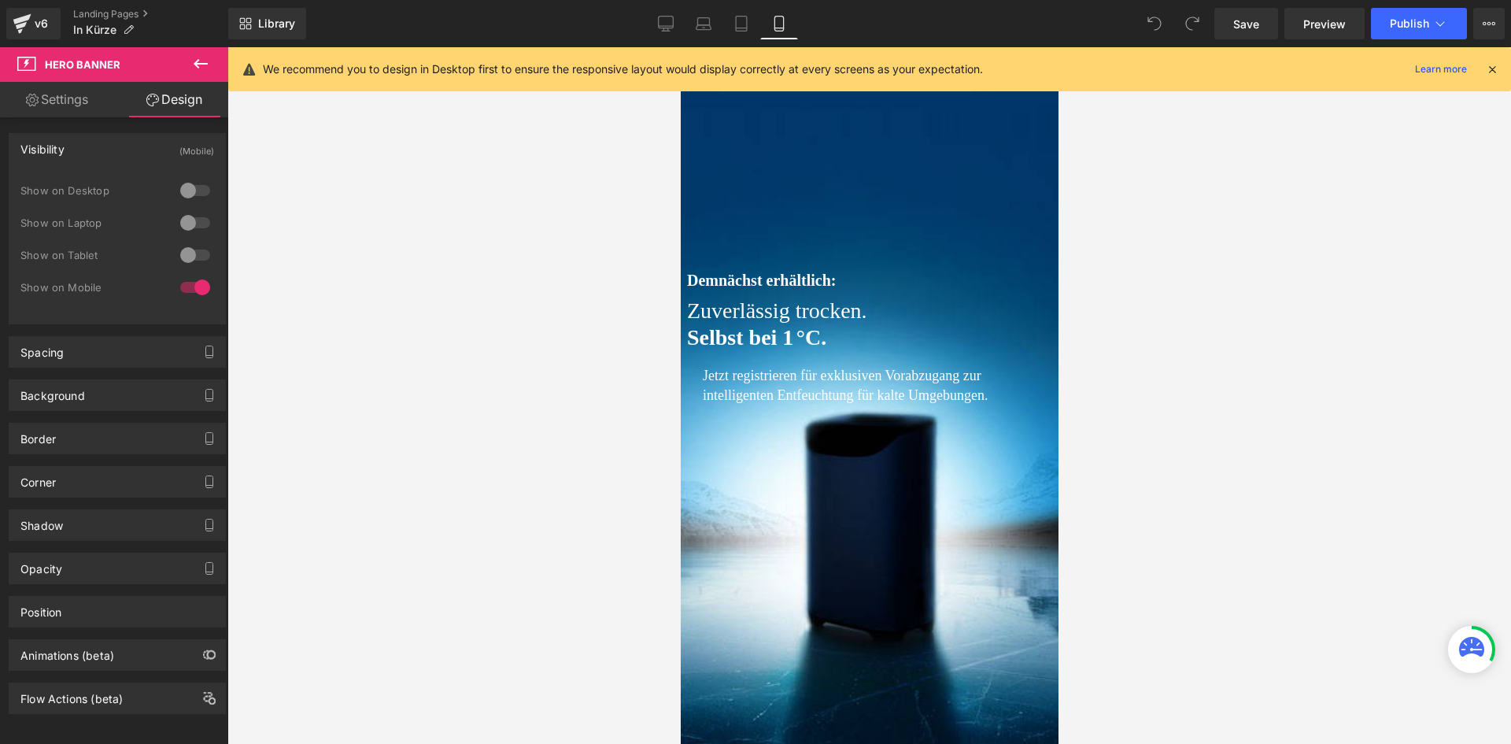
click at [189, 188] on div at bounding box center [195, 190] width 38 height 25
click at [660, 22] on icon at bounding box center [666, 24] width 16 height 16
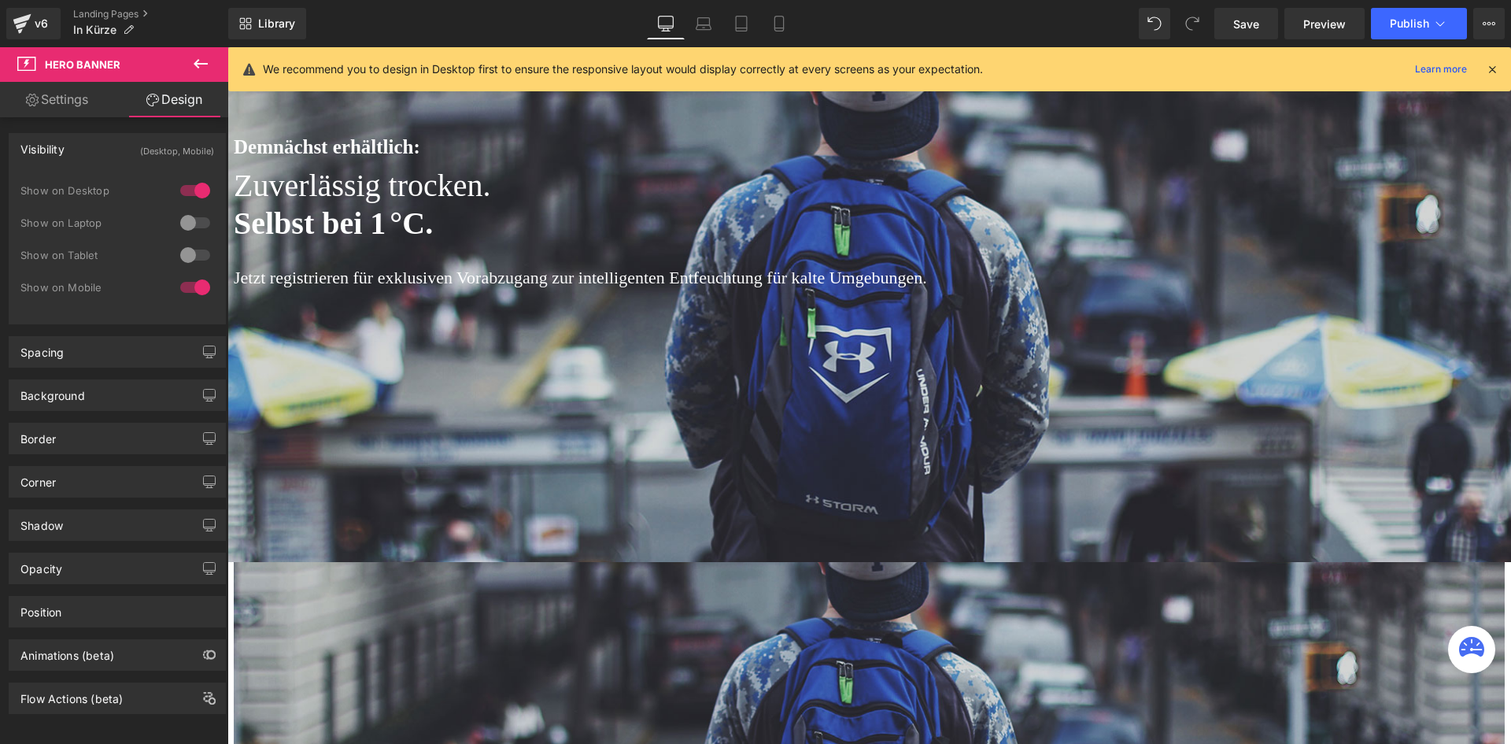
scroll to position [305, 0]
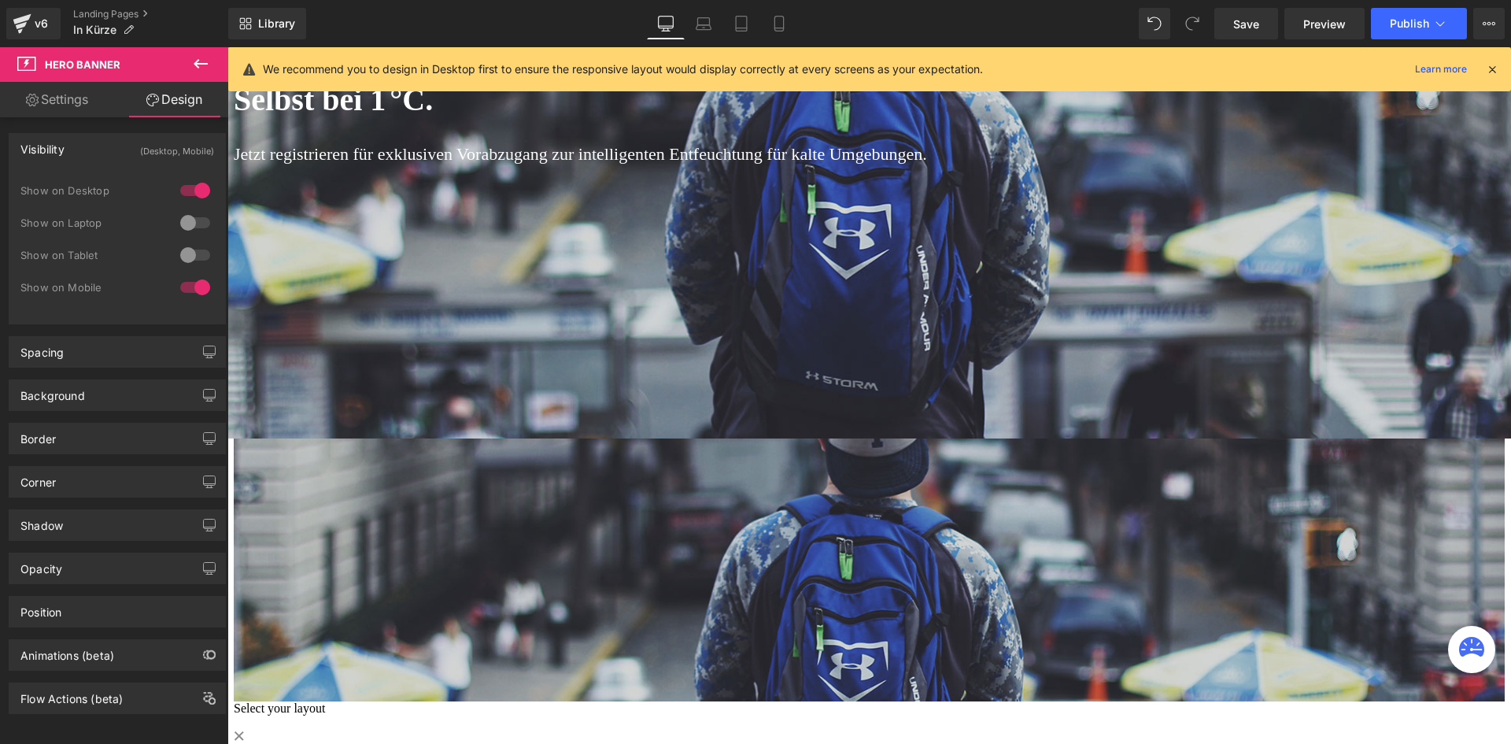
click at [567, 346] on div at bounding box center [869, 90] width 1284 height 697
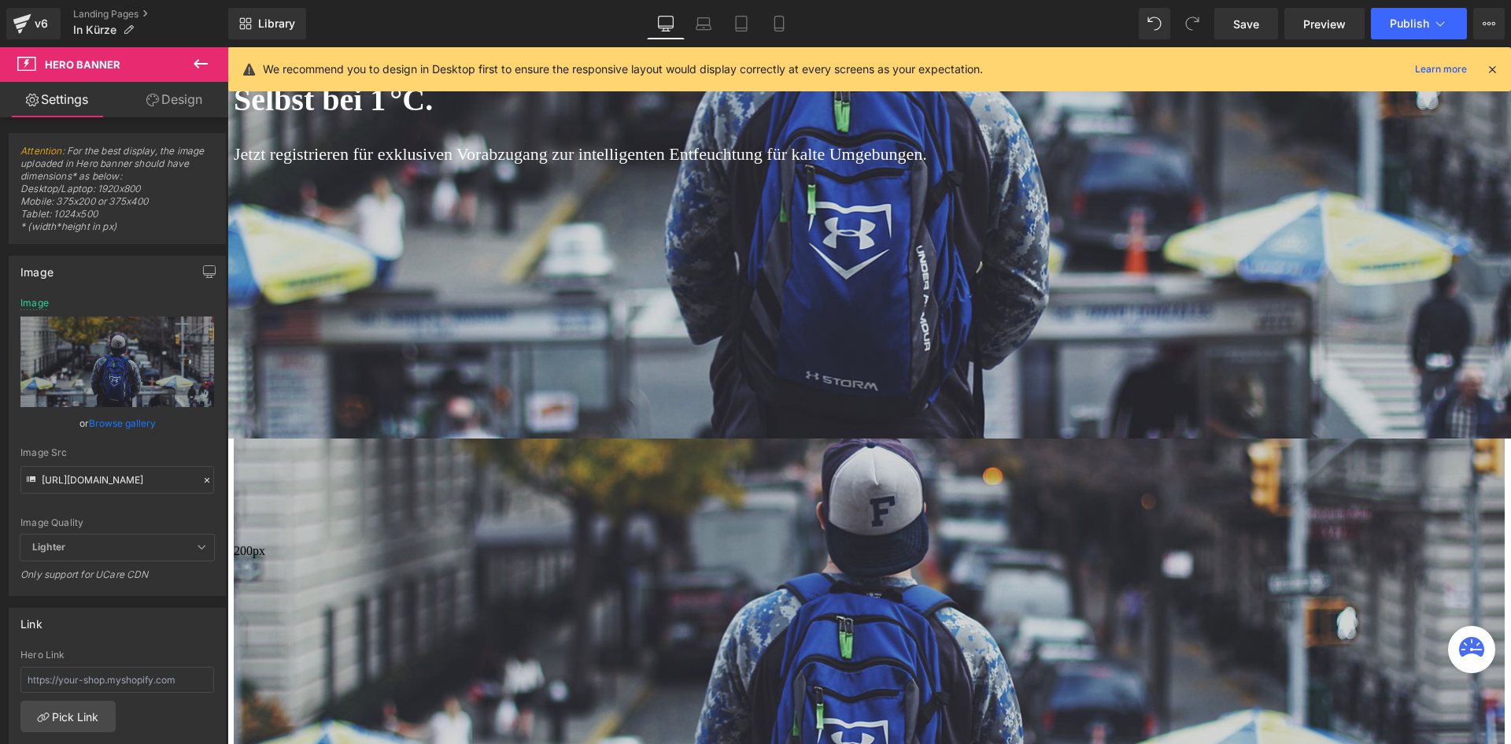
click at [197, 90] on link "Design" at bounding box center [174, 99] width 114 height 35
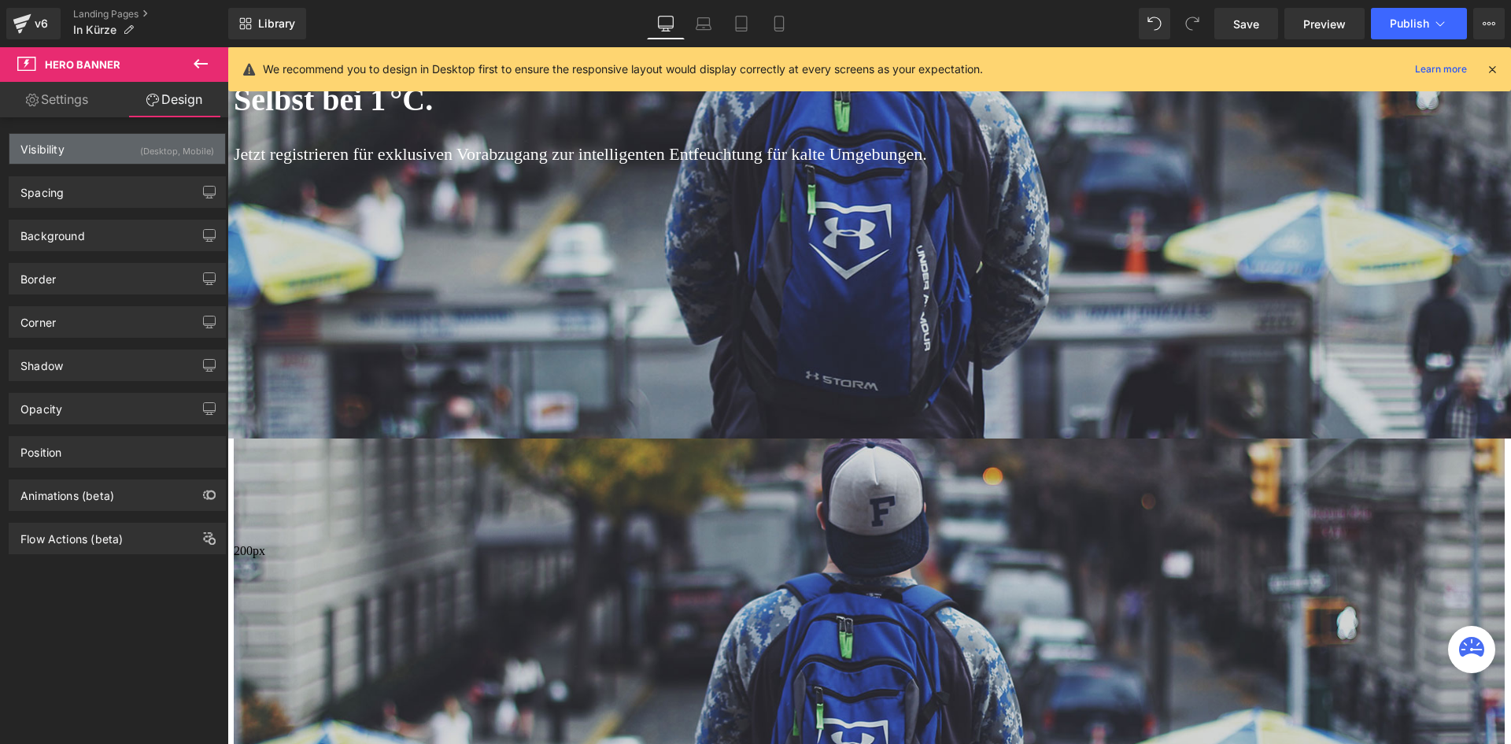
click at [150, 150] on div "(Desktop, Mobile)" at bounding box center [177, 147] width 74 height 26
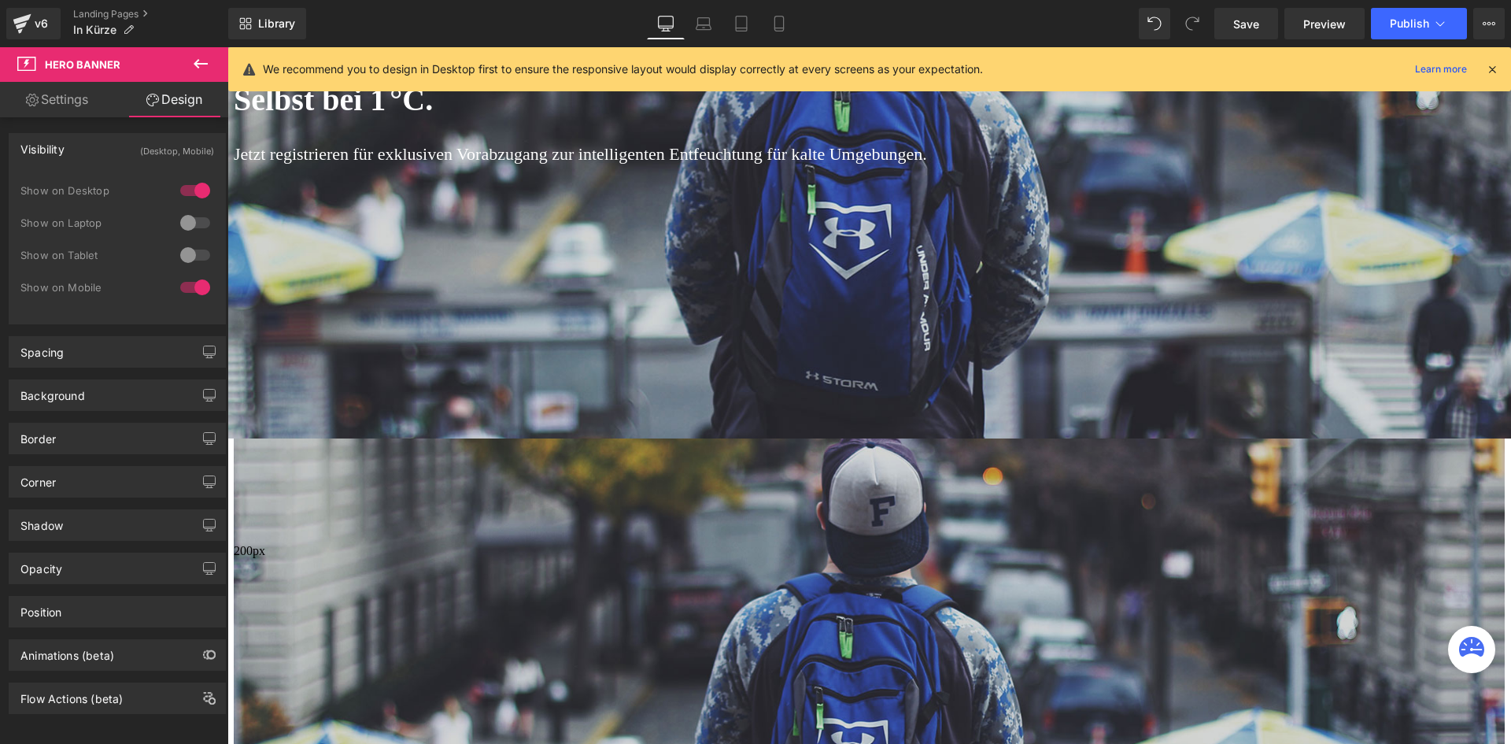
click at [183, 190] on div at bounding box center [195, 190] width 38 height 25
